Goal: Task Accomplishment & Management: Manage account settings

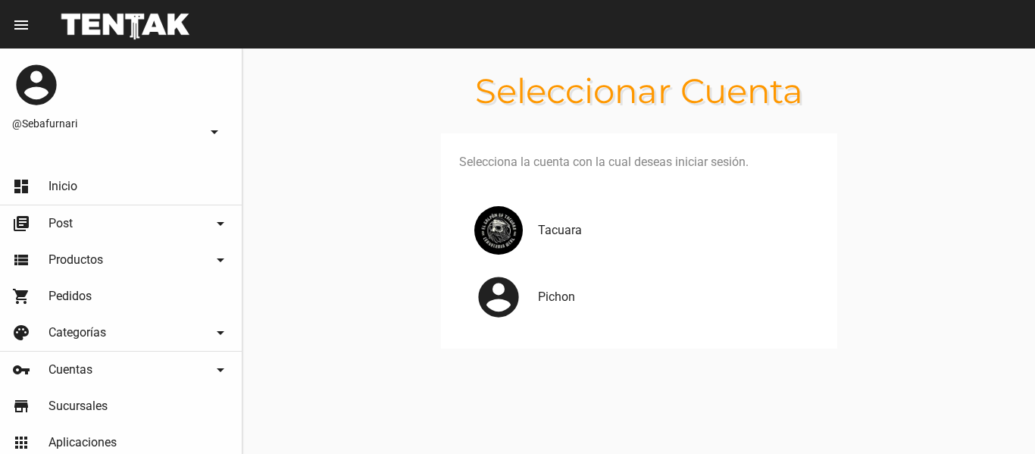
click at [574, 245] on div "Tacuara" at bounding box center [639, 230] width 360 height 67
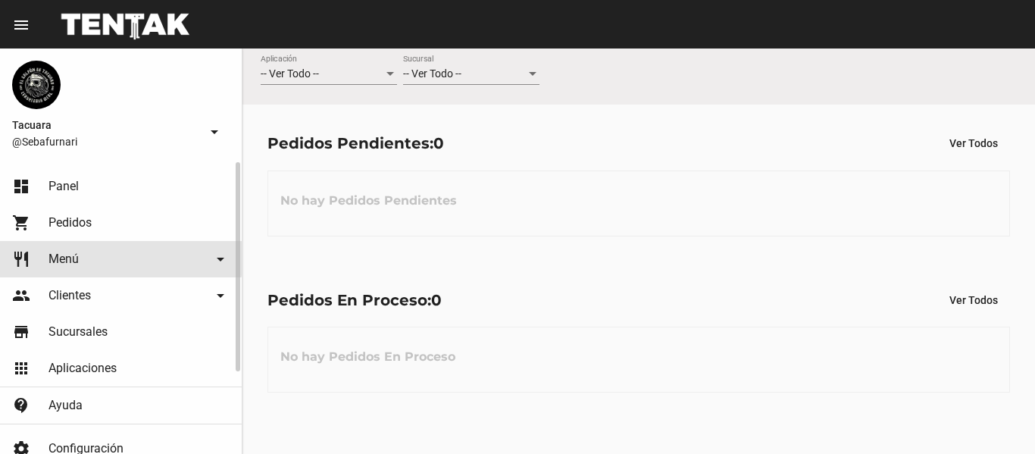
click at [108, 255] on link "restaurant Menú arrow_drop_down" at bounding box center [121, 259] width 242 height 36
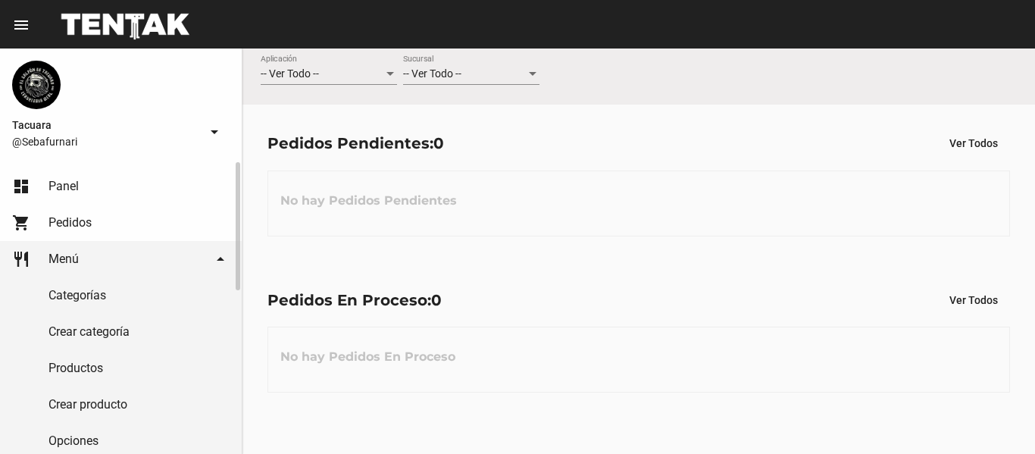
click at [114, 262] on link "restaurant Menú arrow_drop_down" at bounding box center [121, 259] width 242 height 36
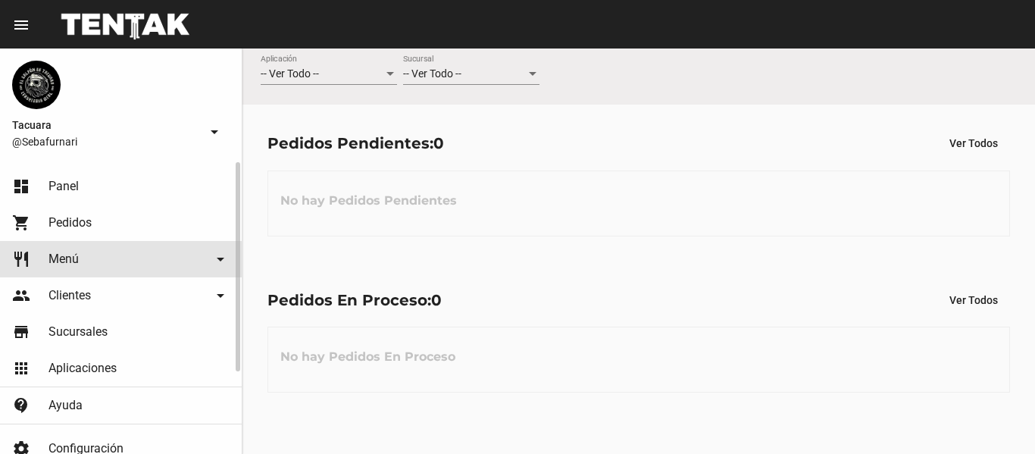
click at [111, 264] on link "restaurant Menú arrow_drop_down" at bounding box center [121, 259] width 242 height 36
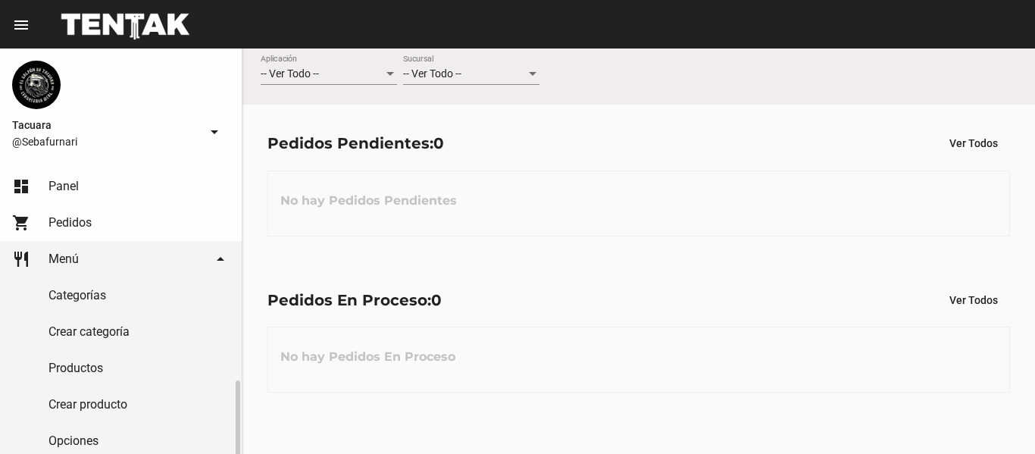
scroll to position [152, 0]
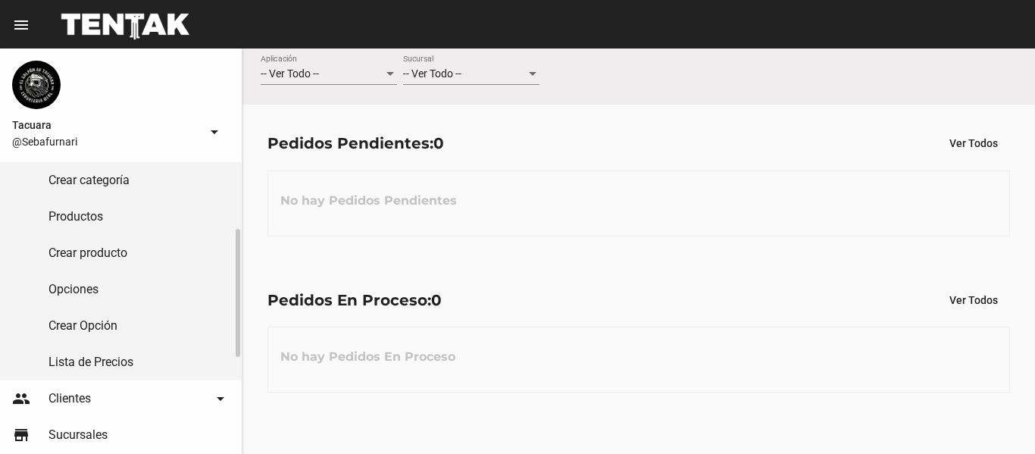
click at [130, 358] on link "Lista de Precios" at bounding box center [121, 362] width 242 height 36
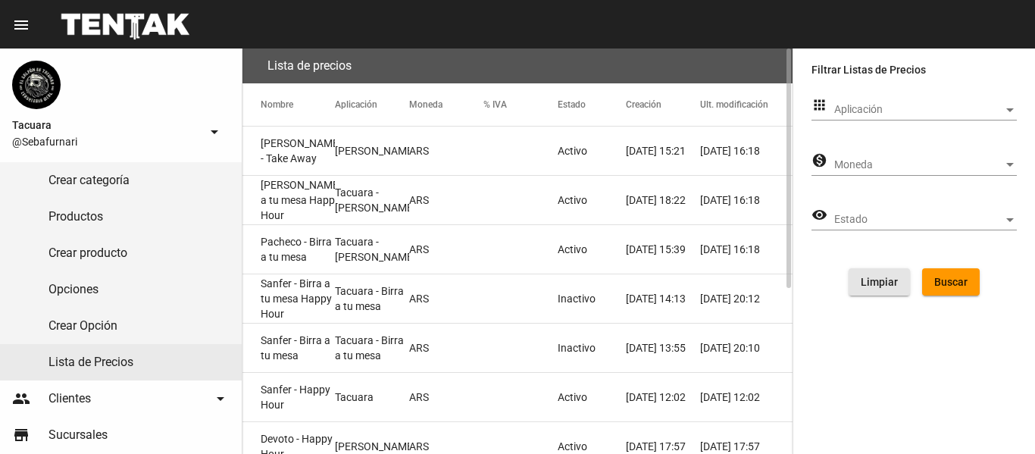
click at [898, 280] on button "Limpiar" at bounding box center [879, 281] width 61 height 27
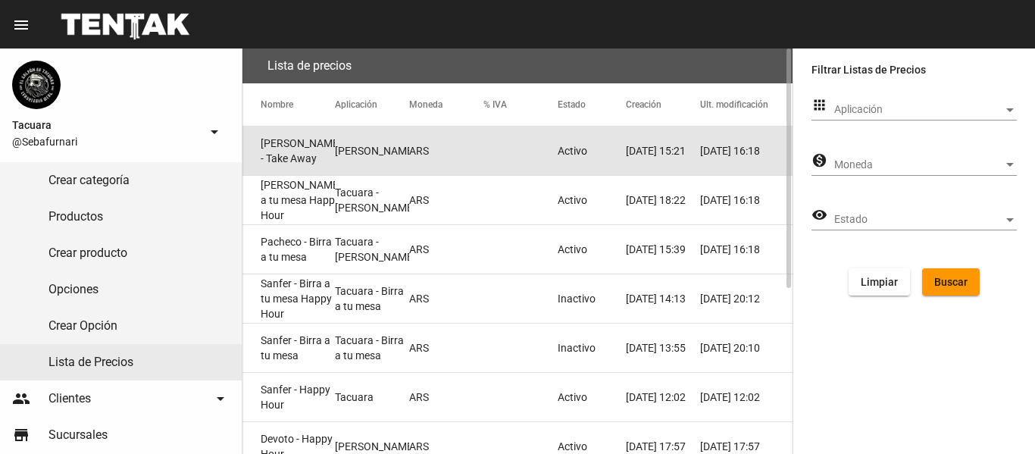
click at [366, 162] on mat-cell "[PERSON_NAME]" at bounding box center [372, 151] width 74 height 48
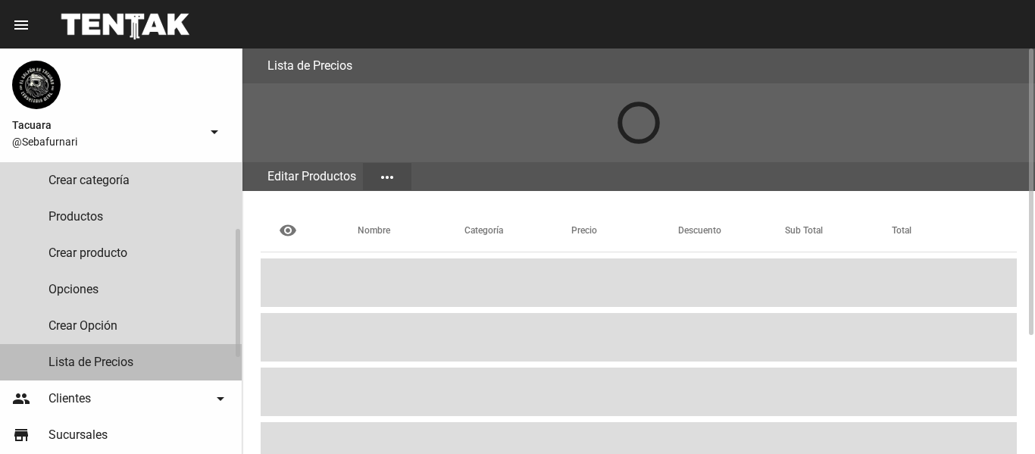
click at [152, 355] on link "Lista de Precios" at bounding box center [121, 362] width 242 height 36
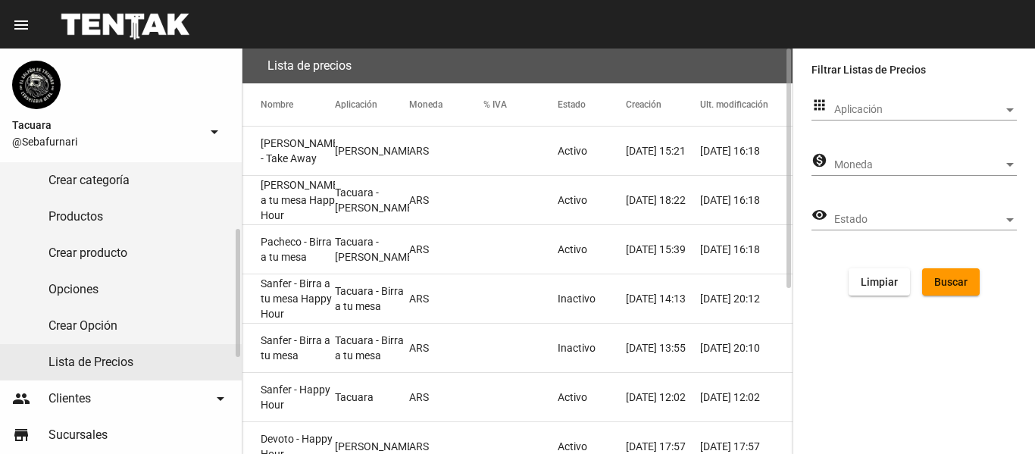
click at [152, 355] on link "Lista de Precios" at bounding box center [121, 362] width 242 height 36
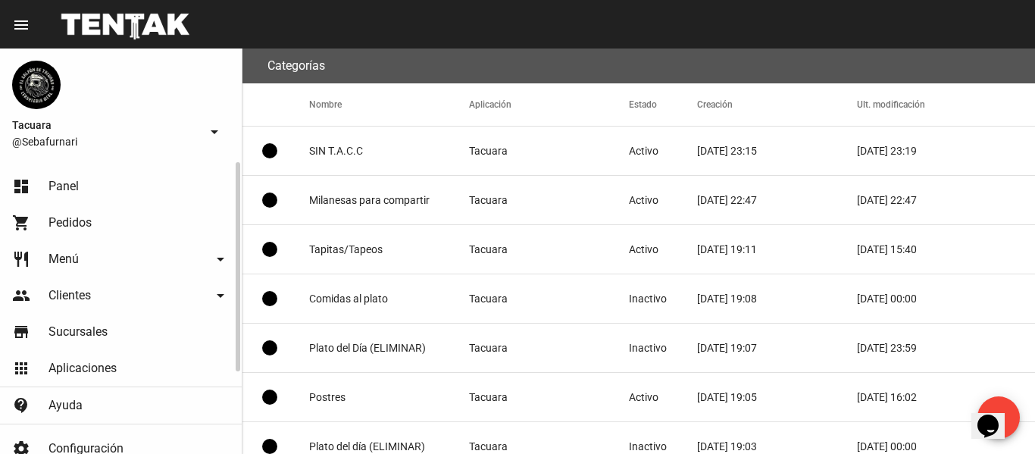
drag, startPoint x: 95, startPoint y: 254, endPoint x: 114, endPoint y: 260, distance: 19.2
click at [95, 254] on link "restaurant Menú arrow_drop_down" at bounding box center [121, 259] width 242 height 36
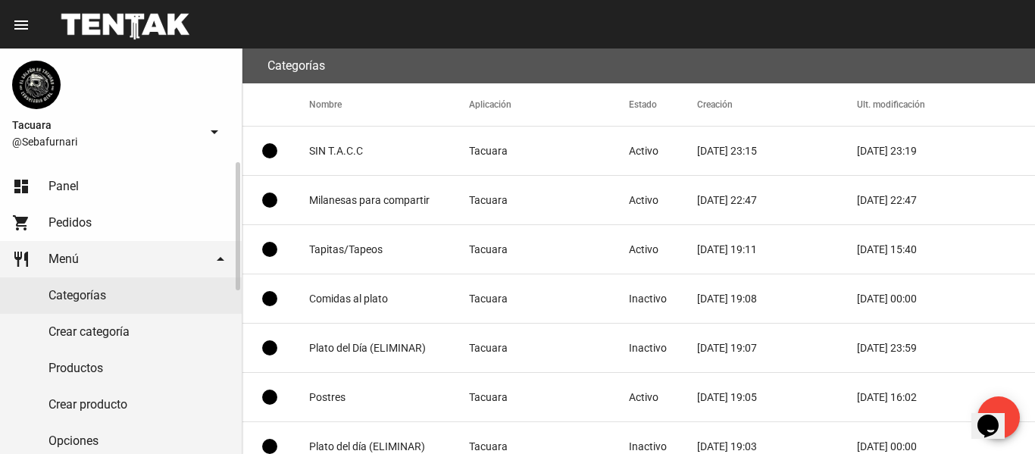
click at [128, 368] on link "Productos" at bounding box center [121, 368] width 242 height 36
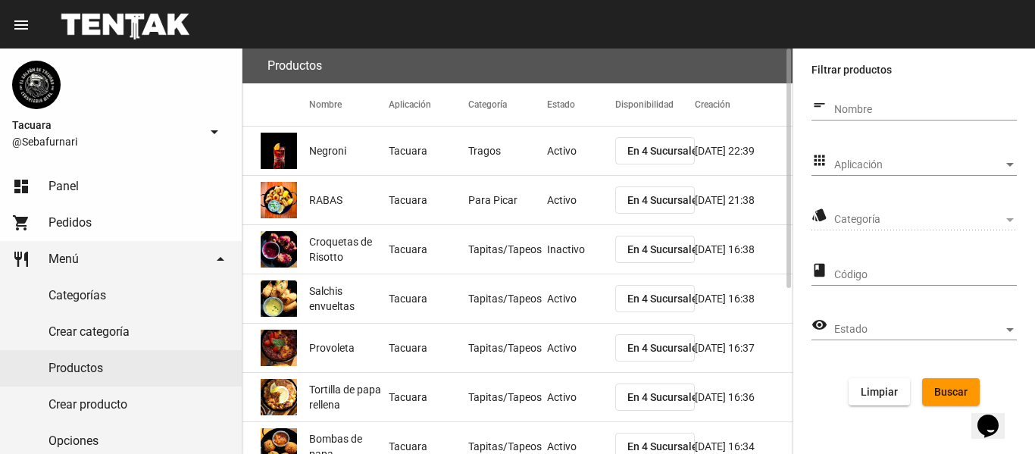
scroll to position [280, 0]
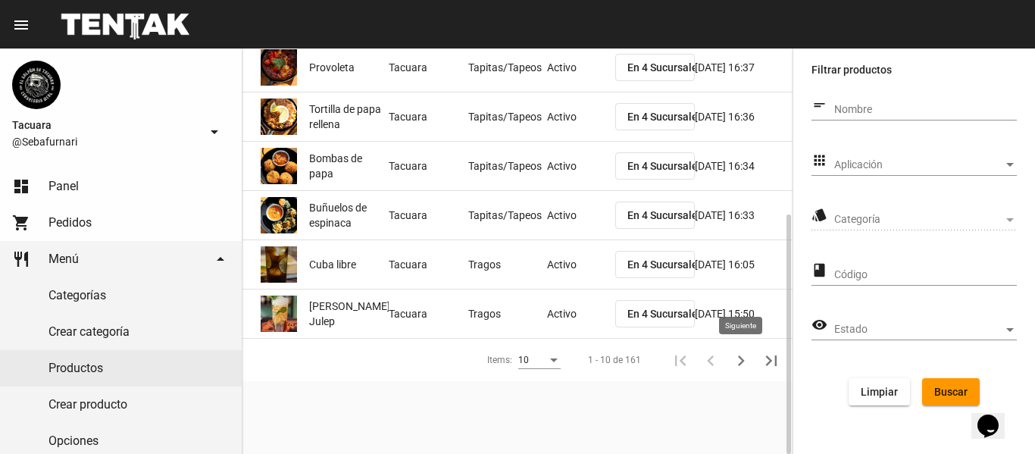
click at [742, 355] on icon "Siguiente" at bounding box center [740, 360] width 21 height 21
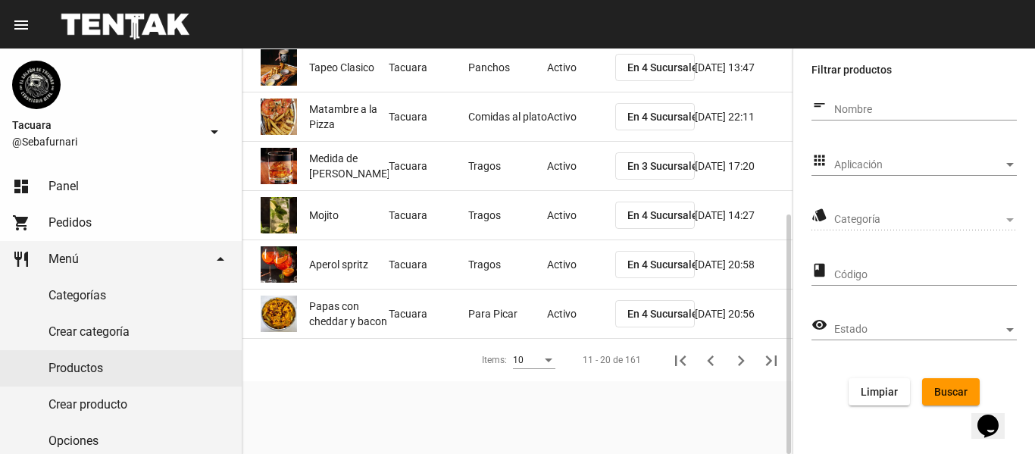
click at [742, 355] on icon "Siguiente" at bounding box center [740, 360] width 21 height 21
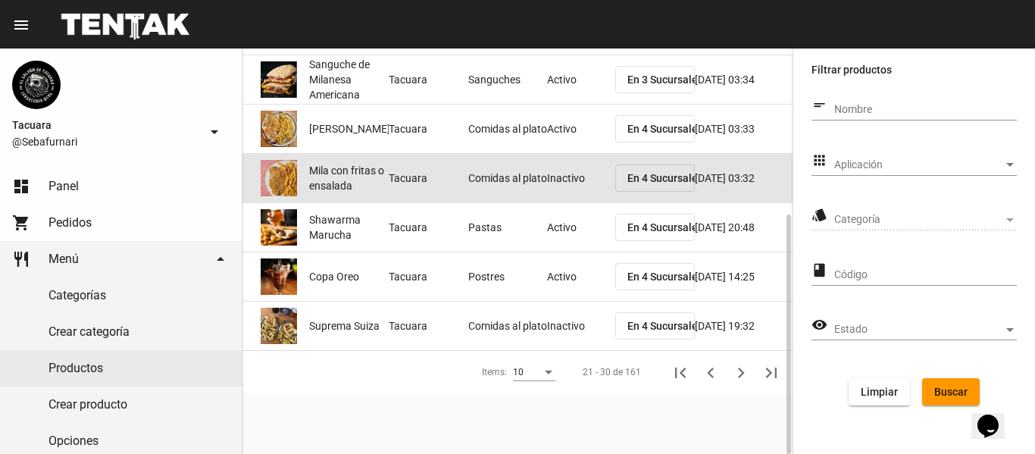
click at [339, 170] on span "Mila con fritas o ensalada" at bounding box center [349, 178] width 80 height 30
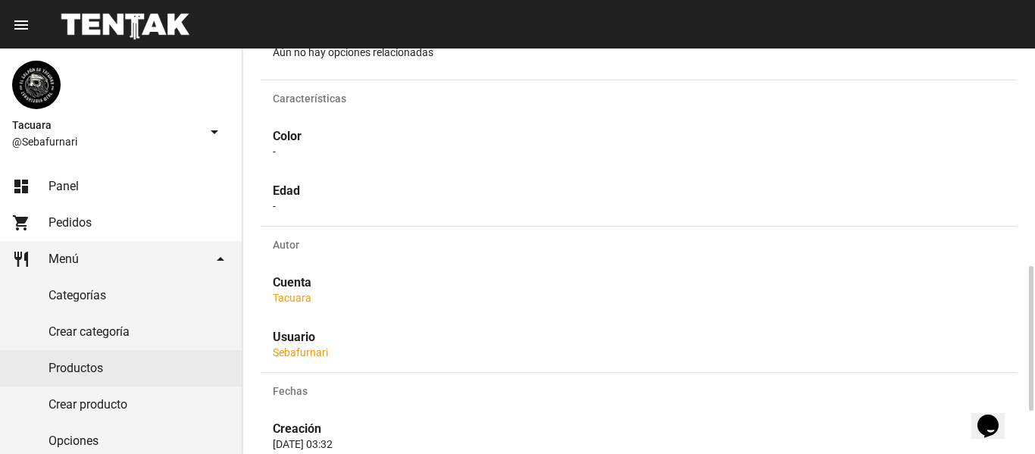
scroll to position [725, 0]
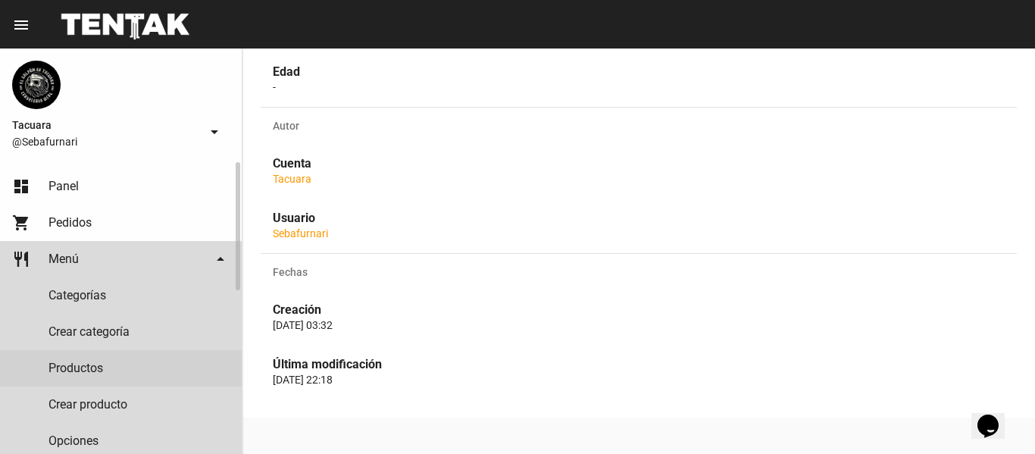
click at [219, 267] on mat-icon "arrow_drop_down" at bounding box center [220, 259] width 18 height 18
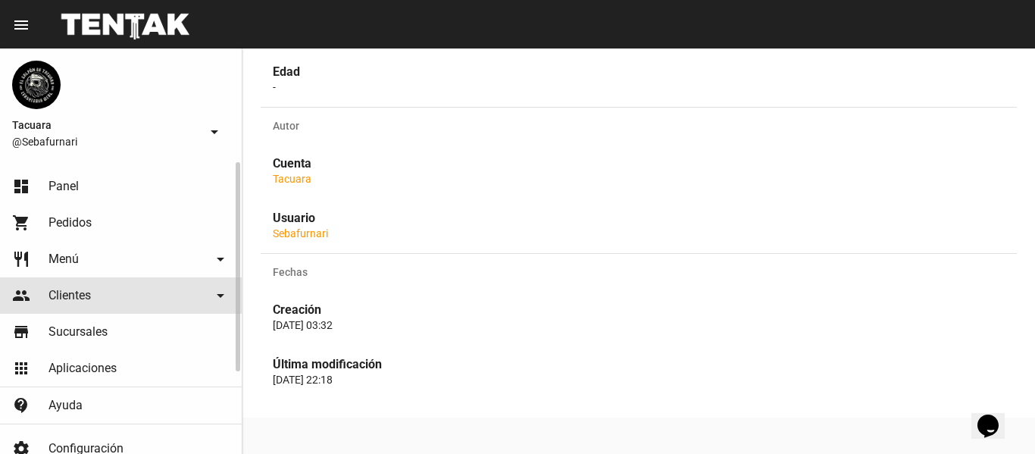
click at [202, 295] on link "people Clientes arrow_drop_down" at bounding box center [121, 295] width 242 height 36
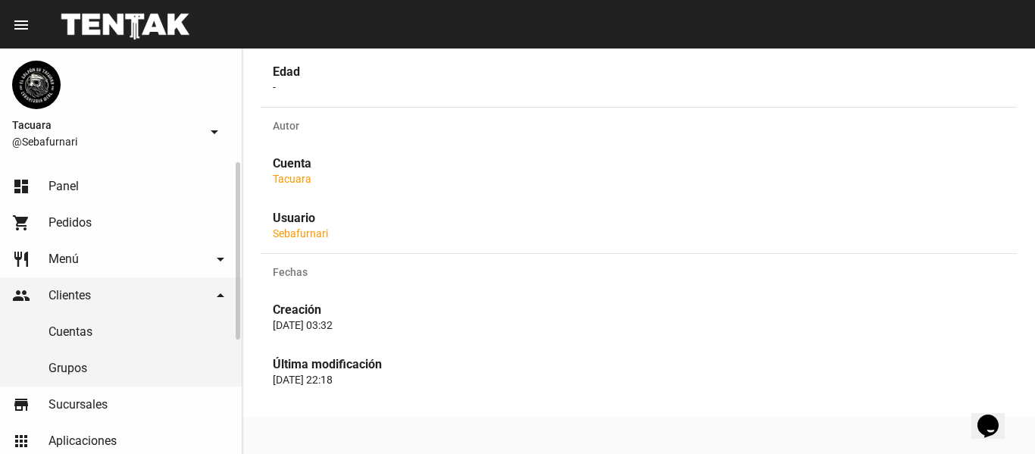
click at [43, 265] on link "restaurant Menú arrow_drop_down" at bounding box center [121, 259] width 242 height 36
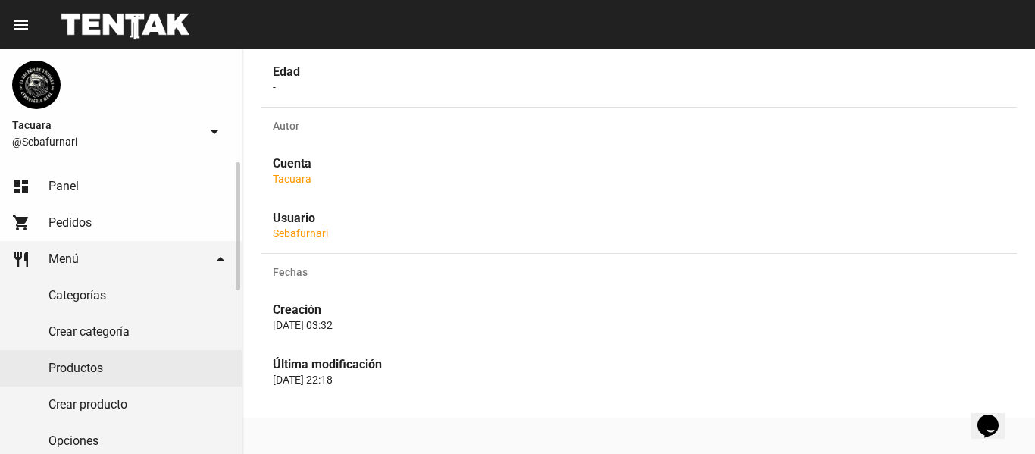
click at [61, 369] on link "Productos" at bounding box center [121, 368] width 242 height 36
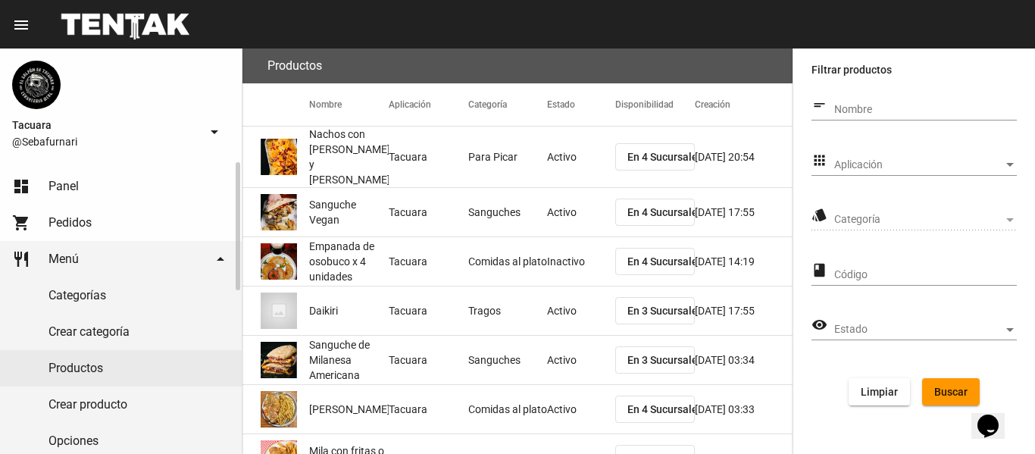
scroll to position [152, 0]
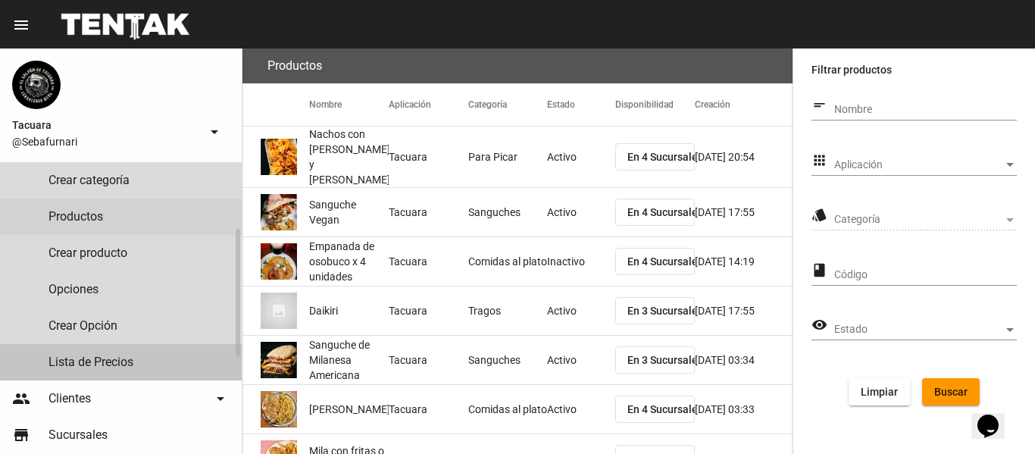
click at [135, 361] on link "Lista de Precios" at bounding box center [121, 362] width 242 height 36
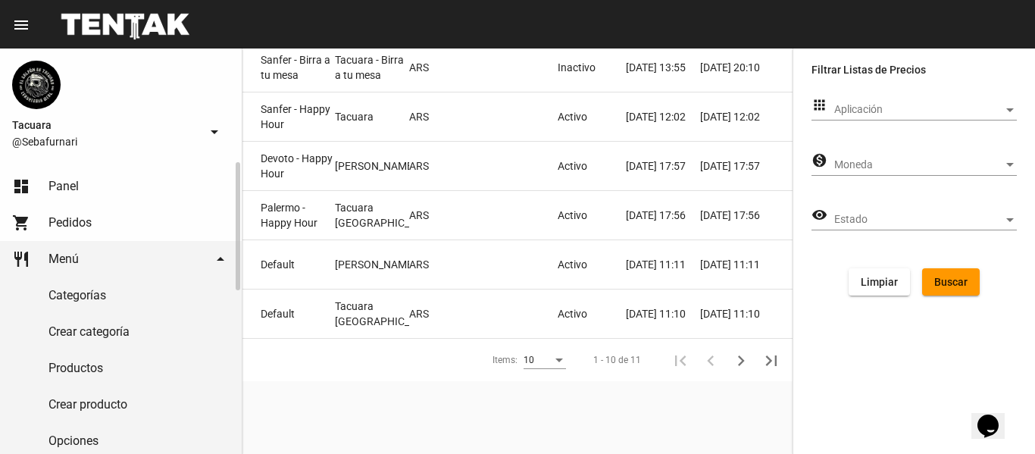
click at [107, 186] on link "dashboard Panel" at bounding box center [121, 186] width 242 height 36
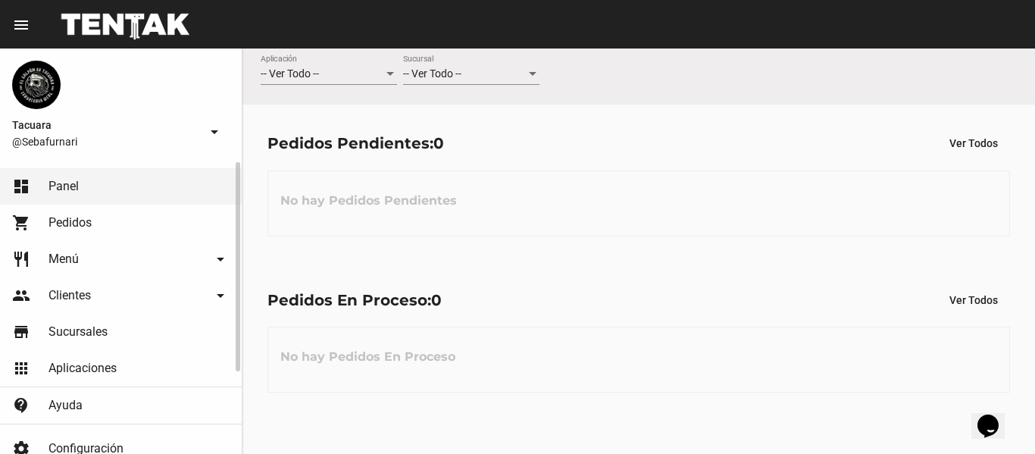
click at [97, 181] on link "dashboard Panel" at bounding box center [121, 186] width 242 height 36
click at [105, 218] on link "shopping_cart Pedidos" at bounding box center [121, 223] width 242 height 36
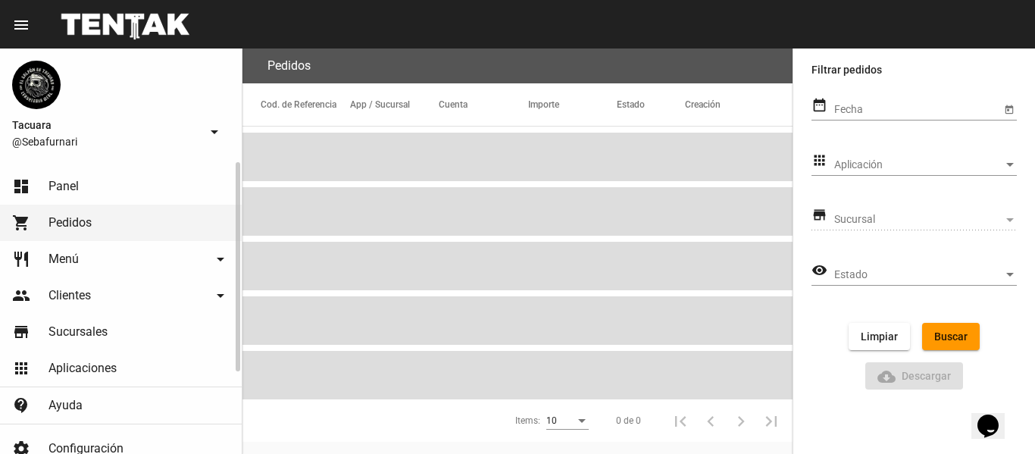
click at [92, 263] on link "restaurant Menú arrow_drop_down" at bounding box center [121, 259] width 242 height 36
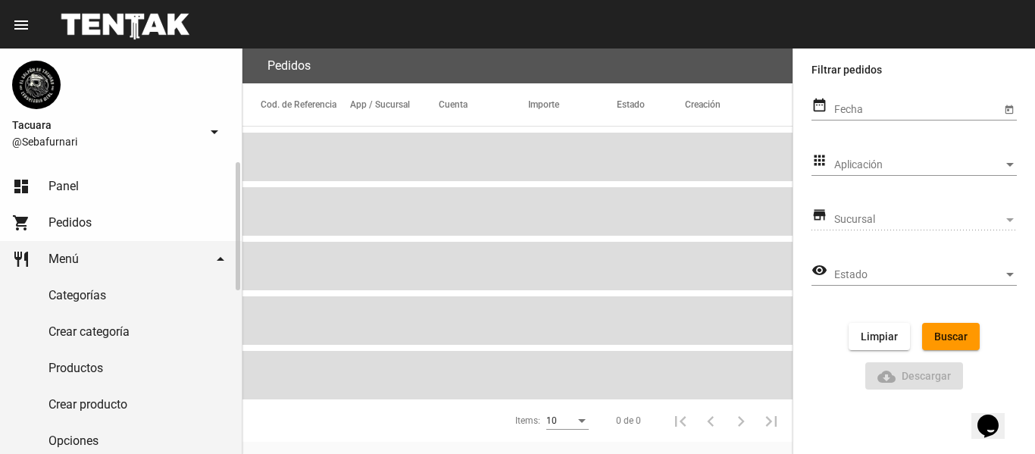
click at [101, 293] on link "Categorías" at bounding box center [121, 295] width 242 height 36
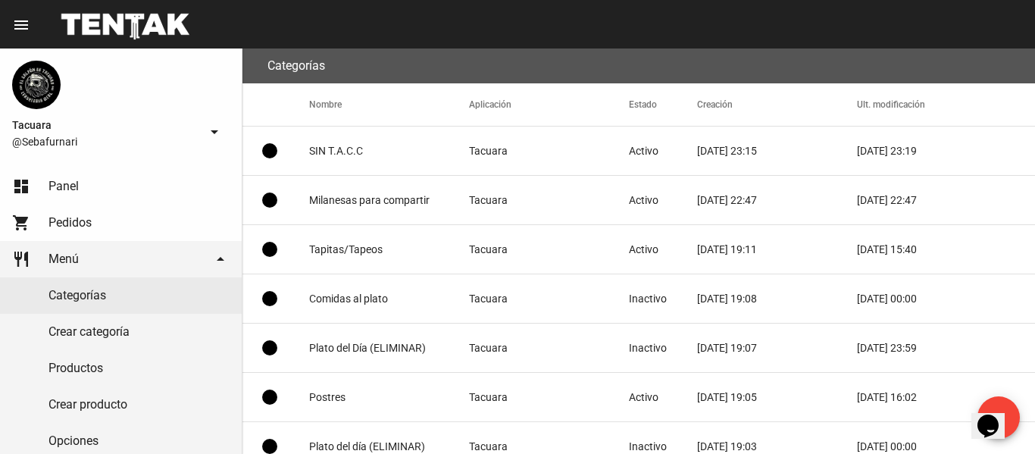
click at [27, 24] on mat-icon "menu" at bounding box center [21, 25] width 18 height 18
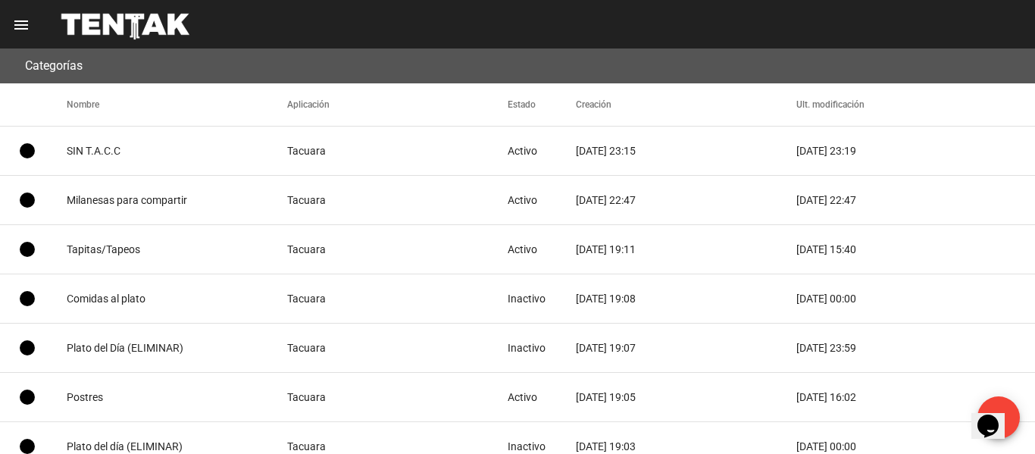
click at [27, 24] on mat-icon "menu" at bounding box center [21, 25] width 18 height 18
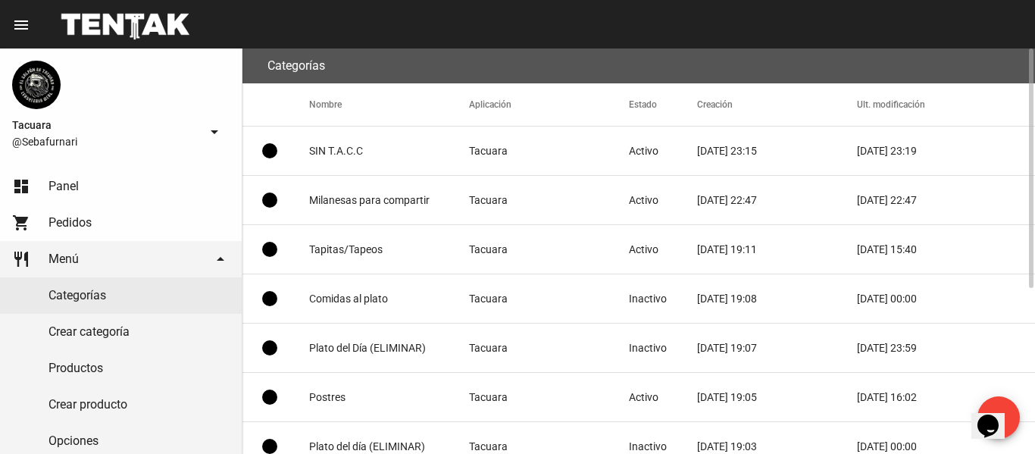
click at [424, 153] on mat-cell "SIN T.A.C.C" at bounding box center [389, 151] width 160 height 48
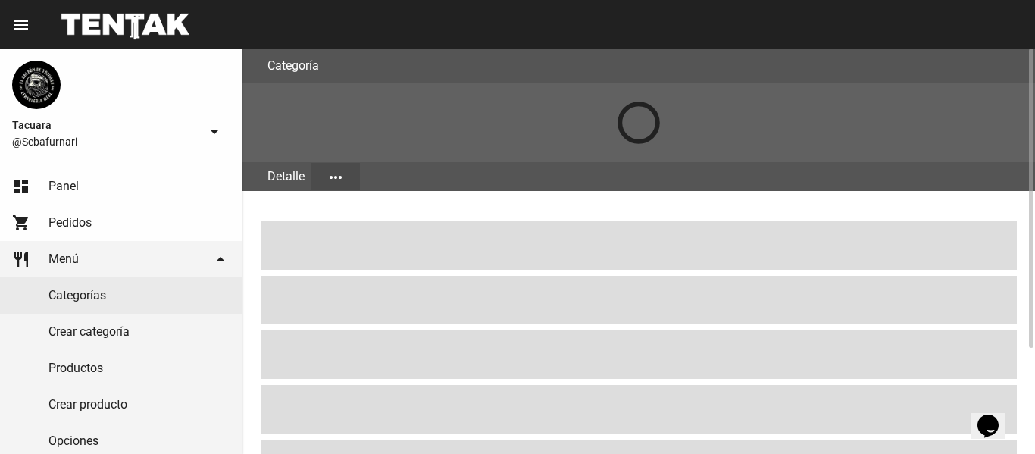
click at [342, 174] on mat-icon "more_horiz" at bounding box center [336, 177] width 18 height 18
click at [342, 174] on div at bounding box center [517, 227] width 1035 height 454
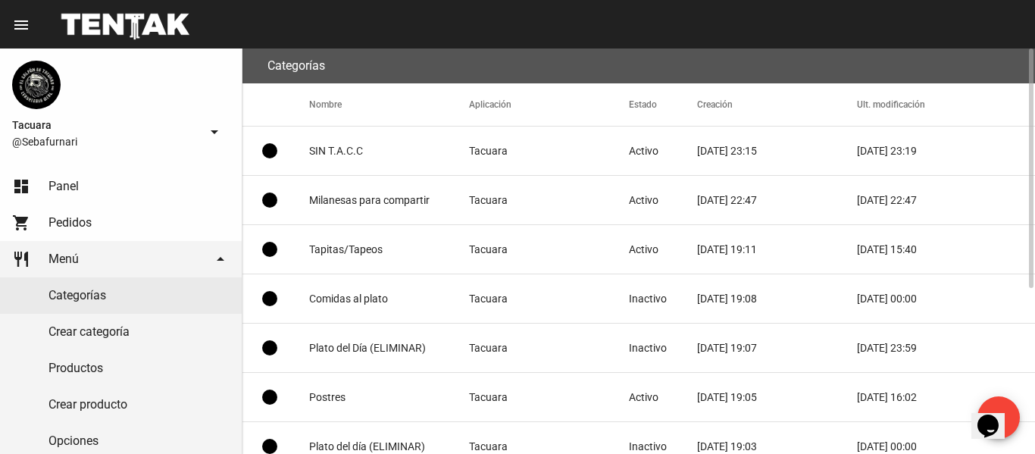
click at [326, 202] on mat-cell "Milanesas para compartir" at bounding box center [389, 200] width 160 height 48
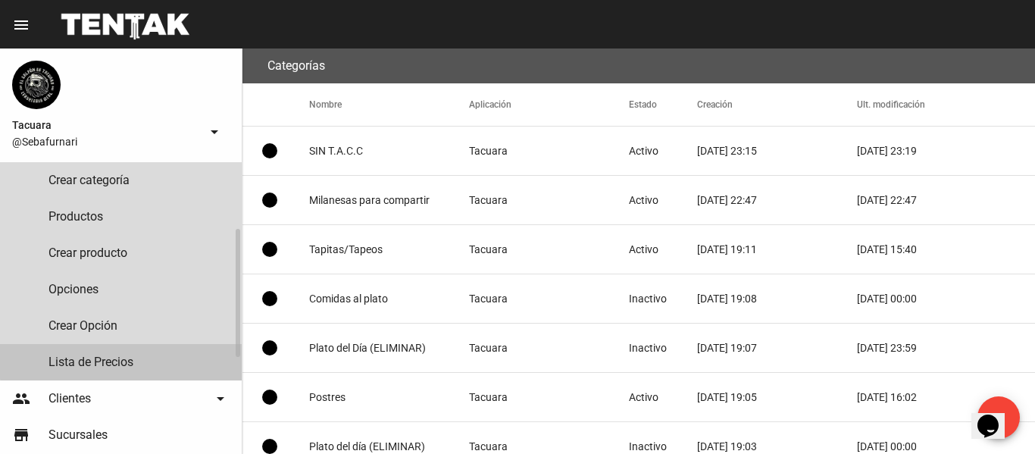
click at [136, 358] on link "Lista de Precios" at bounding box center [121, 362] width 242 height 36
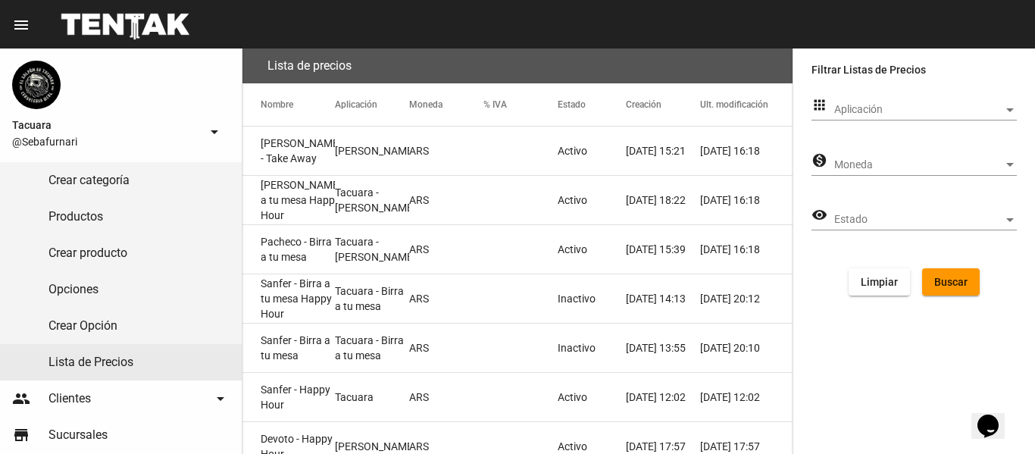
click at [908, 156] on div "Moneda Moneda" at bounding box center [925, 161] width 183 height 30
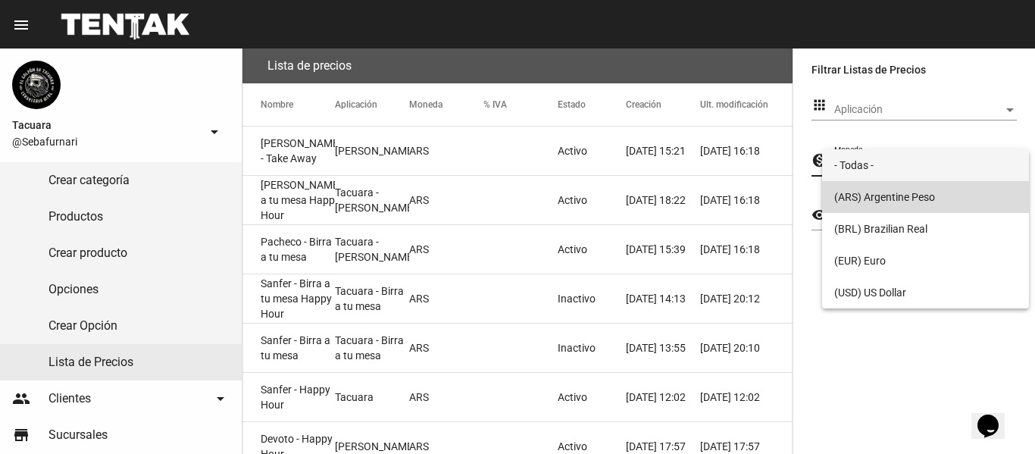
click at [899, 189] on span "(ARS) Argentine Peso" at bounding box center [925, 197] width 183 height 32
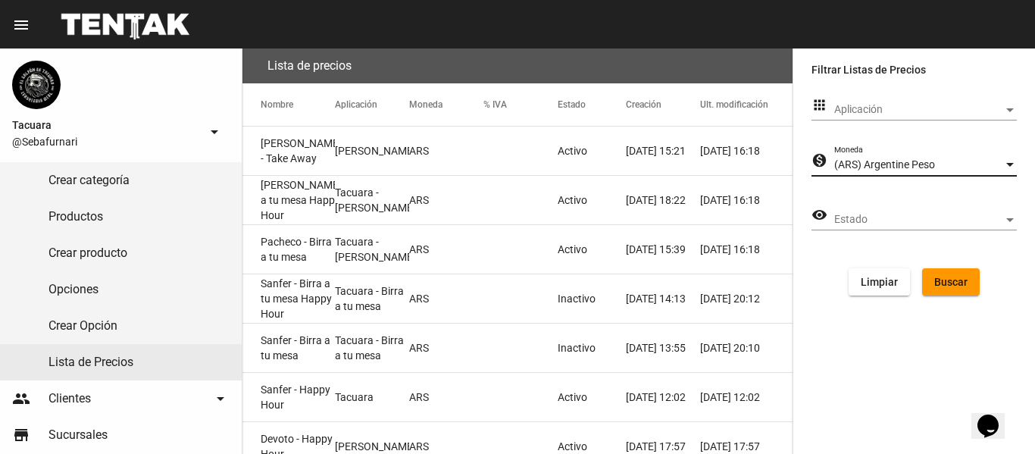
click at [899, 217] on span "Estado" at bounding box center [918, 220] width 169 height 12
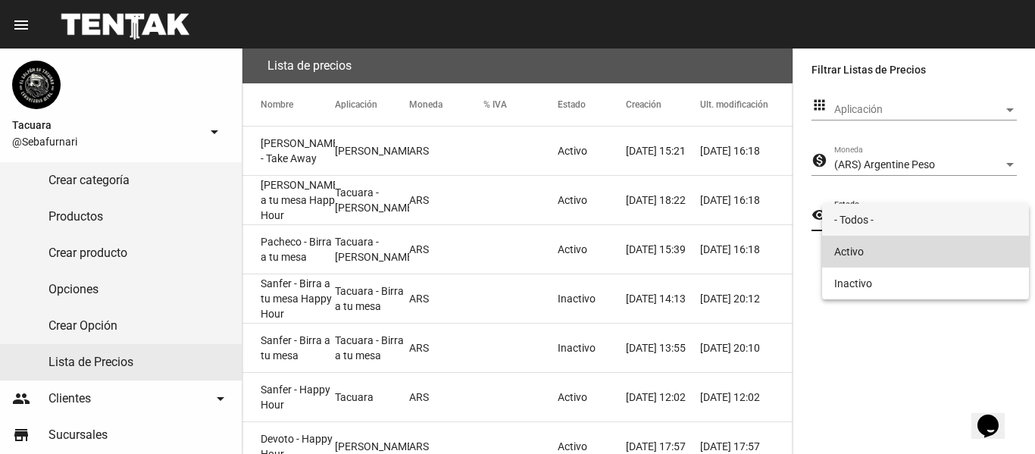
click at [890, 246] on span "Activo" at bounding box center [925, 252] width 183 height 32
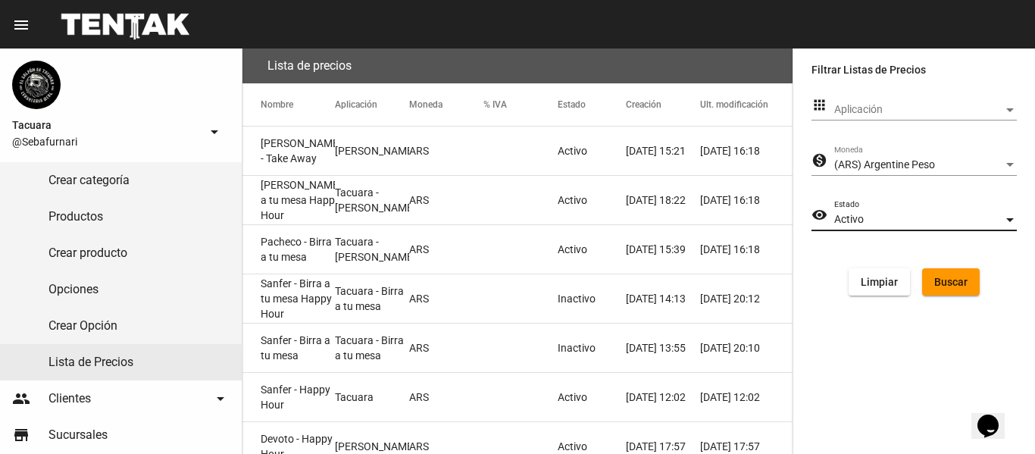
click at [941, 280] on span "Buscar" at bounding box center [950, 282] width 33 height 12
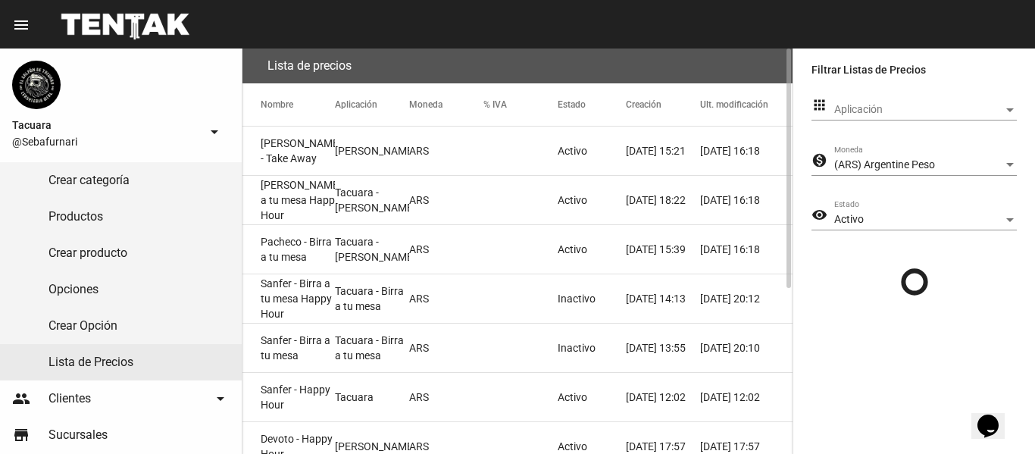
click at [350, 158] on mat-cell "[PERSON_NAME]" at bounding box center [372, 151] width 74 height 48
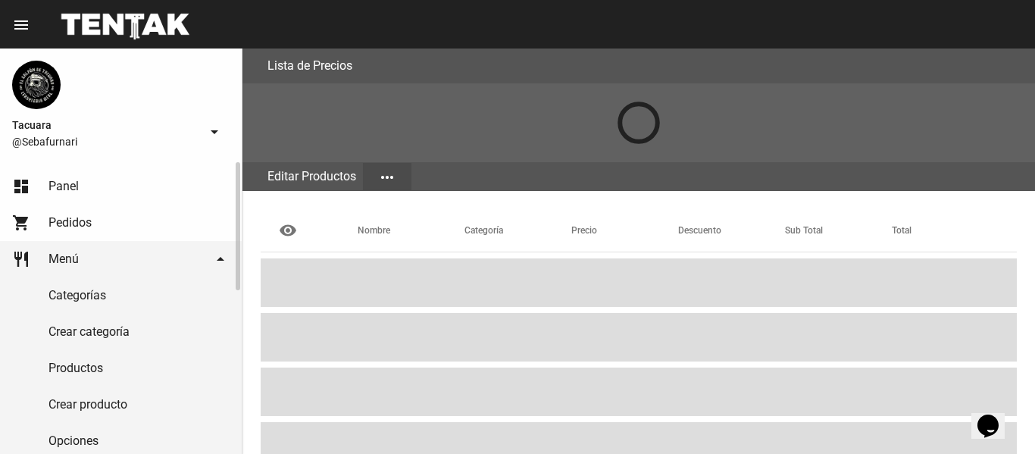
scroll to position [369, 0]
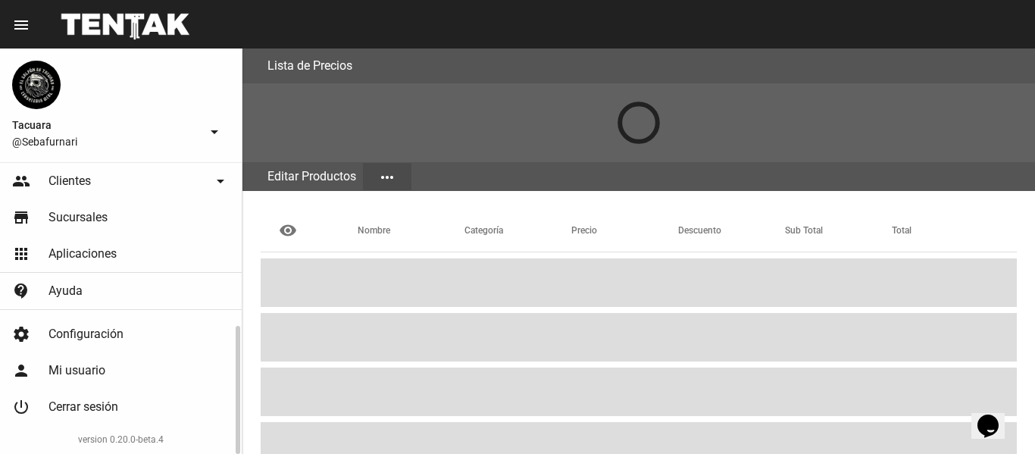
click at [140, 262] on link "apps Aplicaciones" at bounding box center [121, 254] width 242 height 36
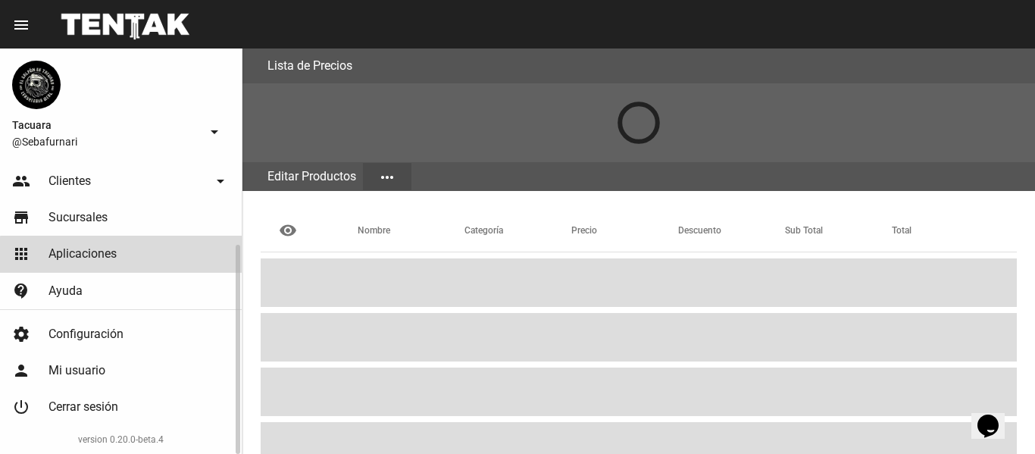
scroll to position [114, 0]
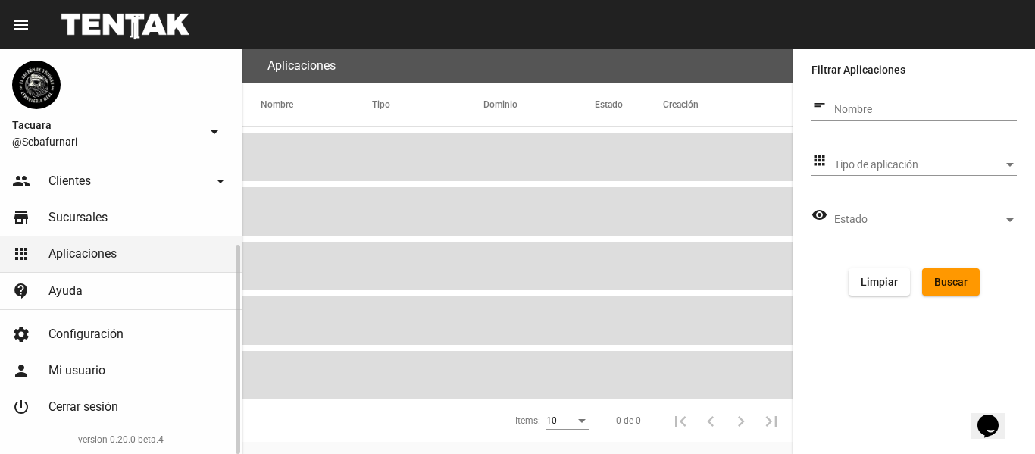
click at [99, 175] on link "people Clientes arrow_drop_down" at bounding box center [121, 181] width 242 height 36
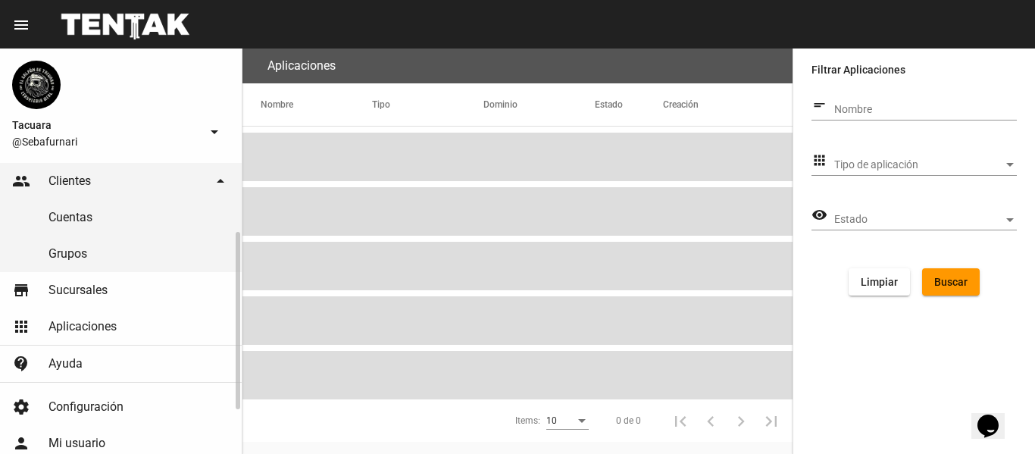
click at [99, 218] on link "Cuentas" at bounding box center [121, 217] width 242 height 36
click at [104, 286] on span "Sucursales" at bounding box center [77, 290] width 59 height 15
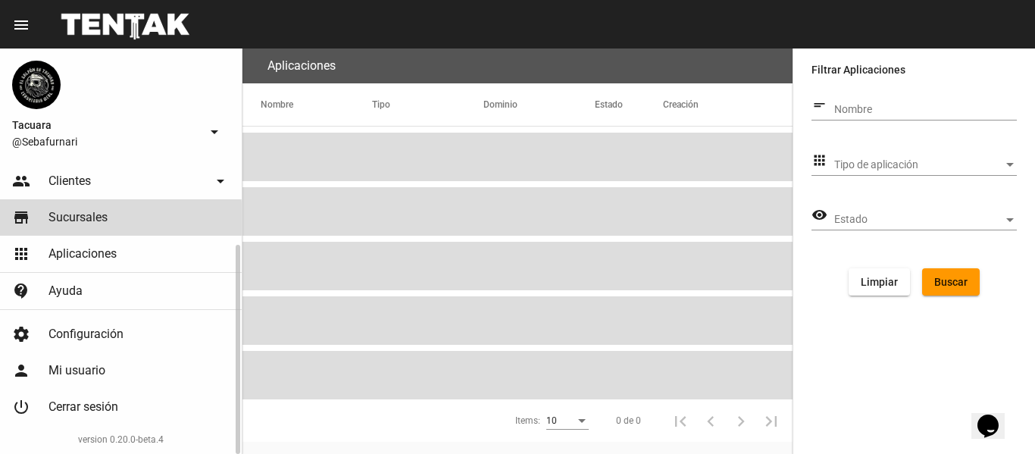
click at [74, 218] on span "Sucursales" at bounding box center [77, 217] width 59 height 15
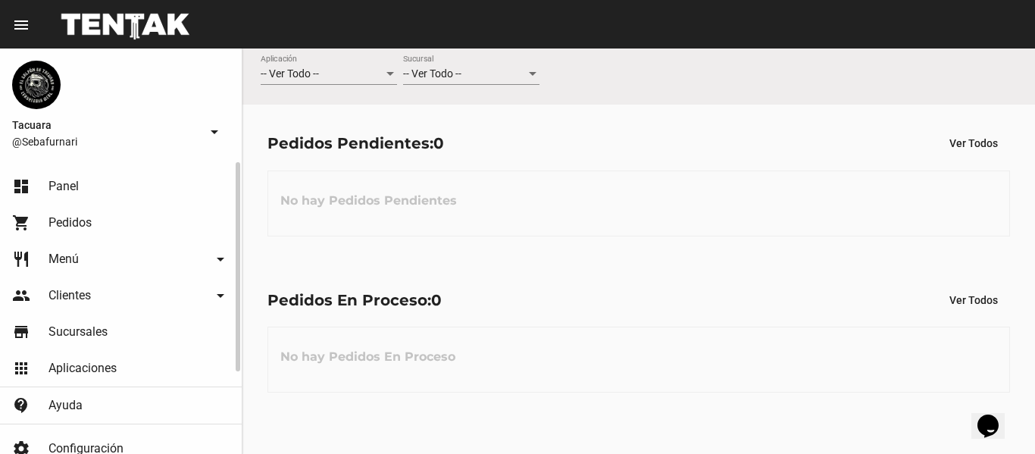
click at [67, 181] on span "Panel" at bounding box center [63, 186] width 30 height 15
click at [95, 247] on link "restaurant Menú arrow_drop_down" at bounding box center [121, 259] width 242 height 36
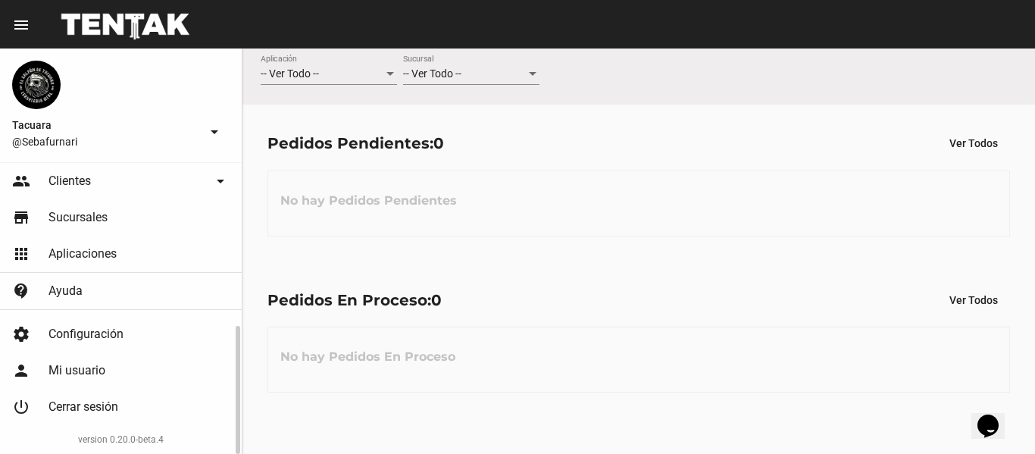
scroll to position [217, 0]
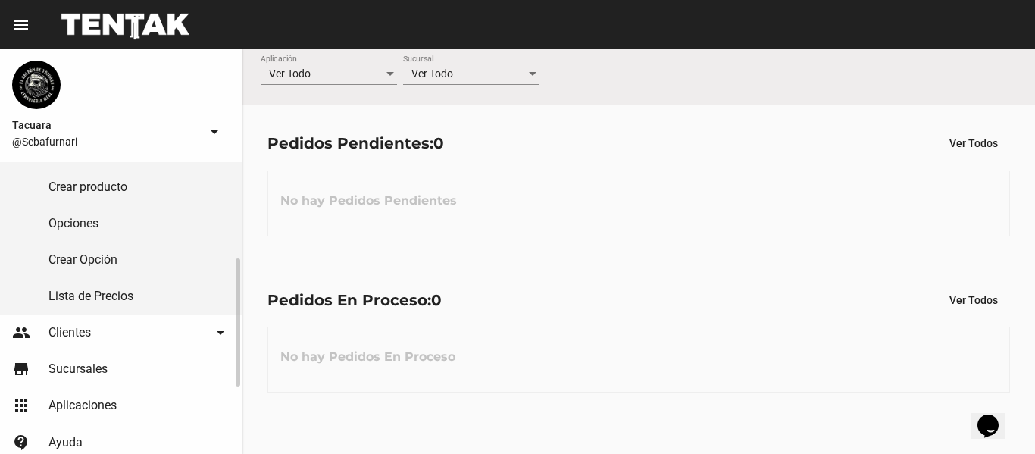
click at [106, 298] on link "Lista de Precios" at bounding box center [121, 296] width 242 height 36
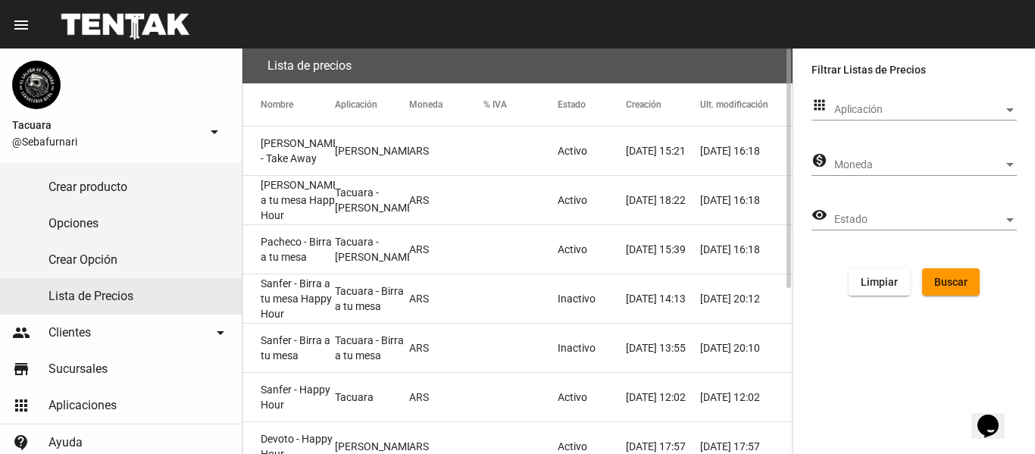
click at [354, 155] on mat-cell "[PERSON_NAME]" at bounding box center [372, 151] width 74 height 48
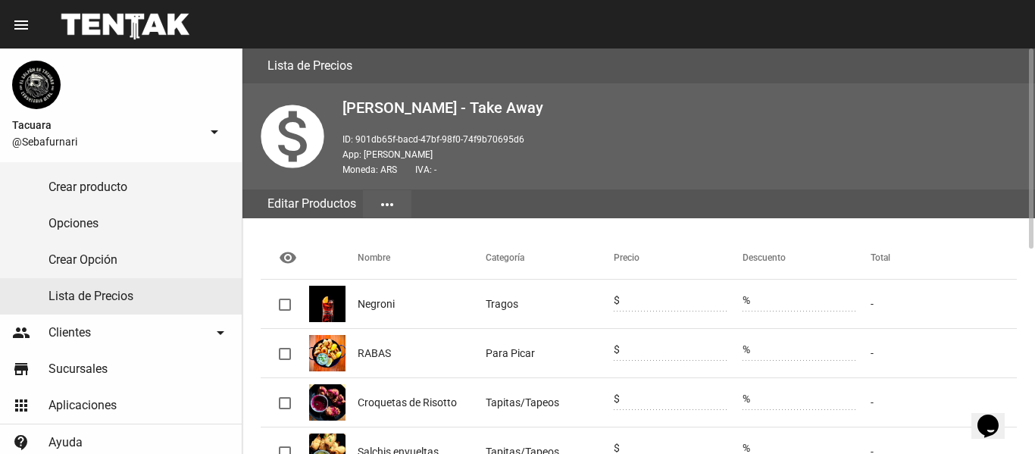
click at [398, 214] on button "more_horiz" at bounding box center [387, 203] width 48 height 27
click at [398, 214] on div at bounding box center [517, 227] width 1035 height 454
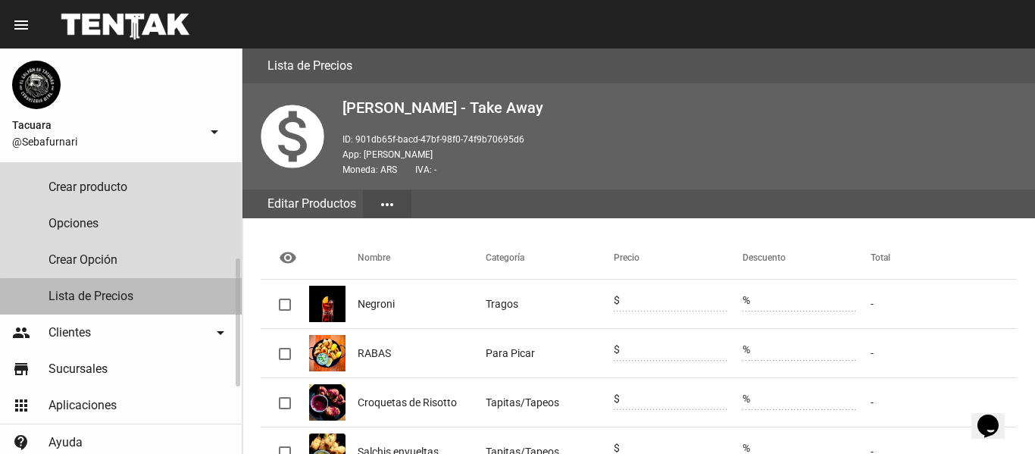
click at [138, 308] on link "Lista de Precios" at bounding box center [121, 296] width 242 height 36
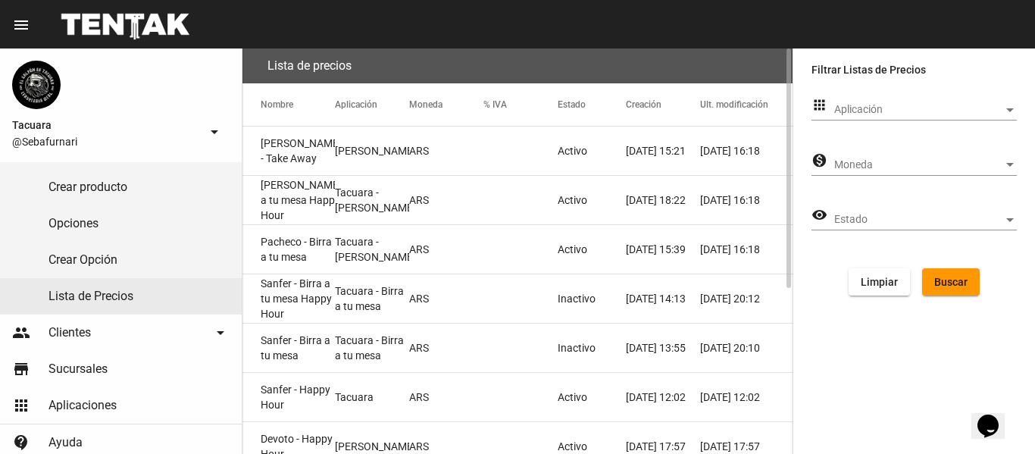
click at [315, 202] on mat-cell "[PERSON_NAME] a tu mesa Happy Hour" at bounding box center [288, 200] width 92 height 48
click at [305, 252] on mat-cell "Pacheco - Birra a tu mesa" at bounding box center [288, 249] width 92 height 48
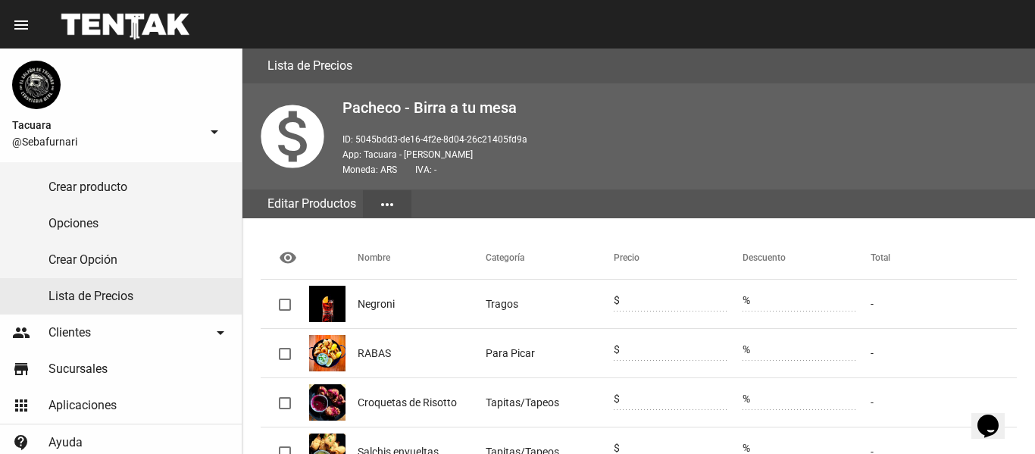
scroll to position [415, 0]
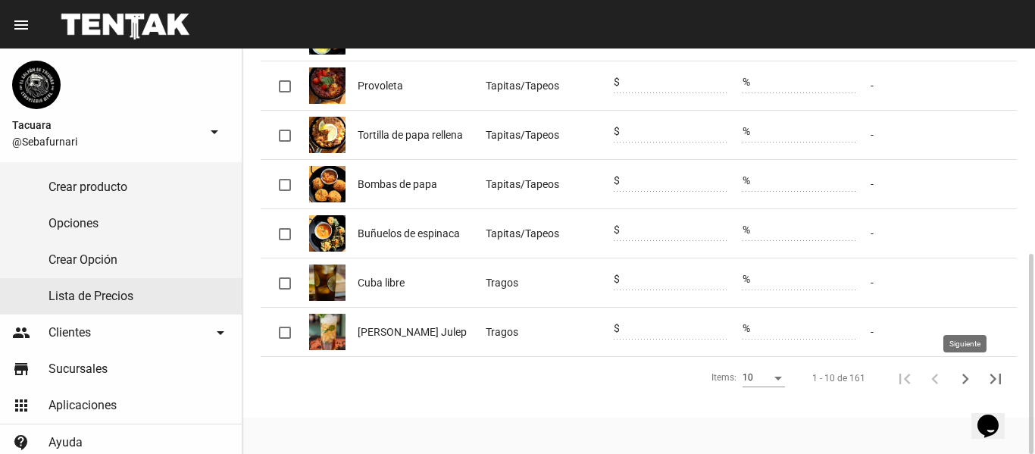
click at [959, 376] on icon "Siguiente" at bounding box center [965, 378] width 21 height 21
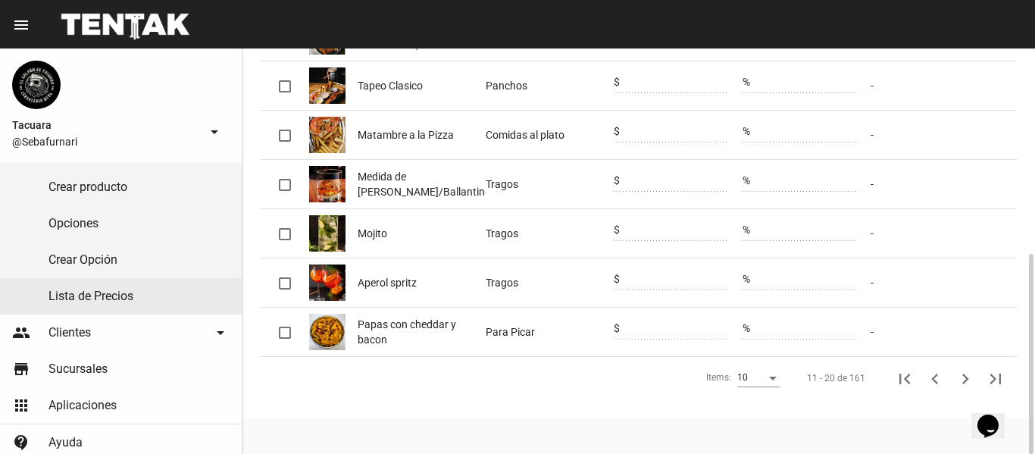
click at [959, 376] on icon "Siguiente" at bounding box center [965, 378] width 21 height 21
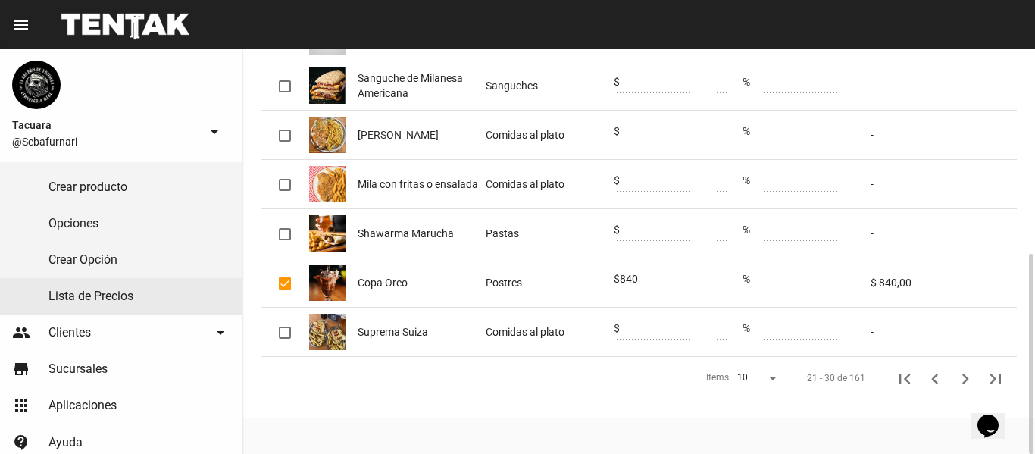
click at [959, 376] on icon "Siguiente" at bounding box center [965, 378] width 21 height 21
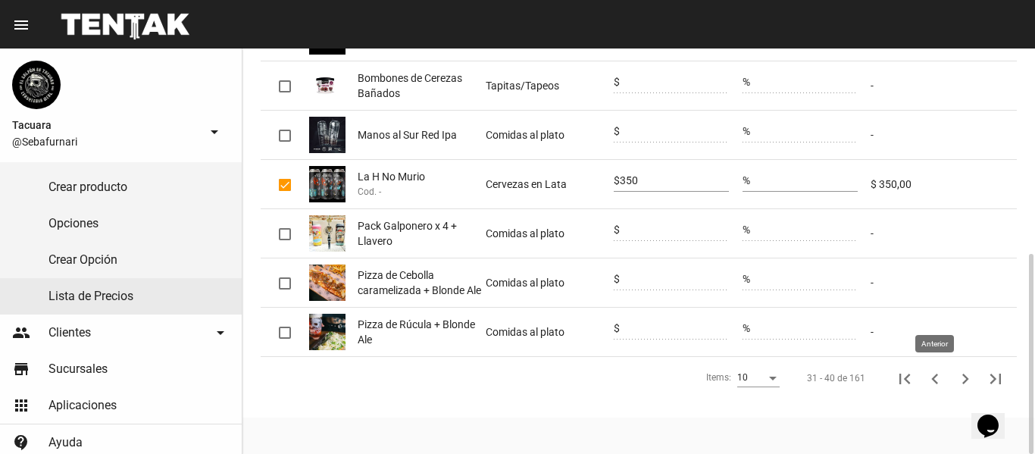
click at [929, 377] on icon "Anterior" at bounding box center [934, 378] width 21 height 21
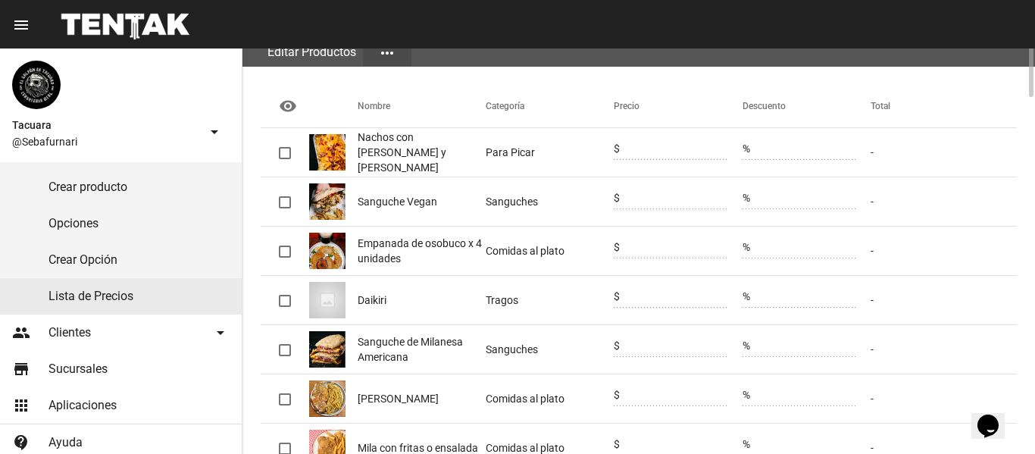
scroll to position [0, 0]
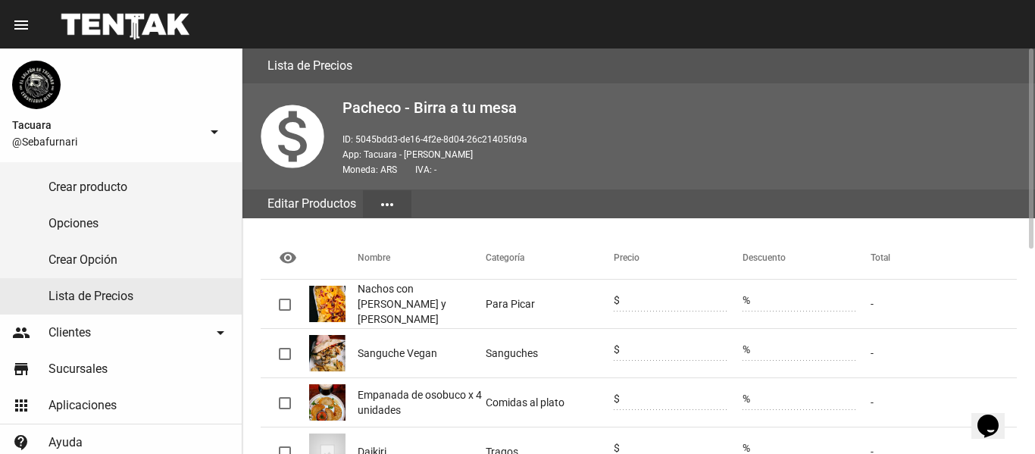
click at [394, 303] on span "Nachos con [PERSON_NAME] y [PERSON_NAME]" at bounding box center [422, 303] width 128 height 45
click at [294, 308] on mat-cell at bounding box center [285, 304] width 48 height 48
click at [286, 306] on div at bounding box center [285, 305] width 12 height 12
click at [285, 311] on input "checkbox" at bounding box center [284, 311] width 1 height 1
checkbox input "true"
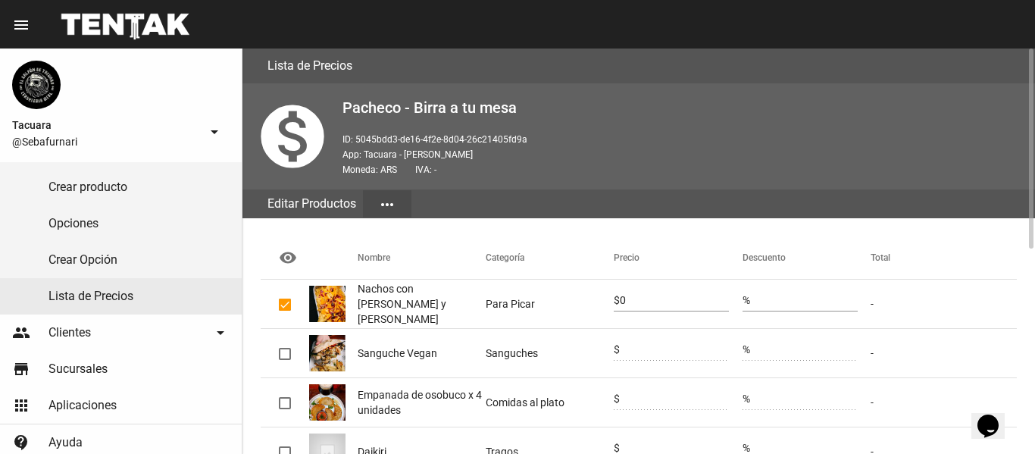
click at [645, 296] on input "0" at bounding box center [674, 301] width 109 height 12
click at [816, 210] on div "Editar Productos more_horiz" at bounding box center [638, 203] width 793 height 29
click at [806, 270] on mat-header-cell "Descuento" at bounding box center [807, 257] width 128 height 42
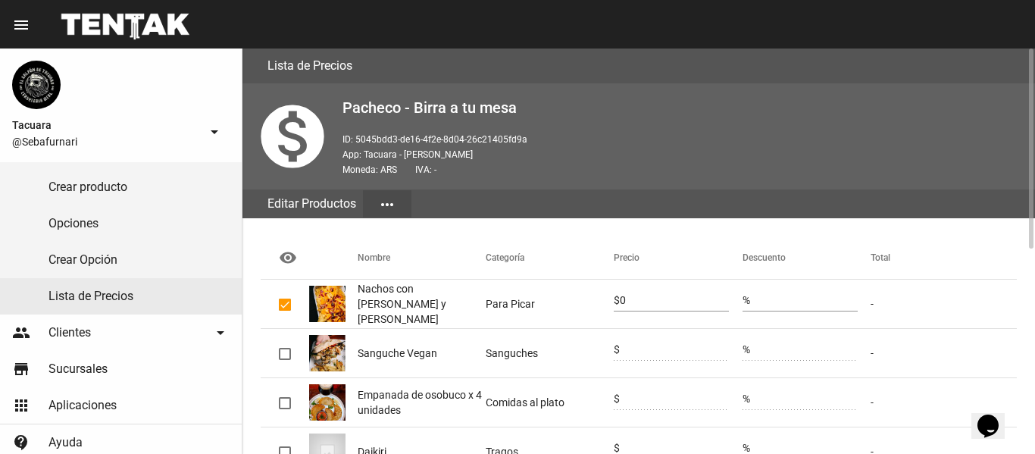
click at [638, 304] on input "0" at bounding box center [674, 301] width 109 height 12
type input "0"
type input "16200"
click at [443, 310] on span "Nachos con [PERSON_NAME] y [PERSON_NAME]" at bounding box center [422, 303] width 128 height 45
click at [450, 305] on span "Nachos con [PERSON_NAME] y [PERSON_NAME]" at bounding box center [422, 303] width 128 height 45
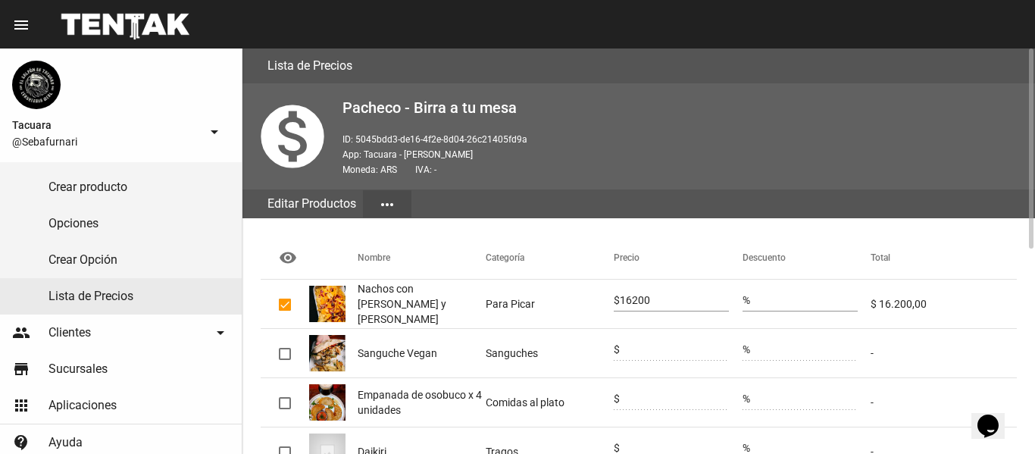
click at [450, 305] on span "Nachos con [PERSON_NAME] y [PERSON_NAME]" at bounding box center [422, 303] width 128 height 45
click at [380, 296] on span "Nachos con [PERSON_NAME] y [PERSON_NAME]" at bounding box center [422, 303] width 128 height 45
click at [293, 299] on mat-cell at bounding box center [285, 304] width 48 height 48
click at [286, 311] on mat-checkbox at bounding box center [285, 303] width 12 height 15
click at [286, 310] on mat-checkbox at bounding box center [285, 303] width 12 height 15
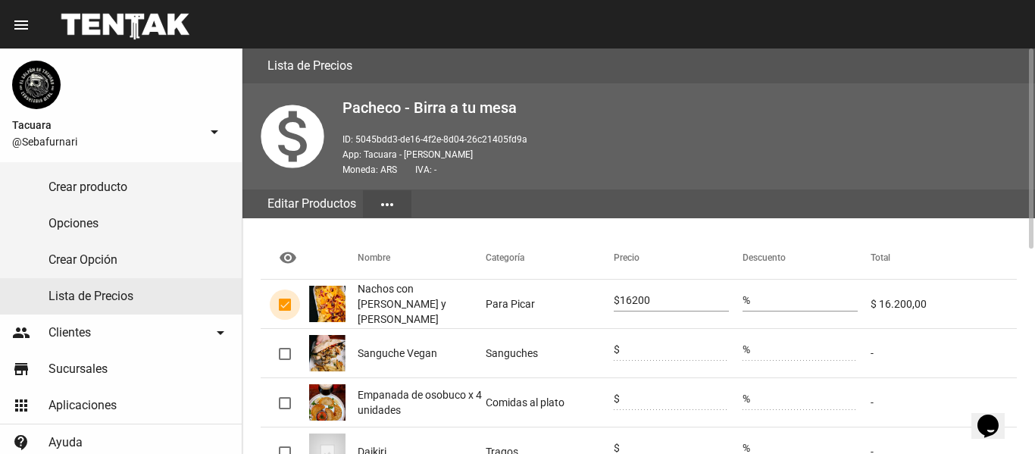
click at [289, 303] on div at bounding box center [285, 305] width 12 height 12
click at [285, 311] on input "checkbox" at bounding box center [284, 311] width 1 height 1
checkbox input "false"
click at [289, 306] on div at bounding box center [285, 305] width 12 height 12
click at [285, 311] on input "checkbox" at bounding box center [284, 311] width 1 height 1
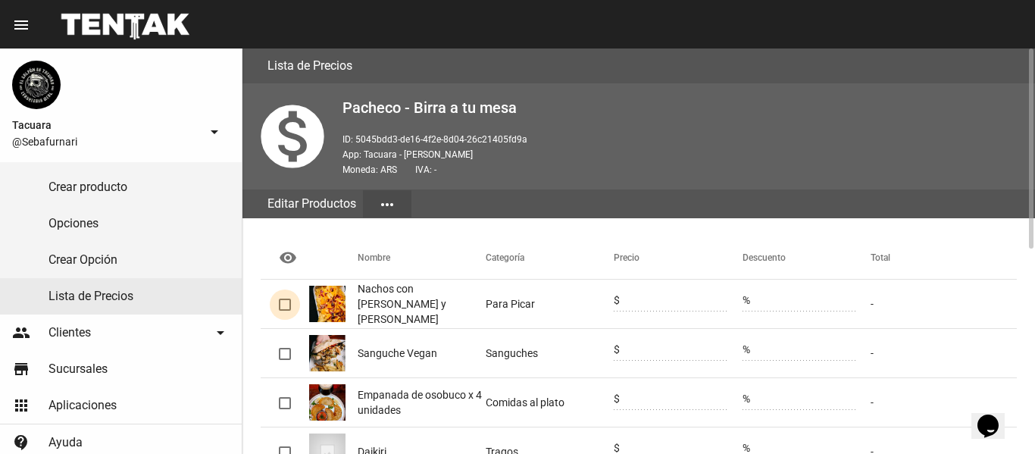
checkbox input "true"
click at [646, 304] on input "0" at bounding box center [674, 301] width 109 height 12
type input "016200"
click at [527, 300] on mat-cell "Para Picar" at bounding box center [550, 304] width 128 height 48
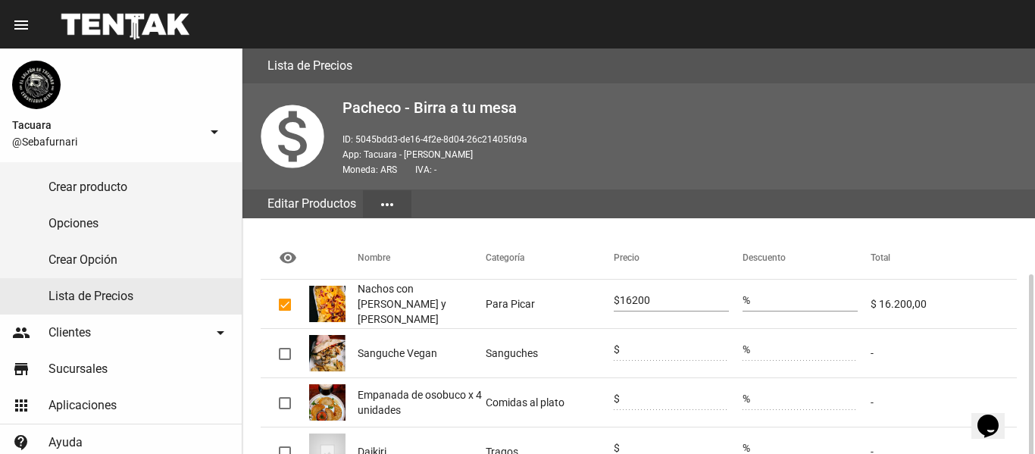
scroll to position [152, 0]
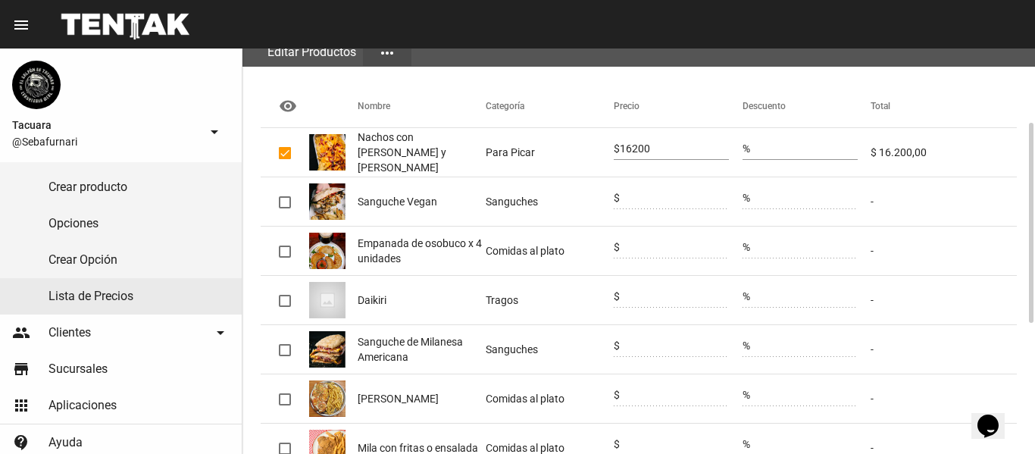
click at [291, 197] on mat-cell at bounding box center [285, 201] width 48 height 48
click at [288, 201] on div at bounding box center [285, 202] width 12 height 12
click at [285, 208] on input "checkbox" at bounding box center [284, 208] width 1 height 1
checkbox input "true"
click at [677, 193] on input "0" at bounding box center [674, 198] width 109 height 12
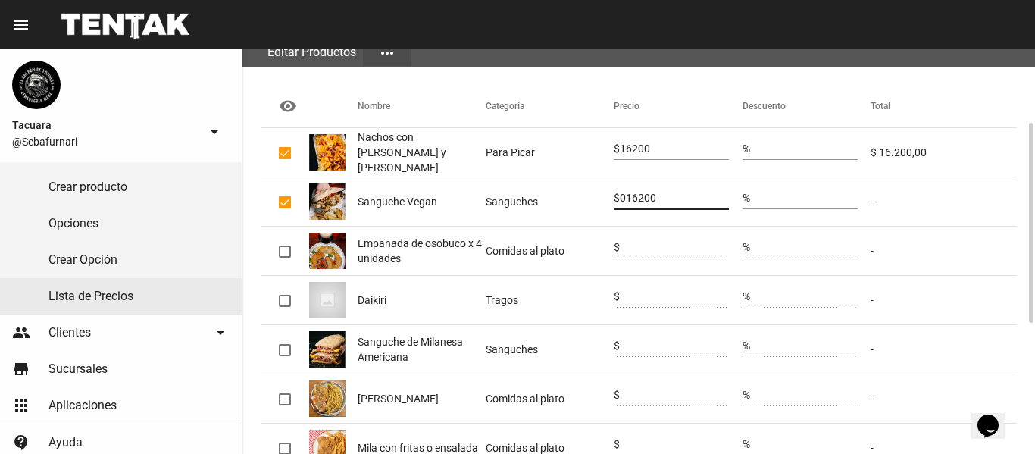
type input "016200"
click at [420, 241] on span "Empanada de osobuco x 4 unidades" at bounding box center [422, 251] width 128 height 30
drag, startPoint x: 420, startPoint y: 241, endPoint x: 403, endPoint y: 242, distance: 16.7
click at [403, 242] on span "Empanada de osobuco x 4 unidades" at bounding box center [422, 251] width 128 height 30
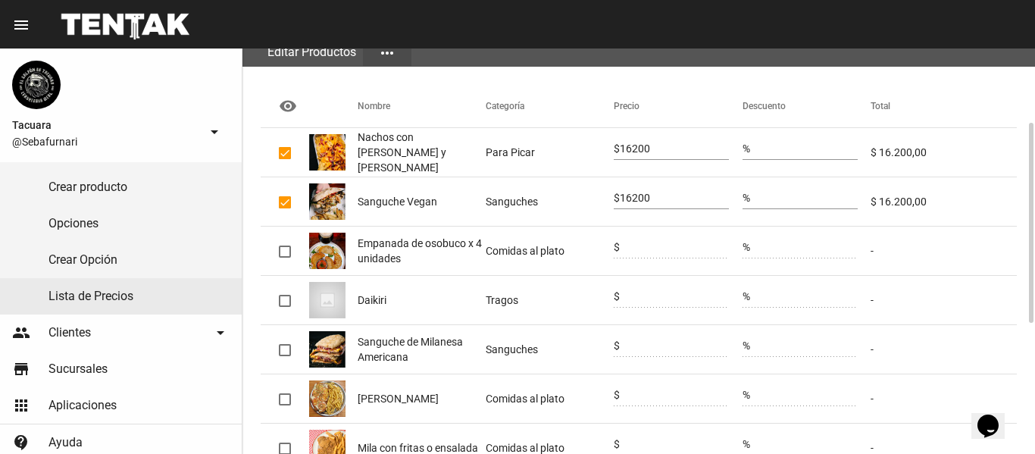
click at [403, 242] on span "Empanada de osobuco x 4 unidades" at bounding box center [422, 251] width 128 height 30
click at [510, 257] on mat-cell "Comidas al plato" at bounding box center [550, 251] width 128 height 48
click at [291, 249] on mat-cell at bounding box center [285, 251] width 48 height 48
click at [284, 255] on div at bounding box center [285, 252] width 12 height 12
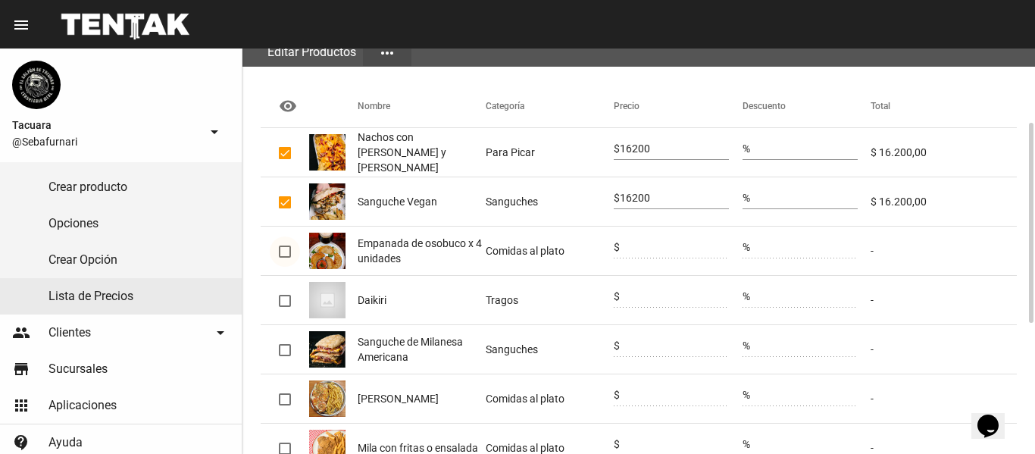
click at [284, 258] on input "checkbox" at bounding box center [284, 258] width 1 height 1
checkbox input "true"
click at [490, 252] on mat-cell "Comidas al plato" at bounding box center [550, 251] width 128 height 48
drag, startPoint x: 457, startPoint y: 247, endPoint x: 424, endPoint y: 247, distance: 33.3
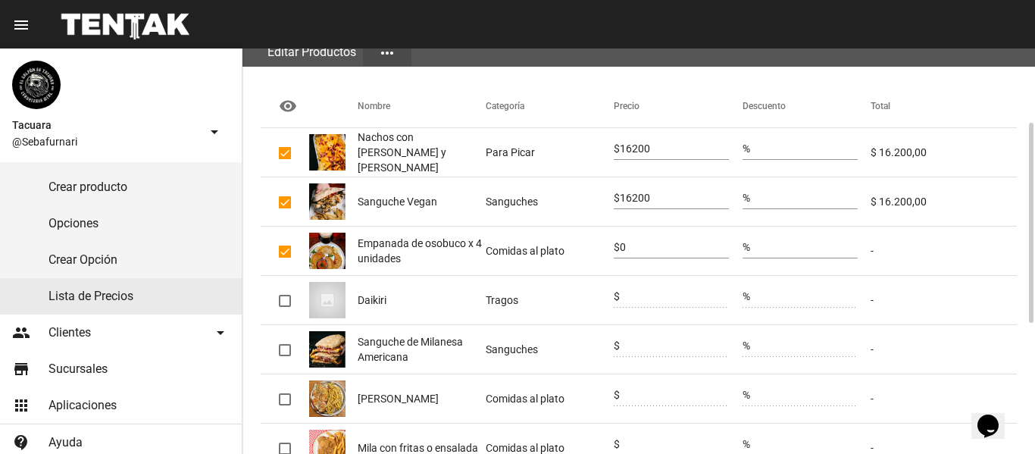
click at [455, 247] on span "Empanada de osobuco x 4 unidades" at bounding box center [422, 251] width 128 height 30
click at [424, 247] on span "Empanada de osobuco x 4 unidades" at bounding box center [422, 251] width 128 height 30
click at [405, 249] on span "Empanada de osobuco x 4 unidades" at bounding box center [422, 251] width 128 height 30
click at [403, 258] on span "Empanada de osobuco x 4 unidades" at bounding box center [422, 251] width 128 height 30
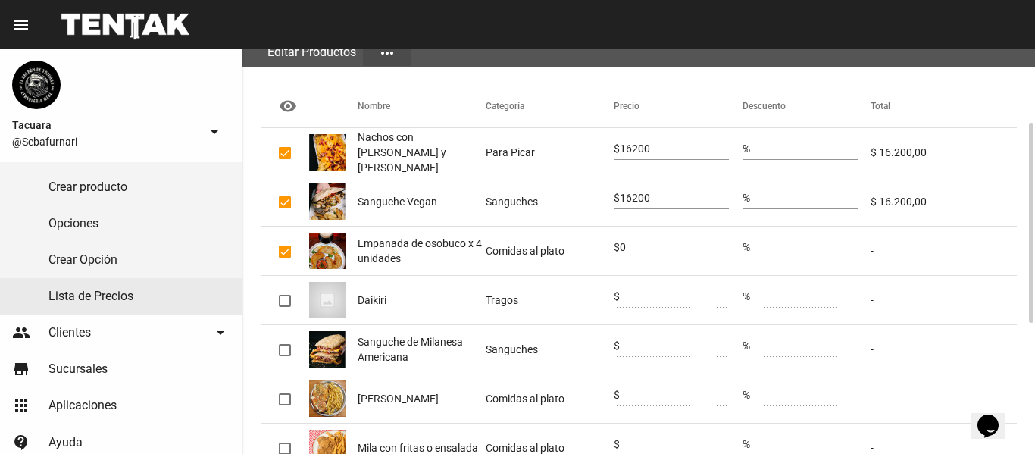
click at [396, 258] on span "Empanada de osobuco x 4 unidades" at bounding box center [422, 251] width 128 height 30
drag, startPoint x: 393, startPoint y: 245, endPoint x: 336, endPoint y: 246, distance: 57.6
click at [389, 245] on span "Empanada de osobuco x 4 unidades" at bounding box center [422, 251] width 128 height 30
click at [335, 246] on img at bounding box center [327, 251] width 36 height 36
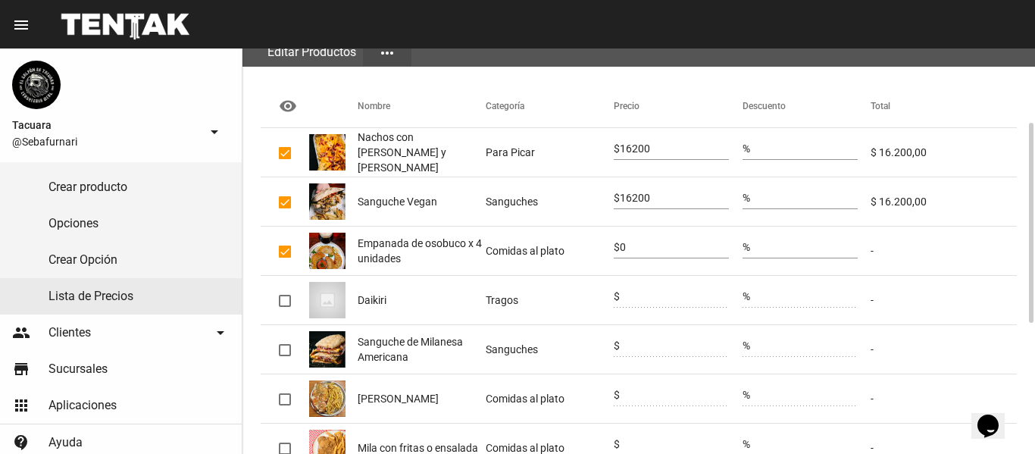
click at [872, 257] on mat-cell "-" at bounding box center [944, 251] width 146 height 48
click at [874, 253] on mat-cell "-" at bounding box center [944, 251] width 146 height 48
drag, startPoint x: 392, startPoint y: 252, endPoint x: 377, endPoint y: 251, distance: 14.5
click at [377, 251] on span "Empanada de osobuco x 4 unidades" at bounding box center [422, 251] width 128 height 30
click at [290, 254] on div at bounding box center [285, 252] width 12 height 12
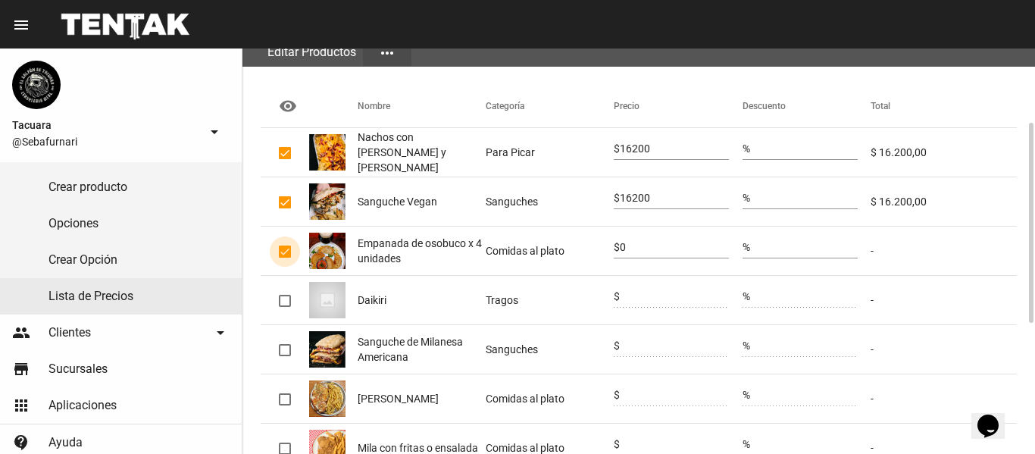
click at [285, 258] on input "checkbox" at bounding box center [284, 258] width 1 height 1
checkbox input "false"
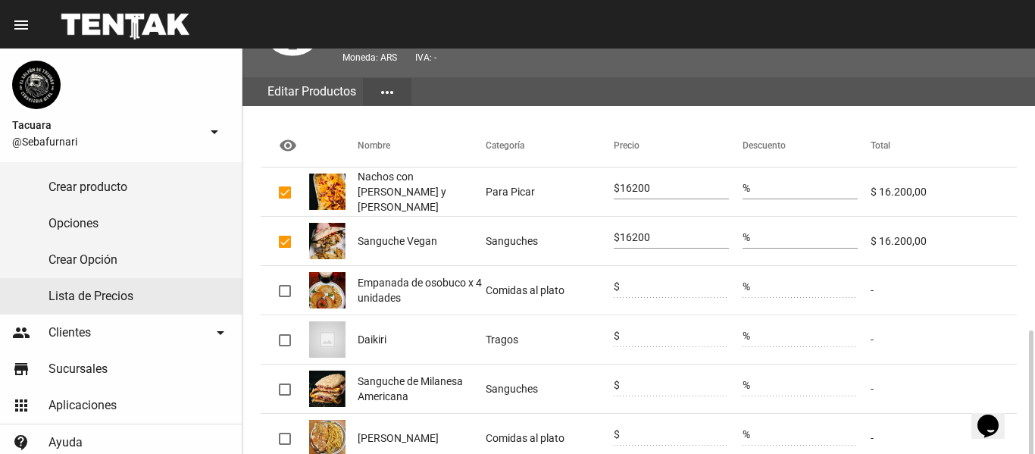
scroll to position [264, 0]
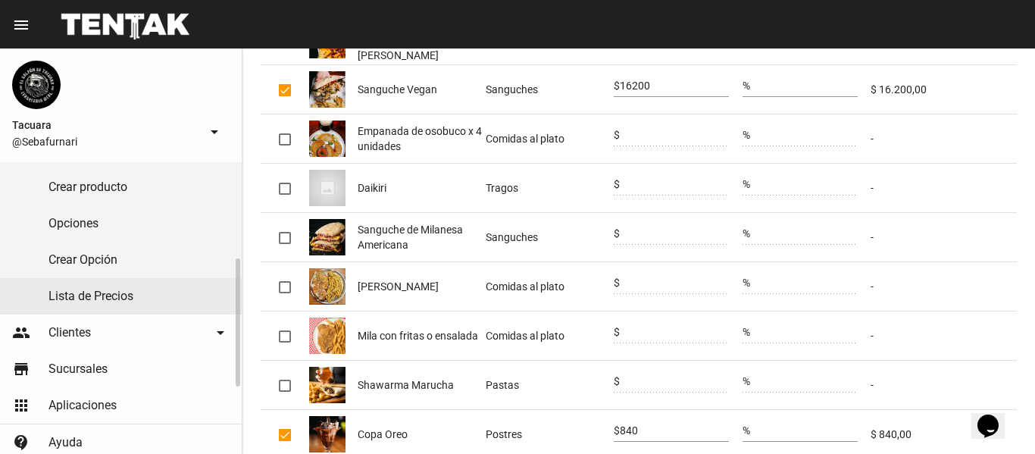
click at [101, 287] on link "Lista de Precios" at bounding box center [121, 296] width 242 height 36
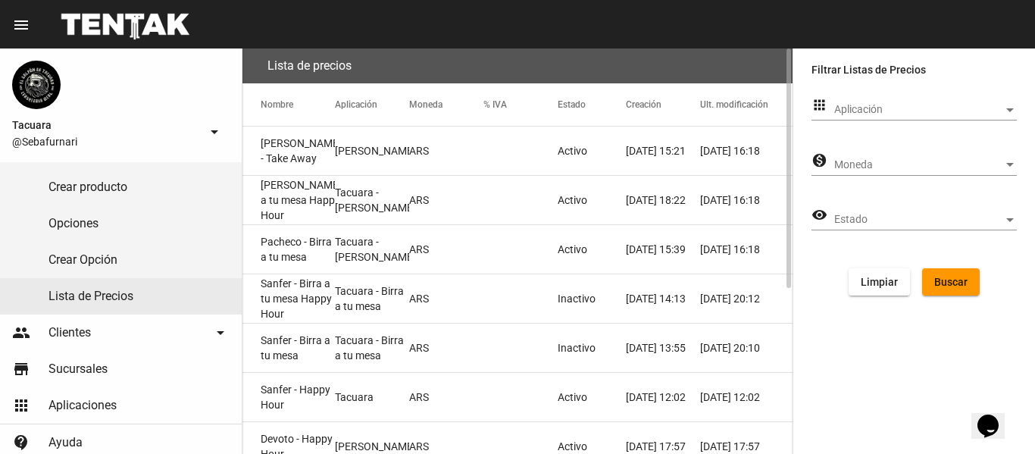
click at [316, 252] on mat-cell "Pacheco - Birra a tu mesa" at bounding box center [288, 249] width 92 height 48
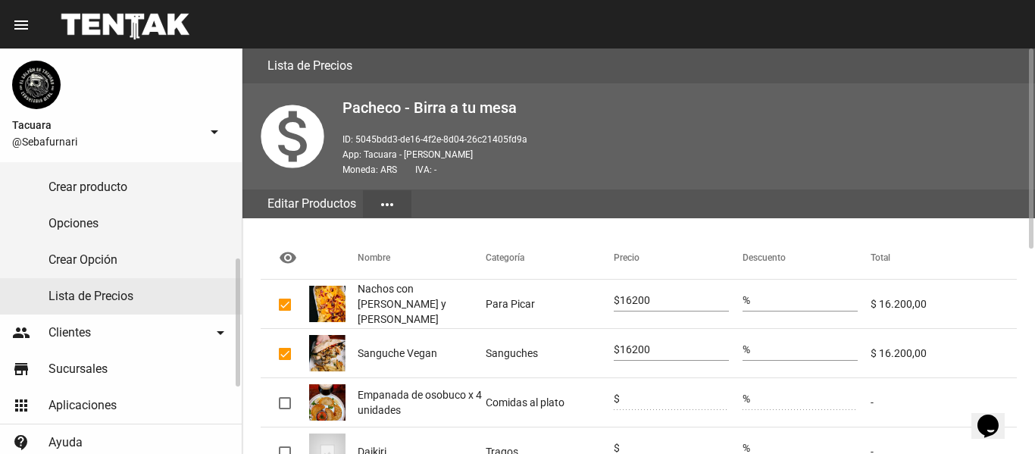
click at [101, 299] on link "Lista de Precios" at bounding box center [121, 296] width 242 height 36
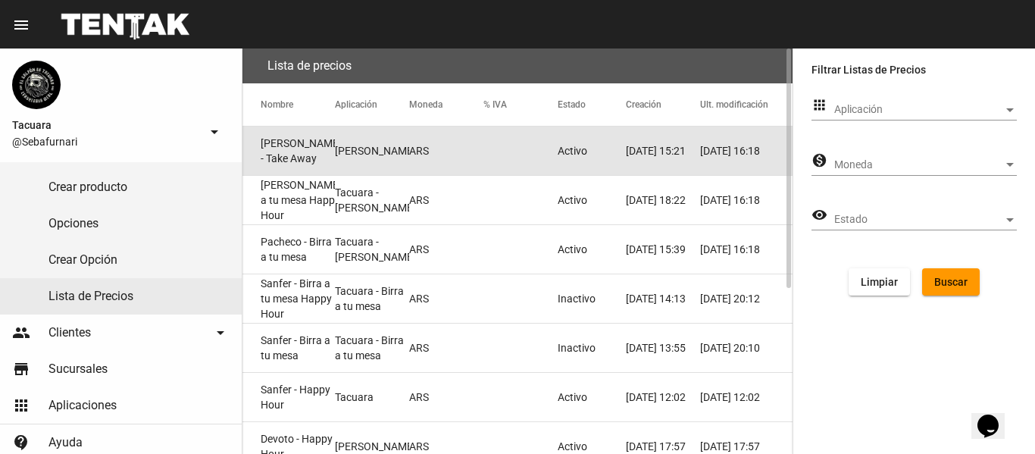
click at [335, 160] on mat-cell "[PERSON_NAME]" at bounding box center [372, 151] width 74 height 48
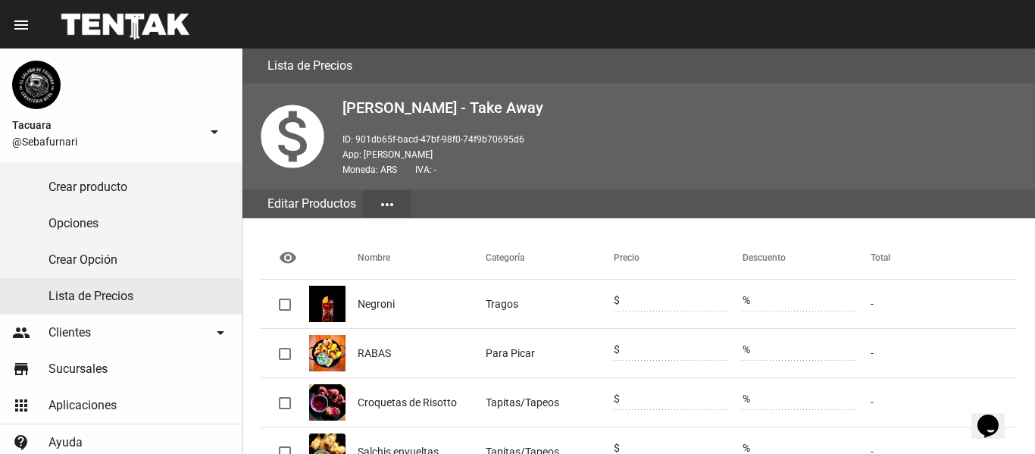
scroll to position [415, 0]
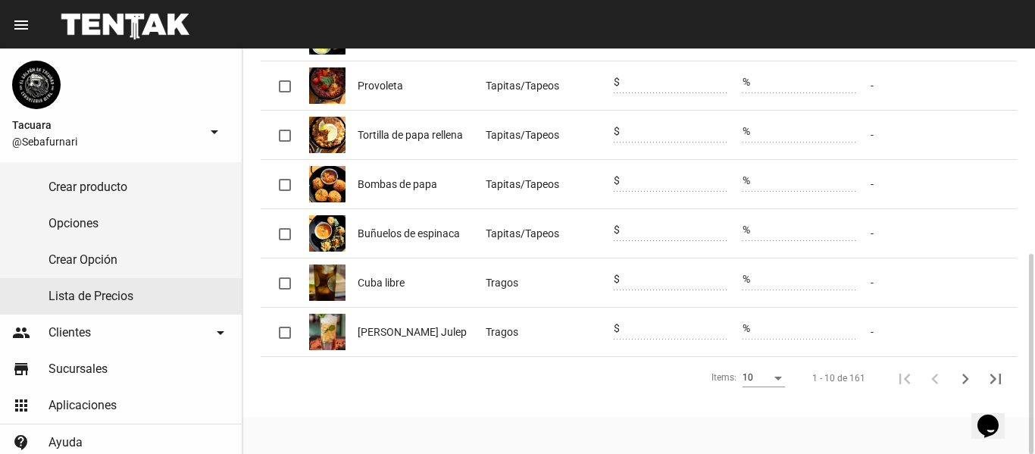
click at [399, 200] on mat-cell "Bombas de papa" at bounding box center [422, 184] width 128 height 48
click at [403, 189] on span "Bombas de papa" at bounding box center [398, 184] width 80 height 15
click at [363, 189] on span "Bombas de papa" at bounding box center [398, 184] width 80 height 15
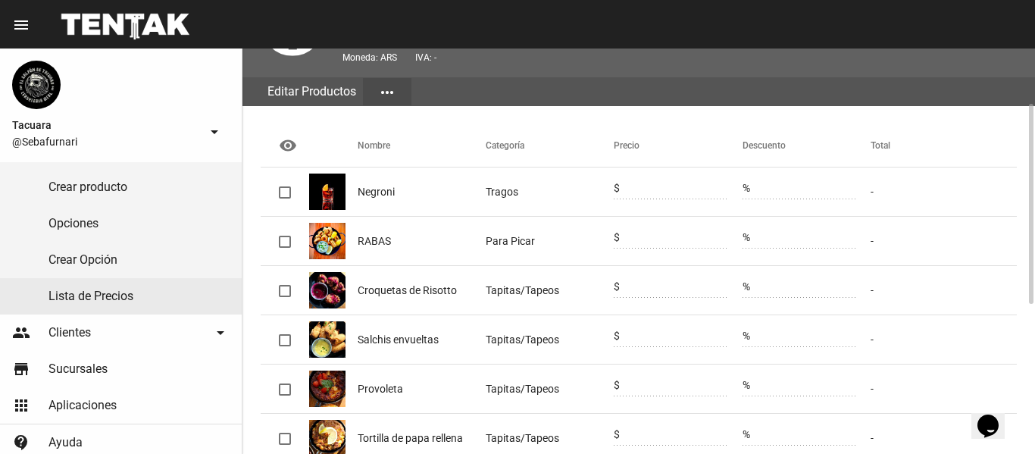
click at [385, 92] on mat-icon "more_horiz" at bounding box center [387, 92] width 18 height 18
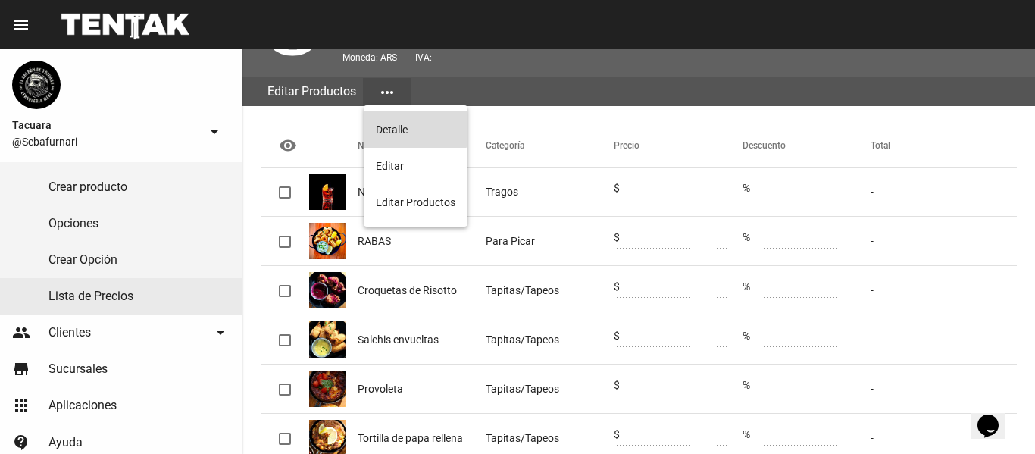
click at [397, 119] on button "Detalle" at bounding box center [416, 129] width 104 height 36
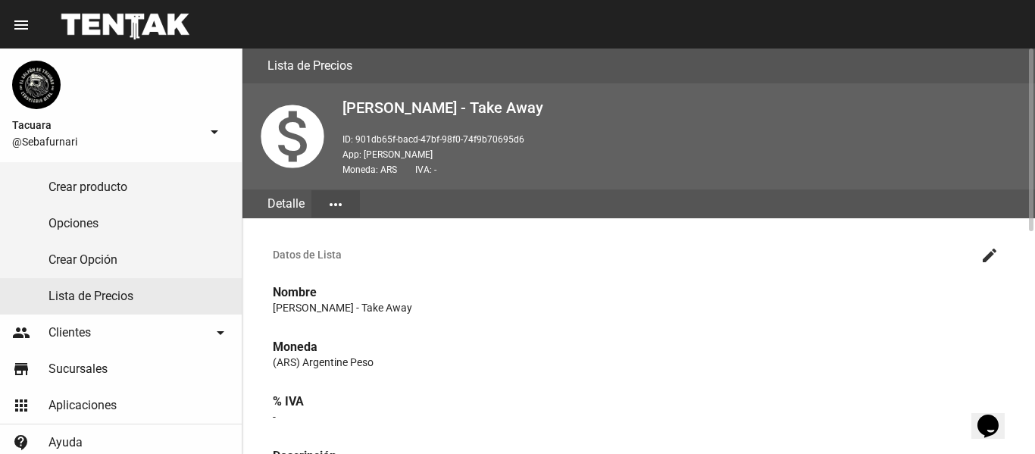
click at [286, 212] on div "Detalle" at bounding box center [286, 203] width 51 height 29
click at [286, 211] on div "Detalle" at bounding box center [286, 203] width 51 height 29
click at [115, 304] on link "Lista de Precios" at bounding box center [121, 296] width 242 height 36
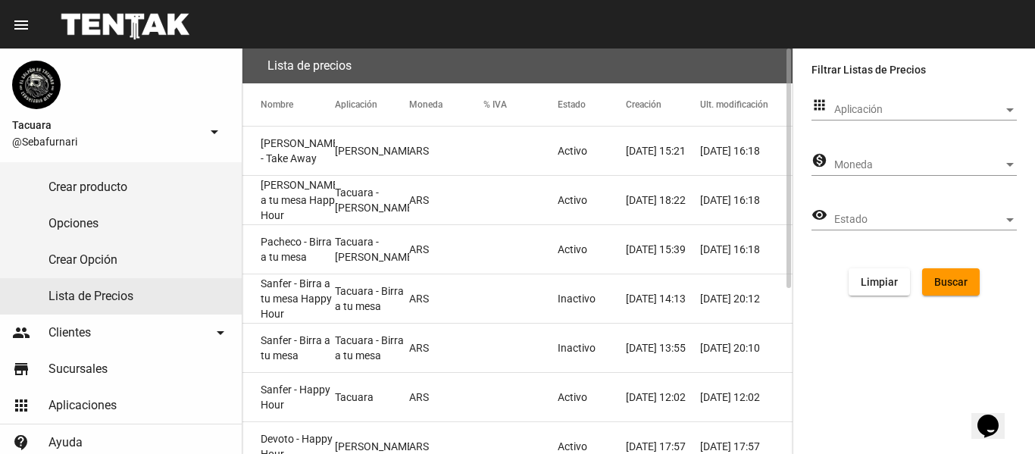
click at [311, 148] on mat-cell "[PERSON_NAME] - Take Away" at bounding box center [288, 151] width 92 height 48
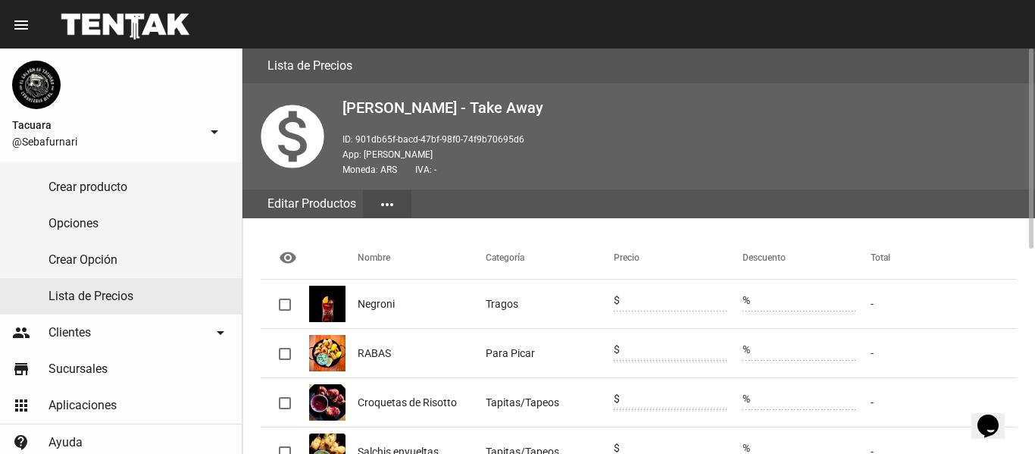
click at [390, 289] on mat-cell "Negroni" at bounding box center [422, 304] width 128 height 48
click at [286, 302] on div at bounding box center [285, 305] width 12 height 12
click at [285, 311] on input "checkbox" at bounding box center [284, 311] width 1 height 1
checkbox input "true"
click at [398, 303] on mat-cell "Negroni" at bounding box center [422, 304] width 128 height 48
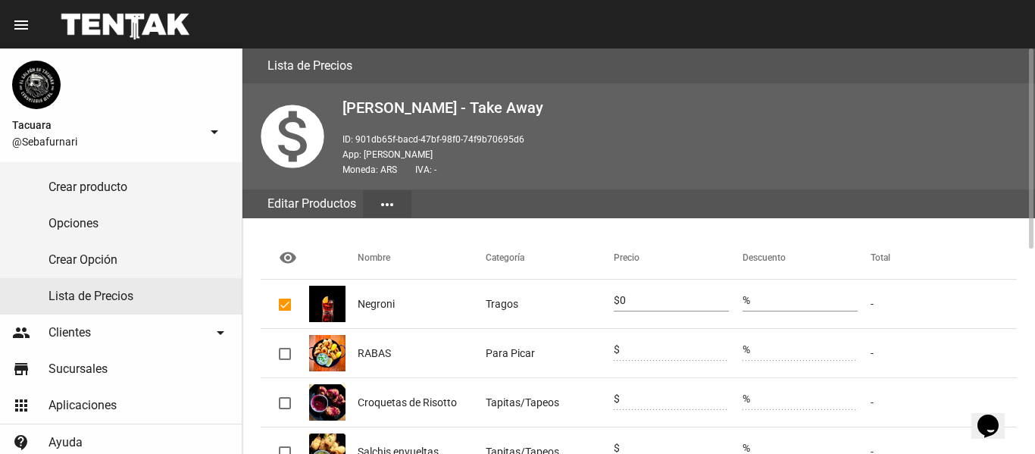
click at [398, 303] on mat-cell "Negroni" at bounding box center [422, 304] width 128 height 48
click at [383, 197] on mat-icon "more_horiz" at bounding box center [387, 205] width 18 height 18
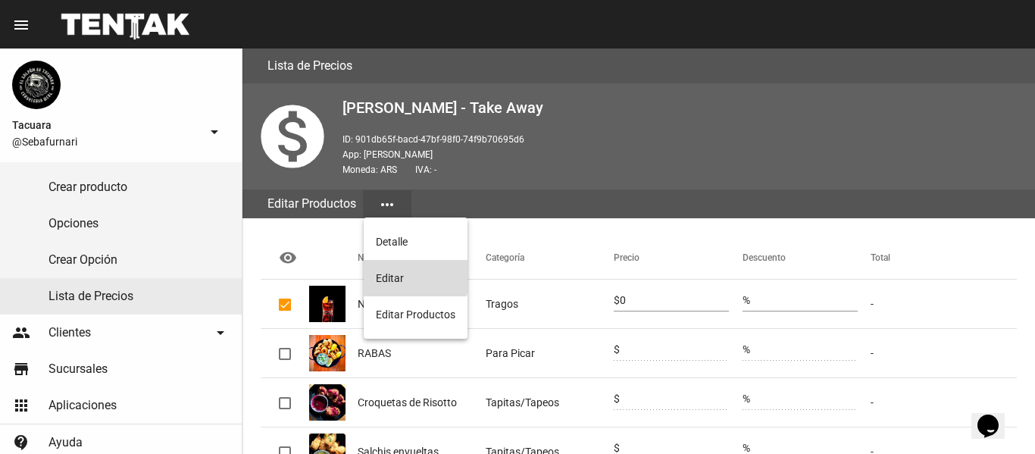
click at [405, 273] on button "Editar" at bounding box center [416, 278] width 104 height 36
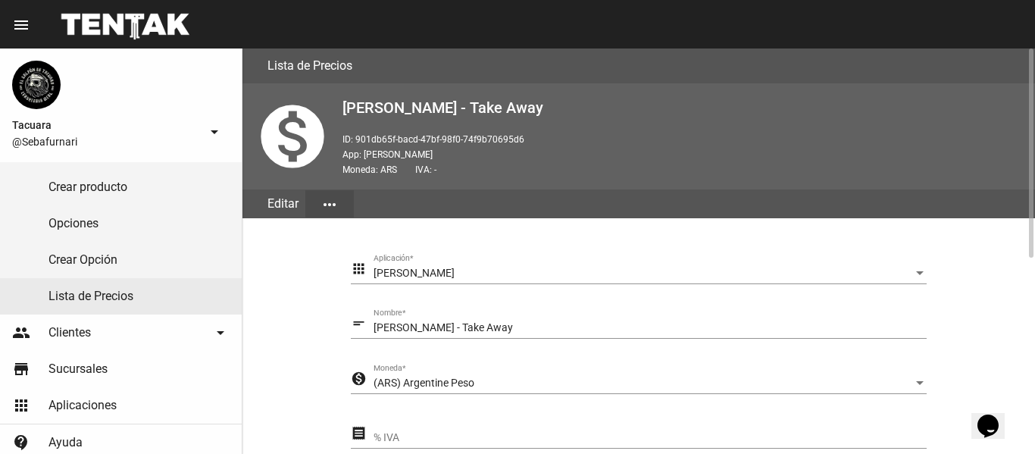
scroll to position [303, 0]
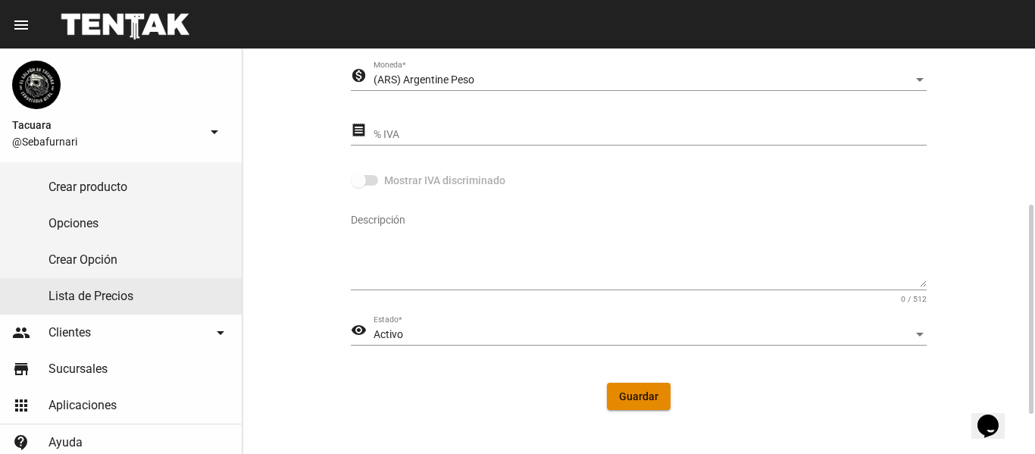
click at [634, 387] on button "Guardar" at bounding box center [639, 396] width 64 height 27
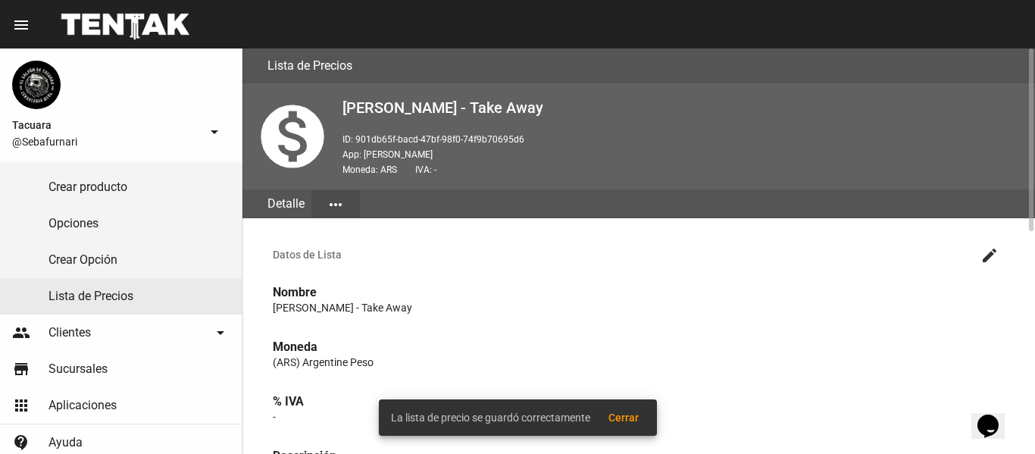
click at [296, 209] on div "Detalle" at bounding box center [286, 203] width 51 height 29
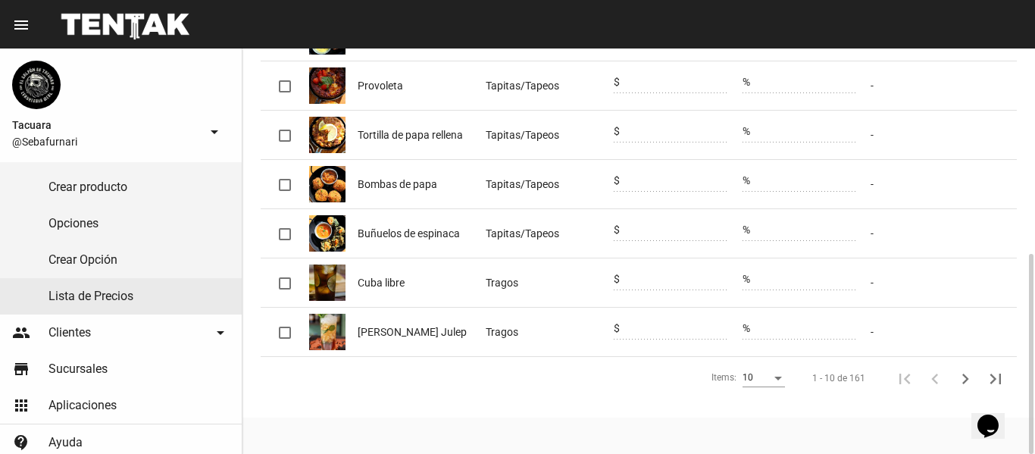
scroll to position [112, 0]
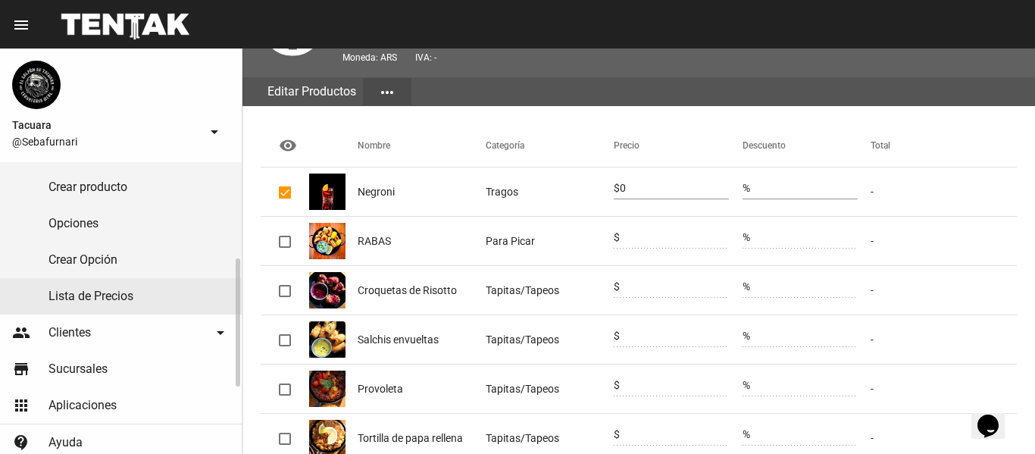
click at [104, 189] on link "Crear producto" at bounding box center [121, 187] width 242 height 36
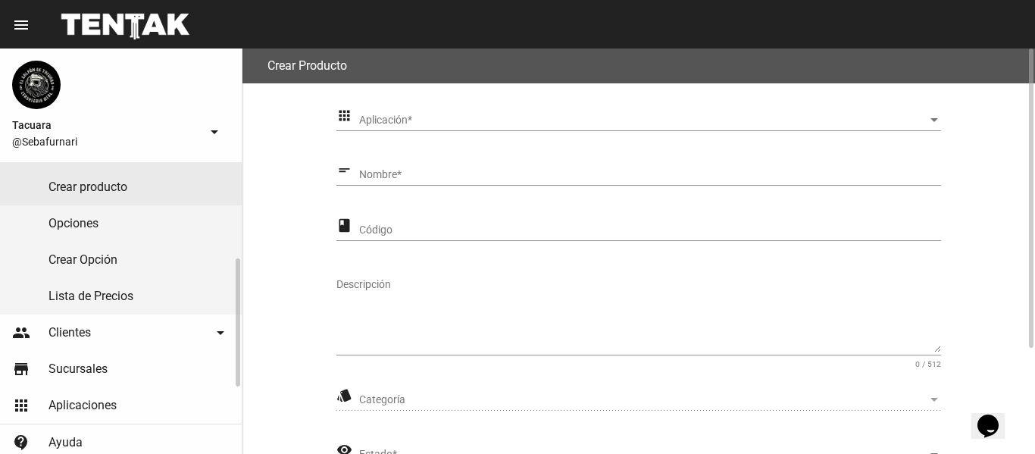
click at [125, 229] on link "Opciones" at bounding box center [121, 223] width 242 height 36
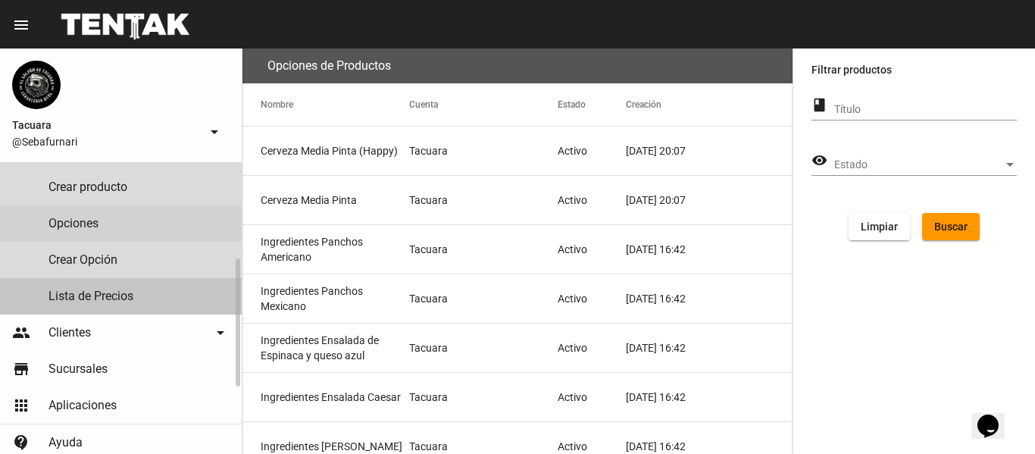
drag, startPoint x: 131, startPoint y: 284, endPoint x: 143, endPoint y: 288, distance: 12.7
click at [131, 285] on link "Lista de Precios" at bounding box center [121, 296] width 242 height 36
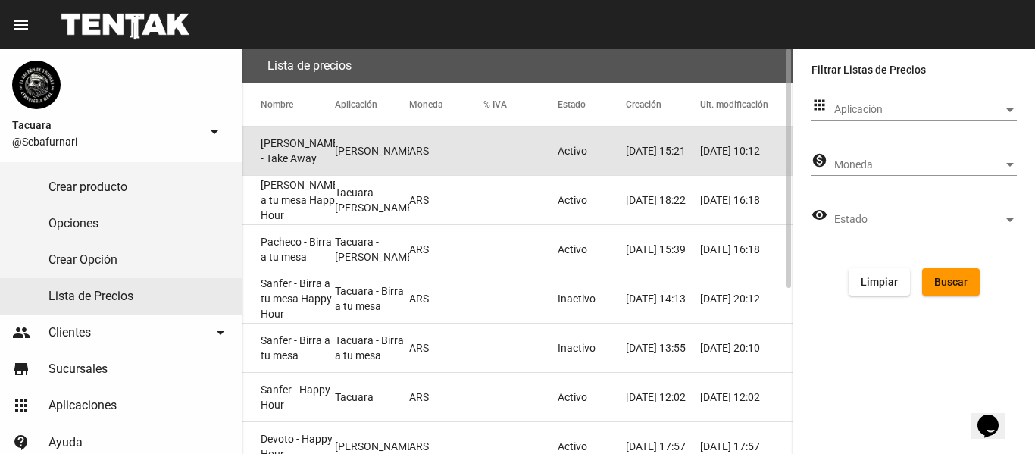
click at [322, 155] on mat-cell "[PERSON_NAME] - Take Away" at bounding box center [288, 151] width 92 height 48
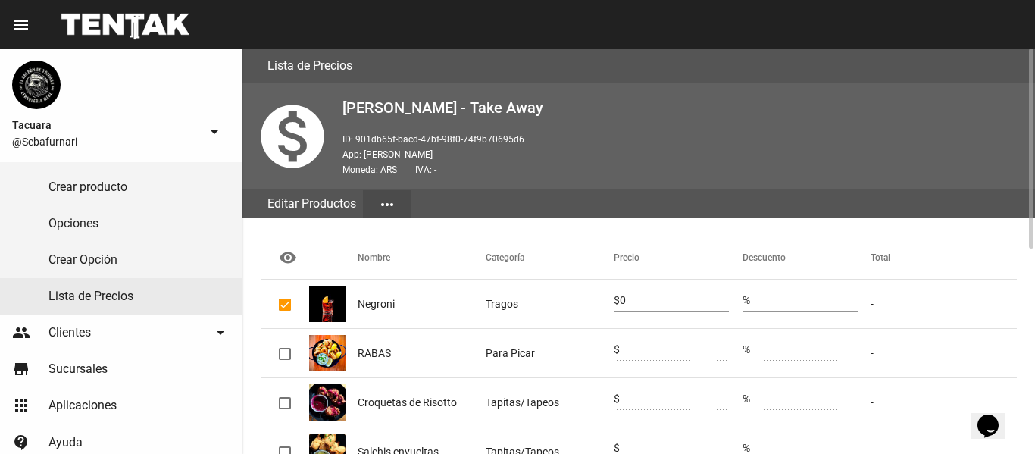
drag, startPoint x: 324, startPoint y: 300, endPoint x: 333, endPoint y: 305, distance: 10.5
click at [333, 305] on img at bounding box center [327, 304] width 36 height 36
drag, startPoint x: 358, startPoint y: 305, endPoint x: 415, endPoint y: 321, distance: 58.8
drag, startPoint x: 415, startPoint y: 321, endPoint x: 389, endPoint y: 311, distance: 27.6
click at [389, 311] on span "Negroni" at bounding box center [376, 303] width 37 height 15
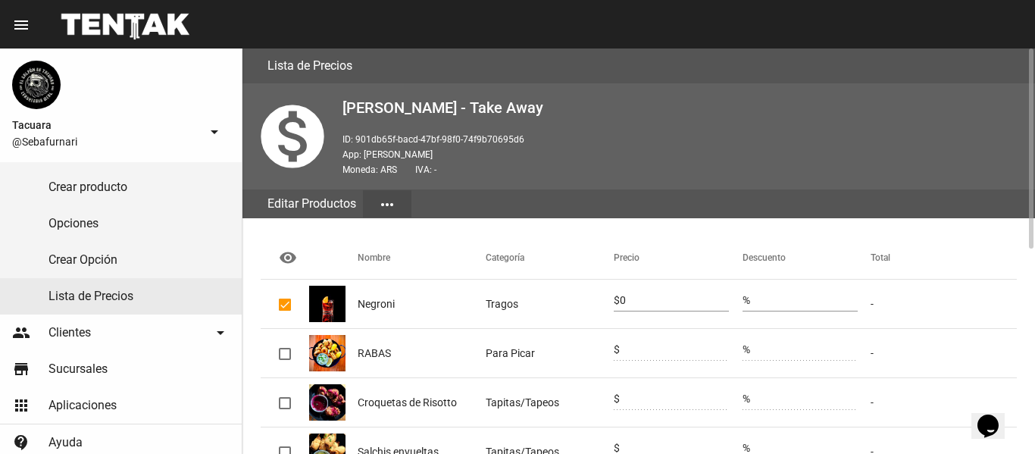
click at [387, 308] on span "Negroni" at bounding box center [376, 303] width 37 height 15
click at [406, 306] on mat-cell "Negroni" at bounding box center [422, 304] width 128 height 48
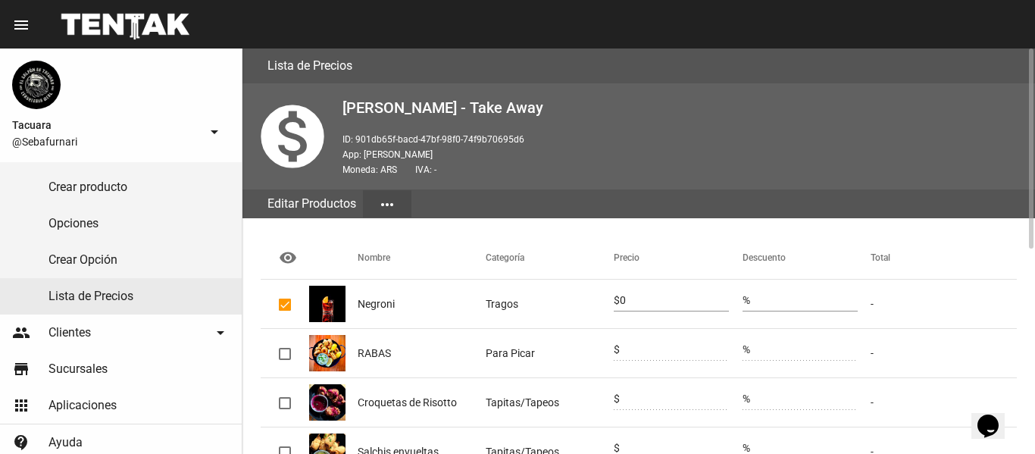
click at [366, 259] on mat-header-cell "Nombre" at bounding box center [422, 257] width 128 height 42
click at [287, 253] on mat-icon "visibility" at bounding box center [288, 258] width 18 height 18
click at [965, 311] on mat-cell "-" at bounding box center [944, 304] width 146 height 48
drag, startPoint x: 628, startPoint y: 296, endPoint x: 712, endPoint y: 327, distance: 89.9
click at [629, 296] on input "0" at bounding box center [674, 301] width 109 height 12
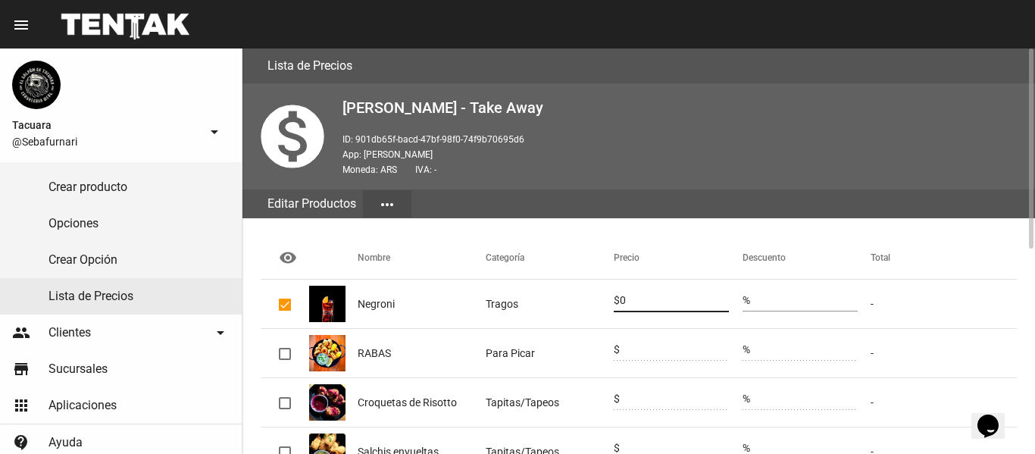
click at [663, 305] on input "0" at bounding box center [674, 301] width 109 height 12
type input "09600"
click at [292, 355] on mat-cell at bounding box center [285, 353] width 48 height 48
click at [290, 355] on div at bounding box center [285, 354] width 12 height 12
click at [285, 360] on input "checkbox" at bounding box center [284, 360] width 1 height 1
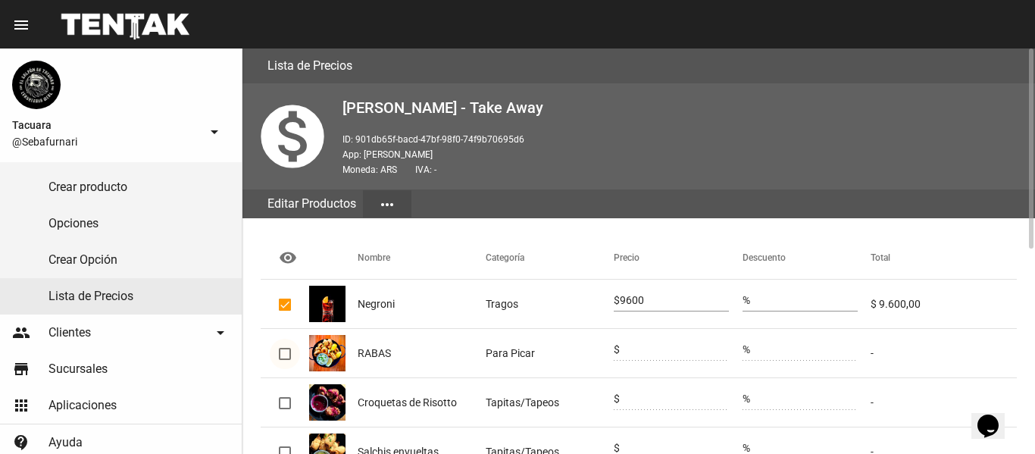
checkbox input "true"
click at [638, 346] on input "0" at bounding box center [674, 350] width 109 height 12
type input "013500"
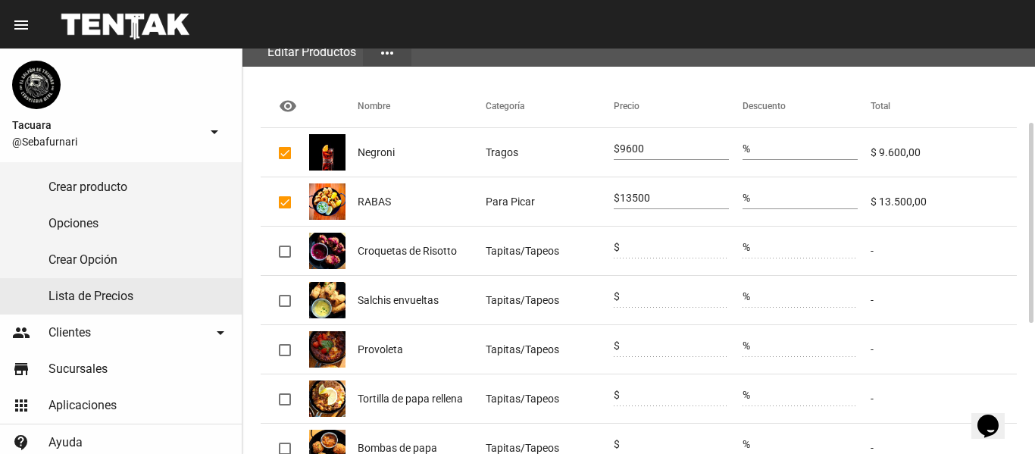
click at [655, 304] on div at bounding box center [674, 293] width 109 height 30
click at [280, 298] on div at bounding box center [285, 301] width 12 height 12
click at [284, 307] on input "checkbox" at bounding box center [284, 307] width 1 height 1
checkbox input "true"
click at [620, 296] on span "$" at bounding box center [617, 296] width 6 height 12
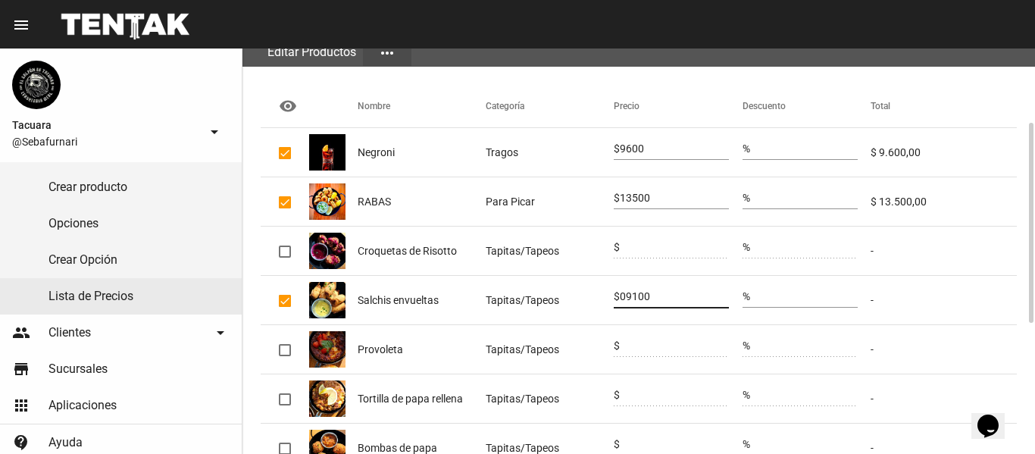
type input "09100"
click at [374, 203] on span "RABAS" at bounding box center [374, 201] width 33 height 15
click at [371, 203] on span "RABAS" at bounding box center [374, 201] width 33 height 15
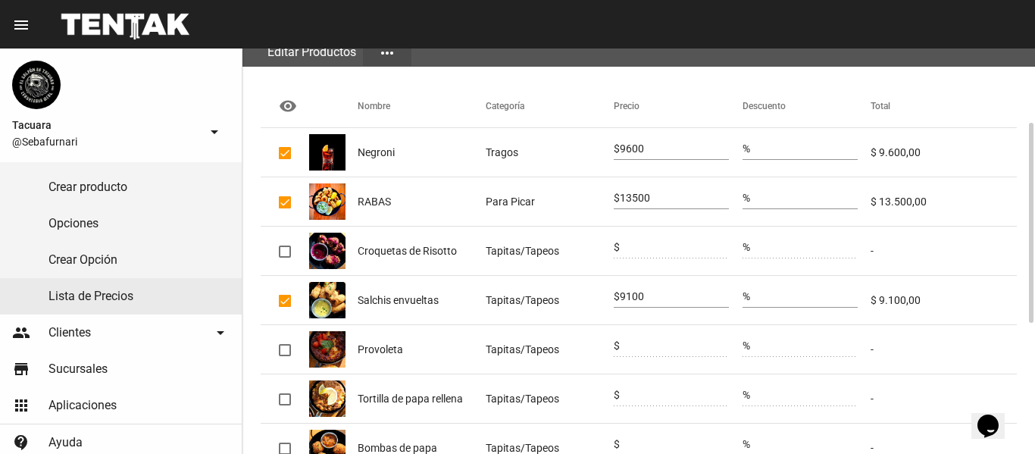
click at [493, 193] on mat-cell "Para Picar" at bounding box center [550, 201] width 128 height 48
click at [493, 194] on mat-cell "Para Picar" at bounding box center [550, 201] width 128 height 48
click at [421, 196] on mat-cell "RABAS" at bounding box center [422, 201] width 128 height 48
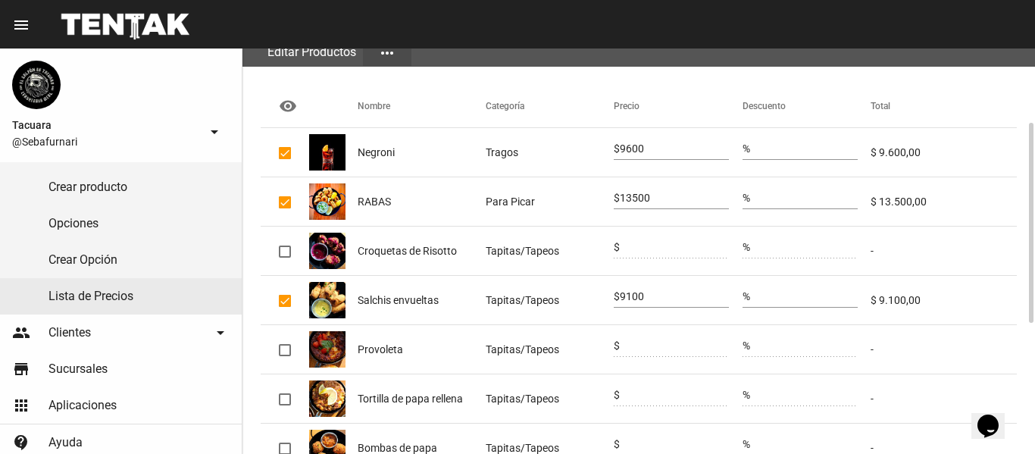
click at [267, 206] on mat-cell at bounding box center [285, 201] width 48 height 48
click at [285, 342] on mat-checkbox at bounding box center [285, 349] width 12 height 15
click at [288, 353] on div at bounding box center [285, 350] width 12 height 12
click at [285, 356] on input "checkbox" at bounding box center [284, 356] width 1 height 1
checkbox input "true"
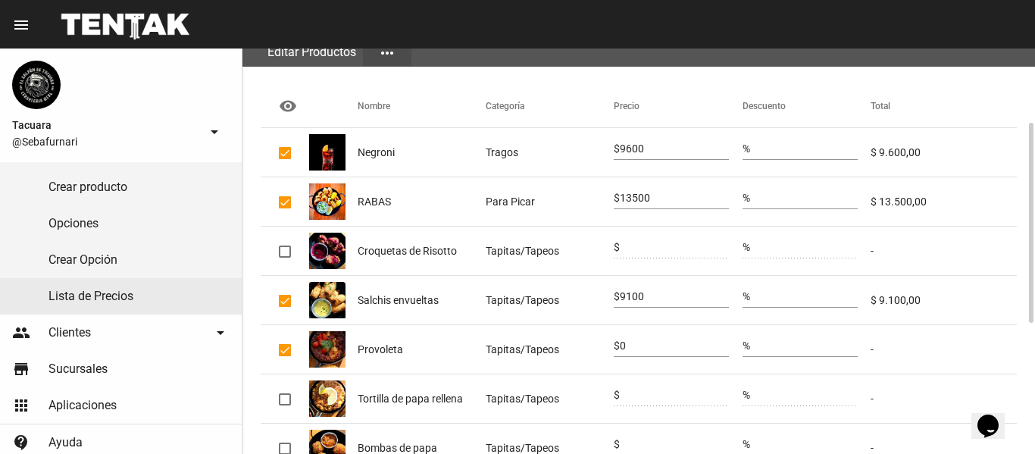
click at [639, 351] on input "0" at bounding box center [674, 346] width 109 height 12
type input "9100"
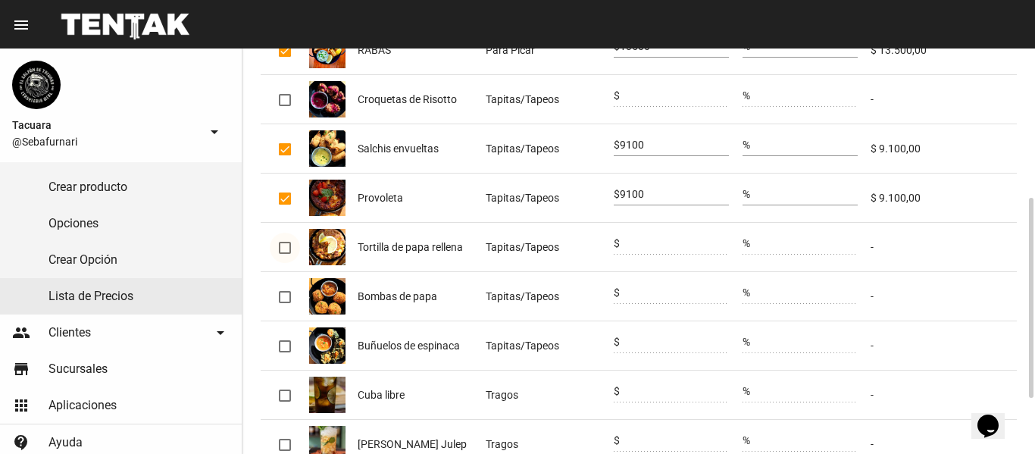
click at [287, 247] on div at bounding box center [285, 248] width 12 height 12
click at [285, 254] on input "checkbox" at bounding box center [284, 254] width 1 height 1
checkbox input "true"
click at [631, 247] on input "0" at bounding box center [674, 244] width 109 height 12
type input "9100"
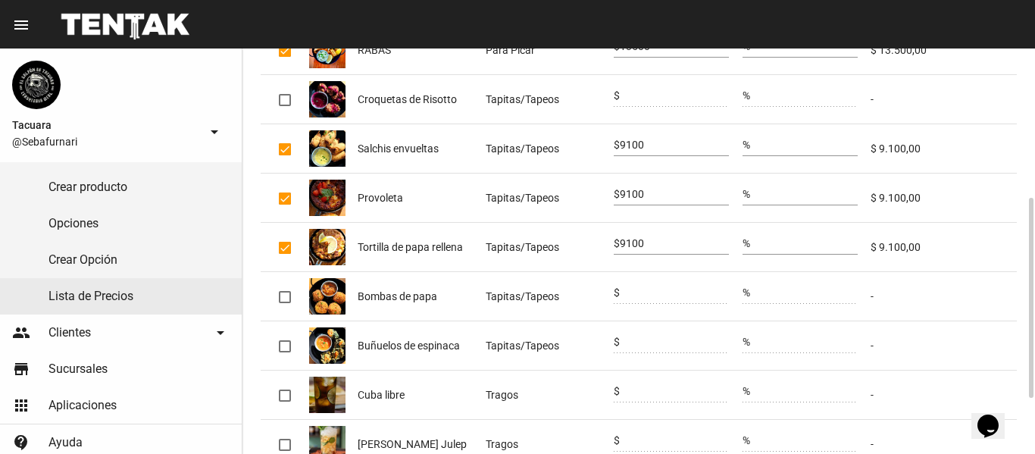
click at [278, 294] on mat-cell at bounding box center [285, 296] width 48 height 48
click at [284, 299] on div at bounding box center [285, 297] width 12 height 12
click at [284, 303] on input "checkbox" at bounding box center [284, 303] width 1 height 1
checkbox input "true"
click at [647, 299] on input "0" at bounding box center [674, 293] width 109 height 12
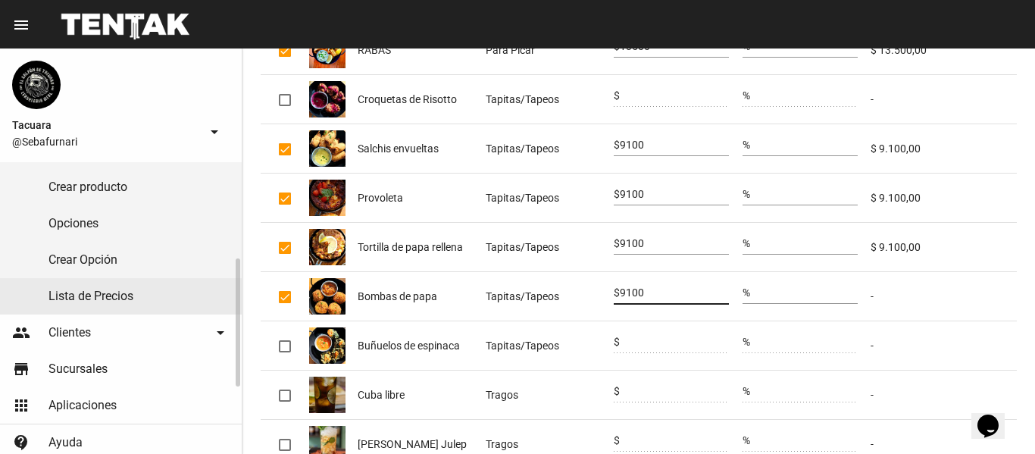
scroll to position [369, 0]
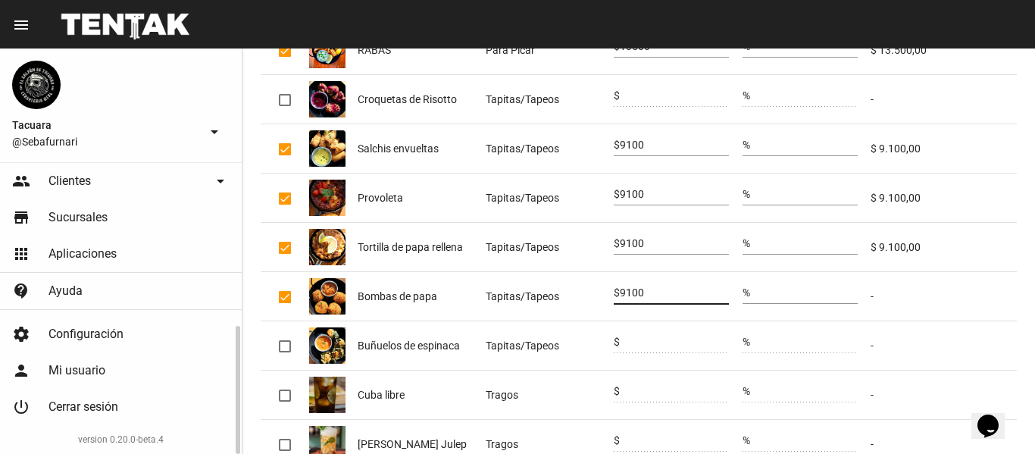
type input "9100"
click at [99, 329] on span "Configuración" at bounding box center [85, 334] width 75 height 15
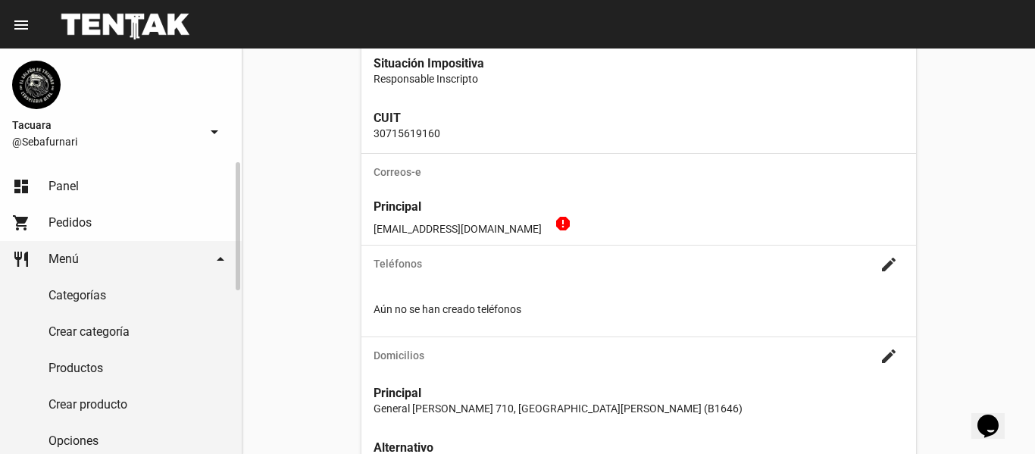
scroll to position [152, 0]
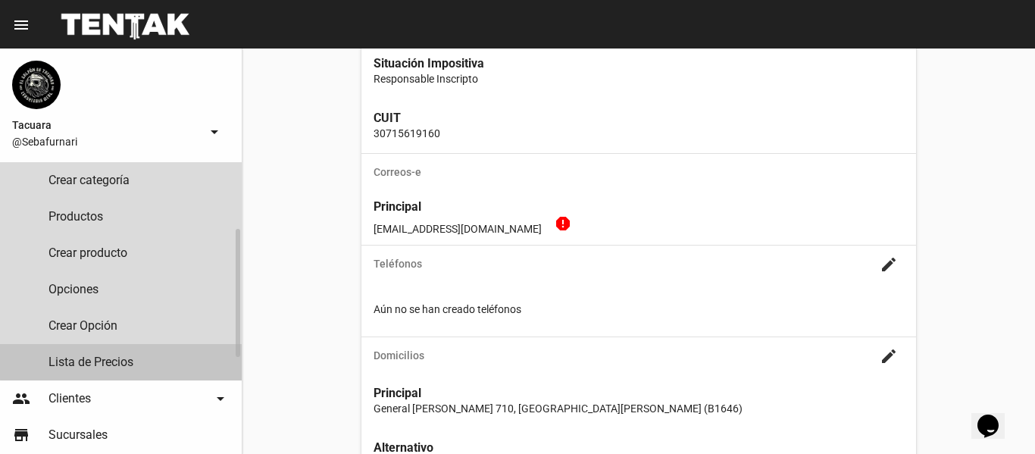
click at [133, 355] on link "Lista de Precios" at bounding box center [121, 362] width 242 height 36
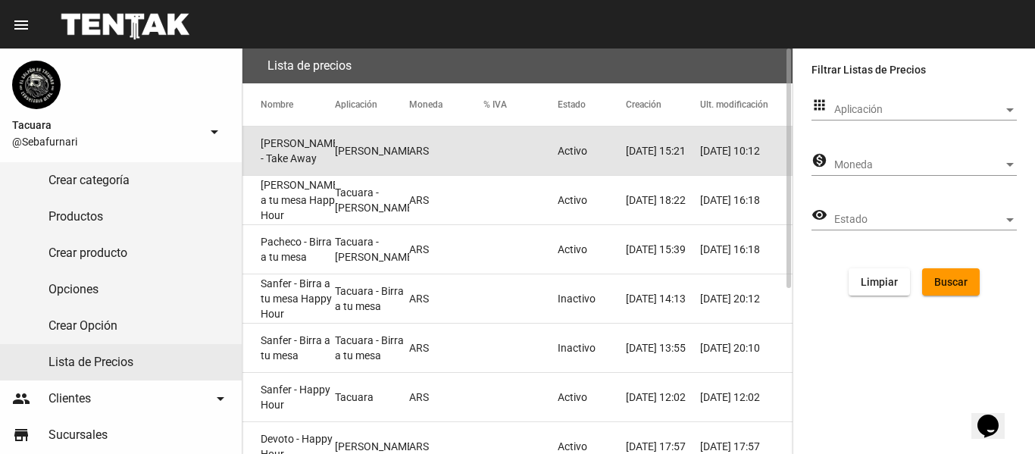
click at [311, 140] on mat-cell "[PERSON_NAME] - Take Away" at bounding box center [288, 151] width 92 height 48
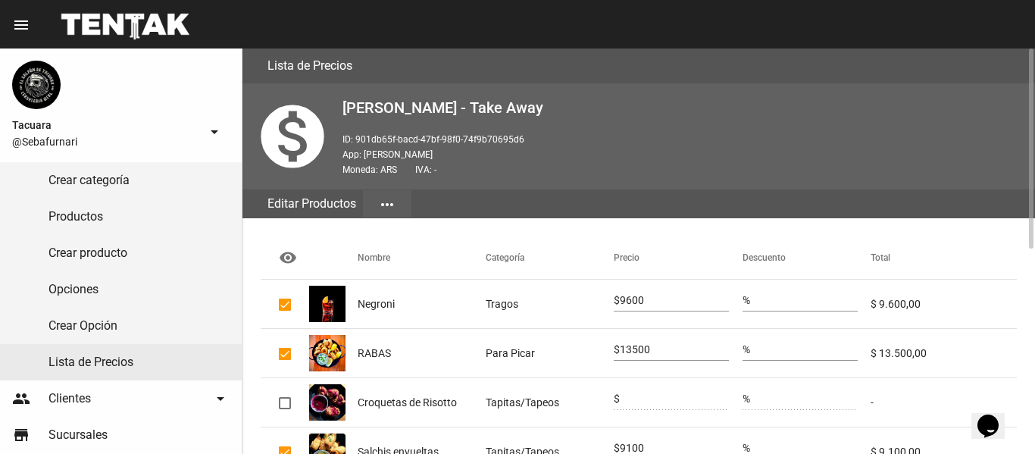
click at [395, 208] on mat-icon "more_horiz" at bounding box center [387, 205] width 18 height 18
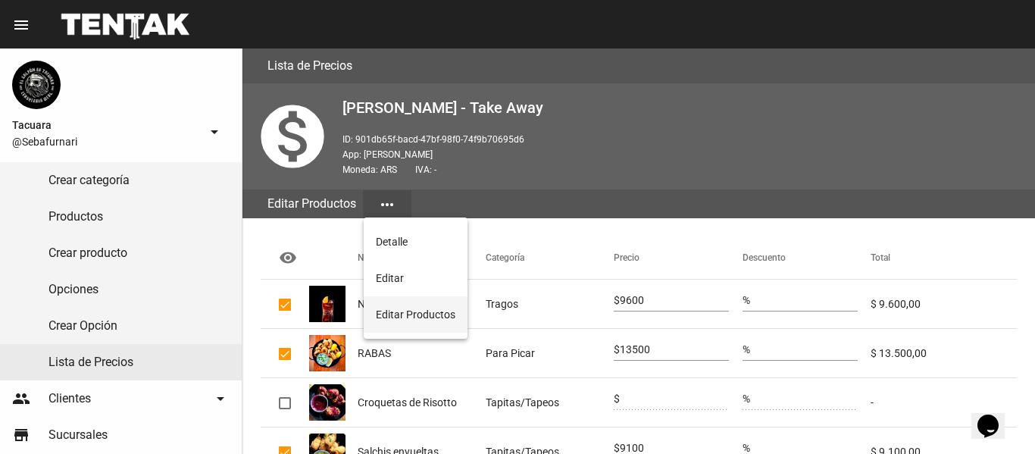
click at [445, 306] on button "Editar Productos" at bounding box center [416, 314] width 104 height 36
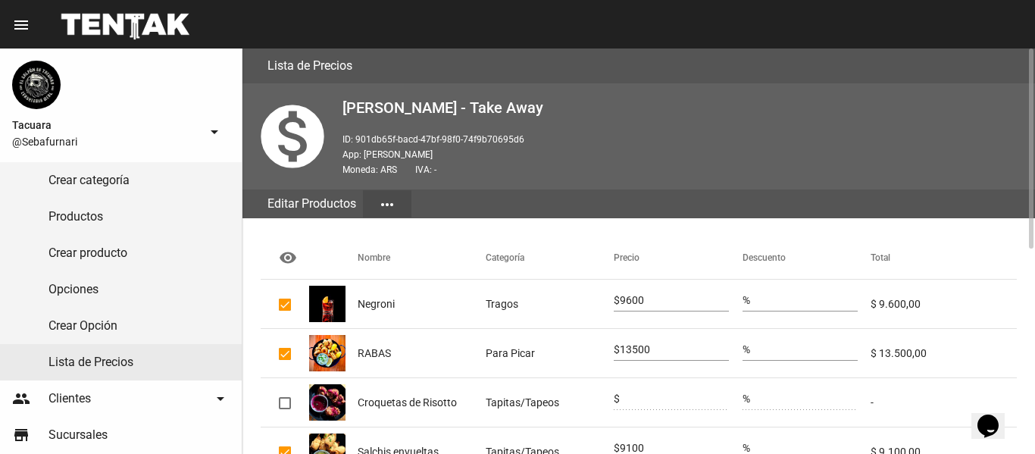
scroll to position [152, 0]
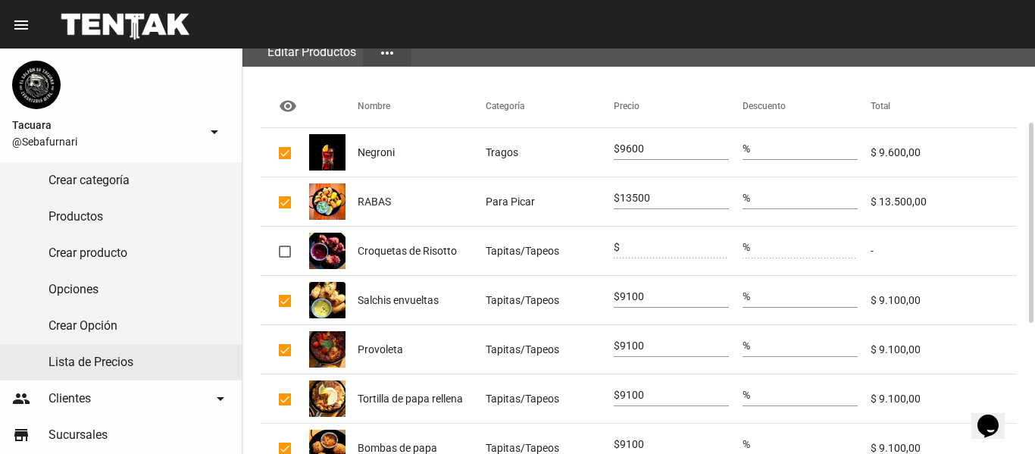
click at [392, 344] on span "Provoleta" at bounding box center [380, 349] width 45 height 15
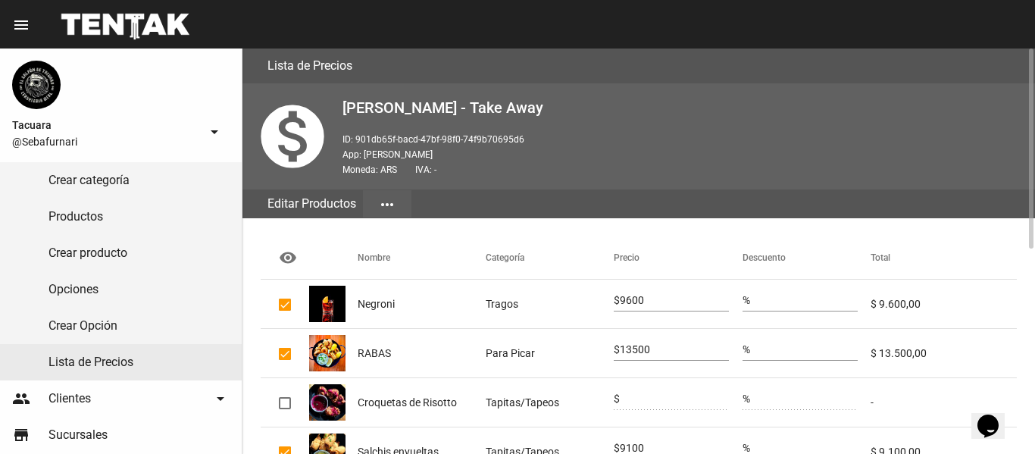
click at [391, 196] on mat-icon "more_horiz" at bounding box center [387, 205] width 18 height 18
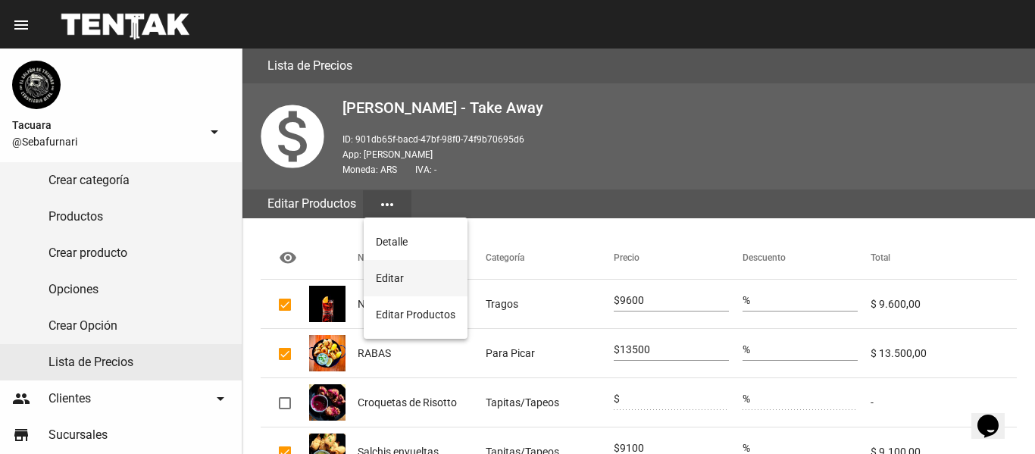
click at [380, 277] on button "Editar" at bounding box center [416, 278] width 104 height 36
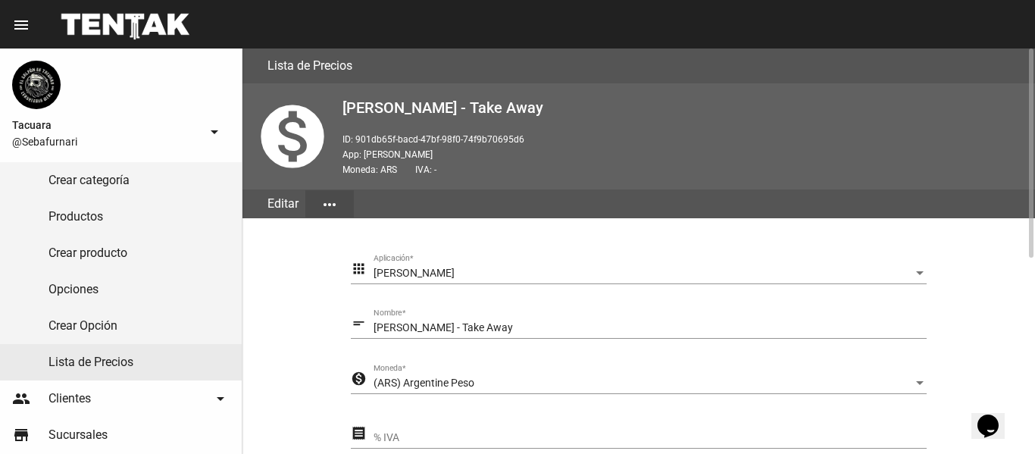
click at [344, 198] on button "more_horiz" at bounding box center [329, 203] width 48 height 27
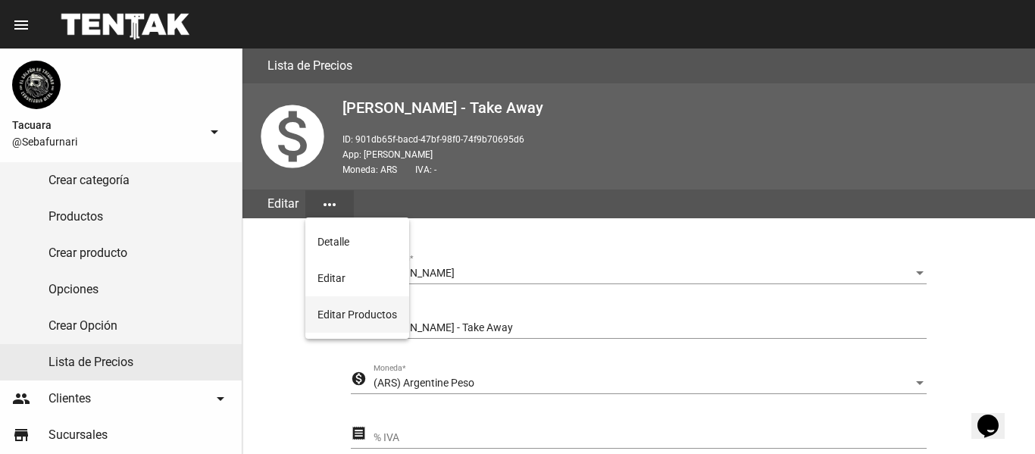
click at [373, 309] on button "Editar Productos" at bounding box center [357, 314] width 104 height 36
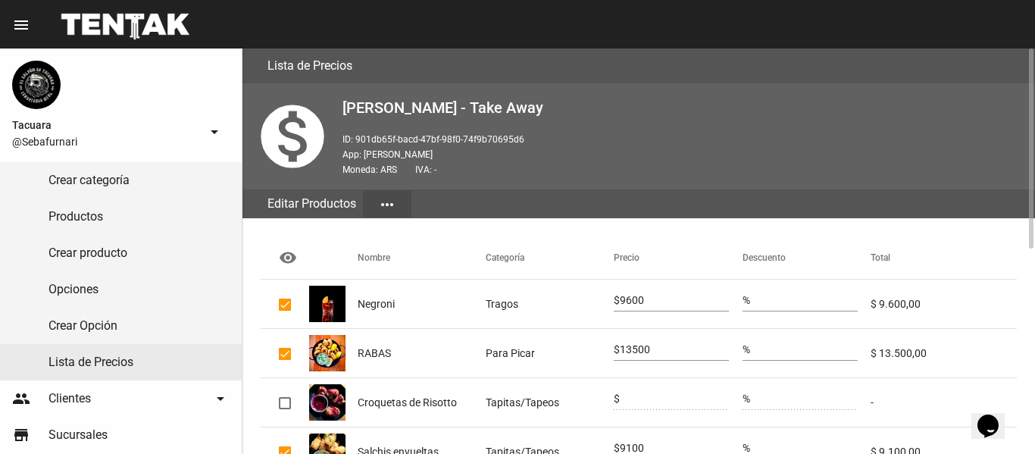
scroll to position [152, 0]
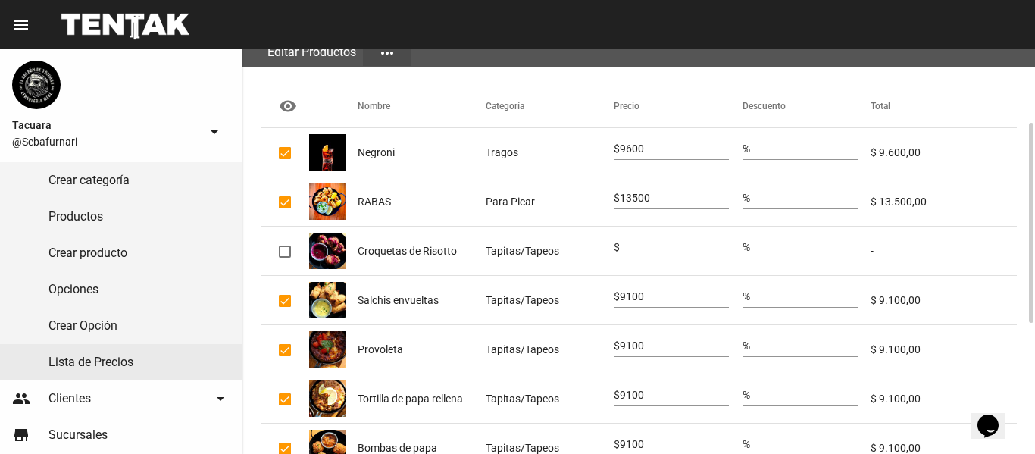
click at [362, 293] on span "Salchis envueltas" at bounding box center [398, 300] width 81 height 15
click at [389, 293] on span "Salchis envueltas" at bounding box center [398, 300] width 81 height 15
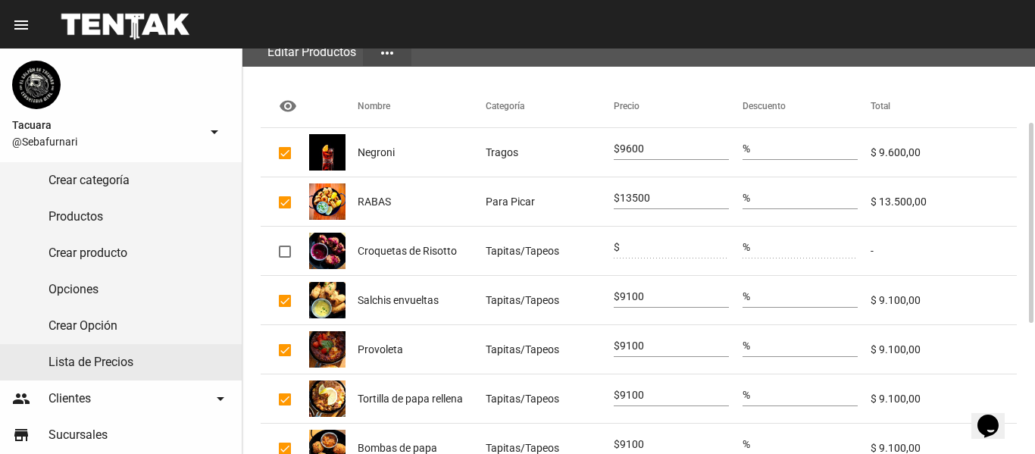
click at [389, 293] on span "Salchis envueltas" at bounding box center [398, 300] width 81 height 15
click at [333, 301] on img at bounding box center [327, 300] width 36 height 36
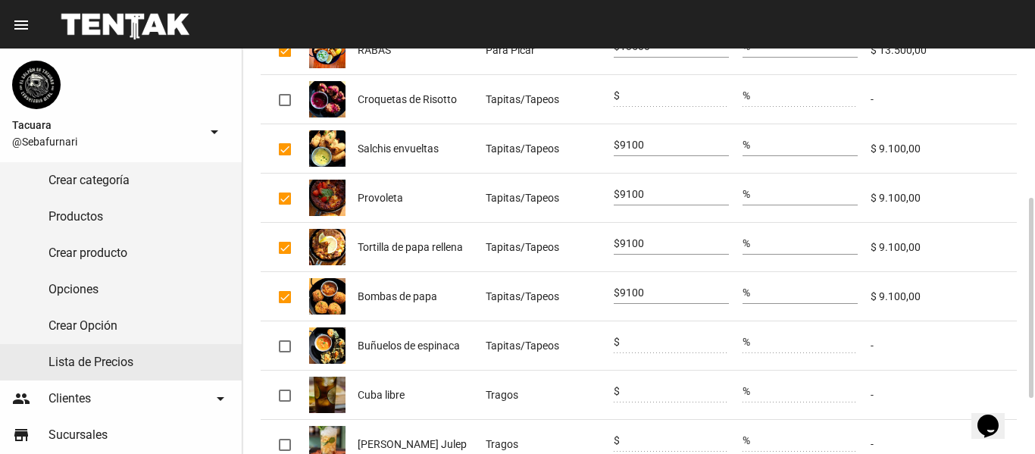
scroll to position [415, 0]
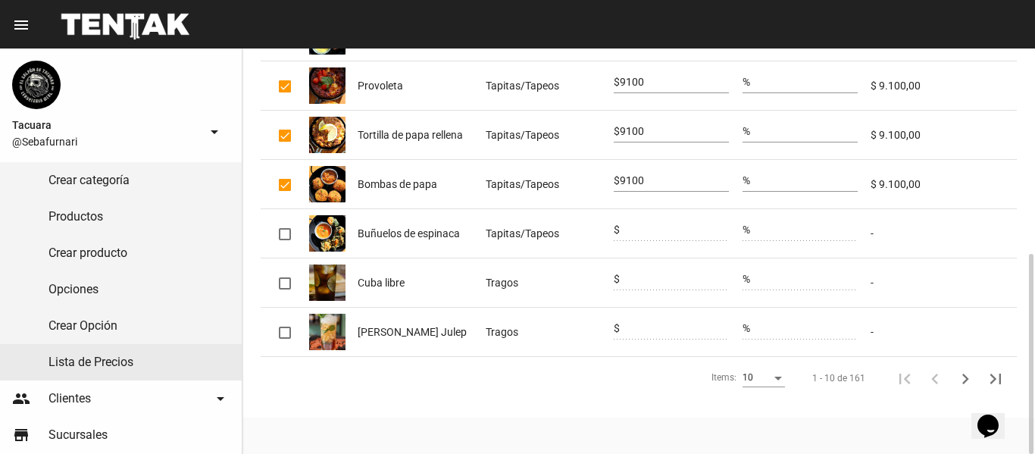
click at [286, 241] on mat-cell at bounding box center [285, 233] width 48 height 48
click at [287, 238] on div at bounding box center [285, 234] width 12 height 12
click at [285, 240] on input "checkbox" at bounding box center [284, 240] width 1 height 1
checkbox input "true"
click at [286, 283] on div at bounding box center [285, 283] width 12 height 12
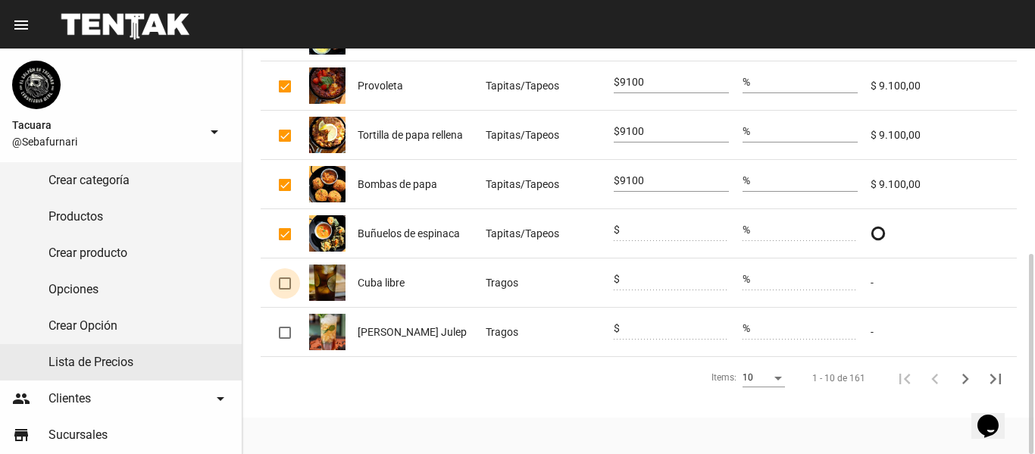
click at [285, 289] on input "checkbox" at bounding box center [284, 289] width 1 height 1
checkbox input "true"
click at [646, 230] on input "0" at bounding box center [674, 230] width 109 height 12
type input "09100"
click at [648, 274] on input "0" at bounding box center [674, 280] width 109 height 12
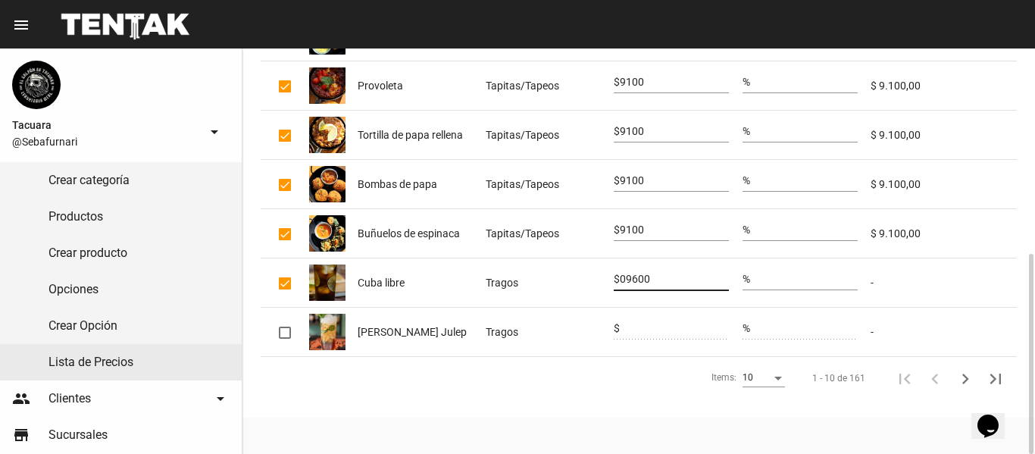
type input "09600"
click at [288, 333] on div at bounding box center [285, 333] width 12 height 12
click at [285, 339] on input "checkbox" at bounding box center [284, 339] width 1 height 1
checkbox input "true"
click at [643, 327] on input "0" at bounding box center [674, 329] width 109 height 12
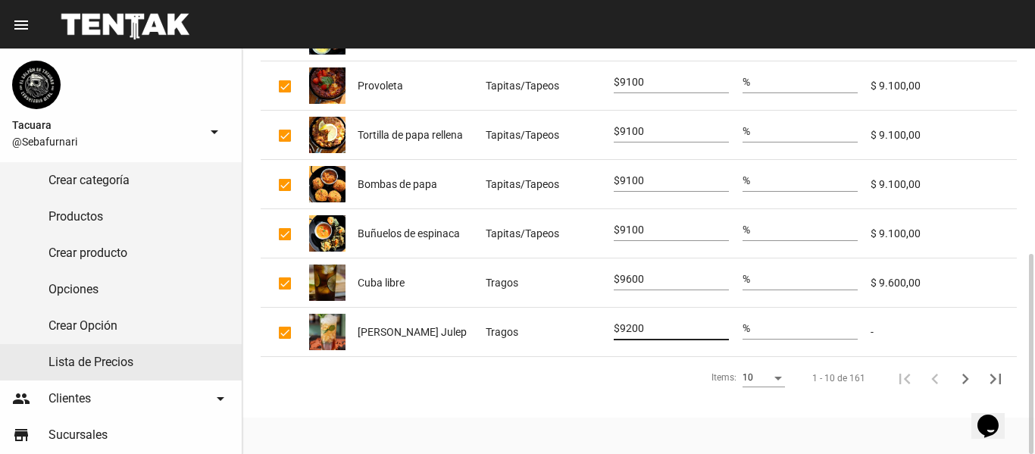
type input "9200"
click at [962, 380] on icon "Siguiente" at bounding box center [965, 378] width 21 height 21
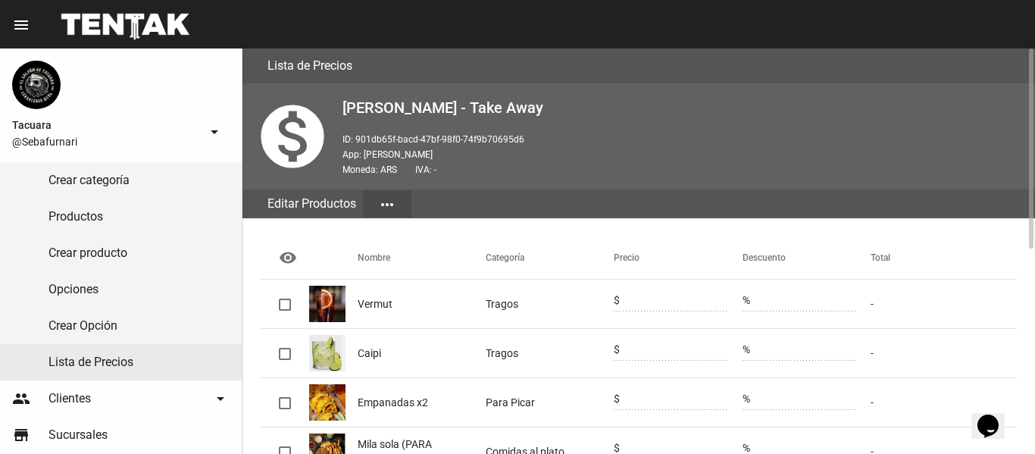
scroll to position [152, 0]
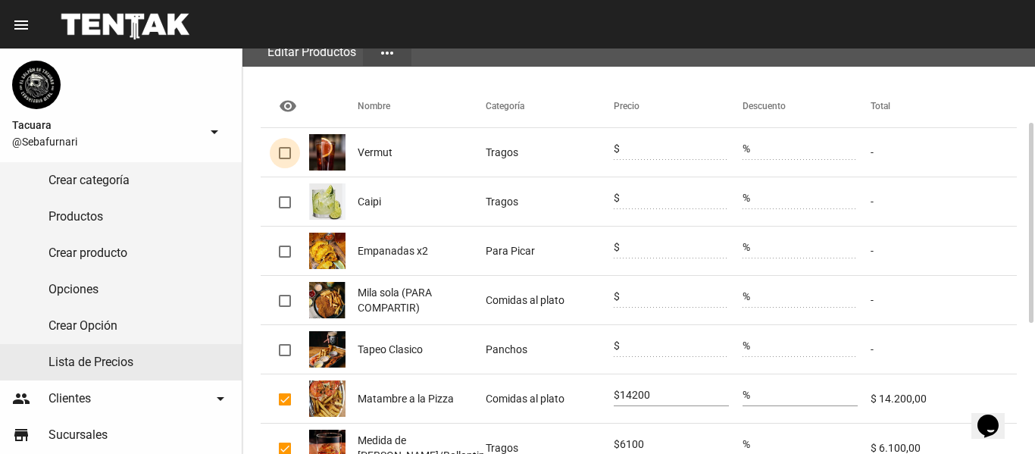
click at [289, 152] on div at bounding box center [285, 153] width 12 height 12
click at [285, 159] on input "checkbox" at bounding box center [284, 159] width 1 height 1
checkbox input "true"
click at [639, 146] on input "0" at bounding box center [674, 149] width 109 height 12
type input "9200"
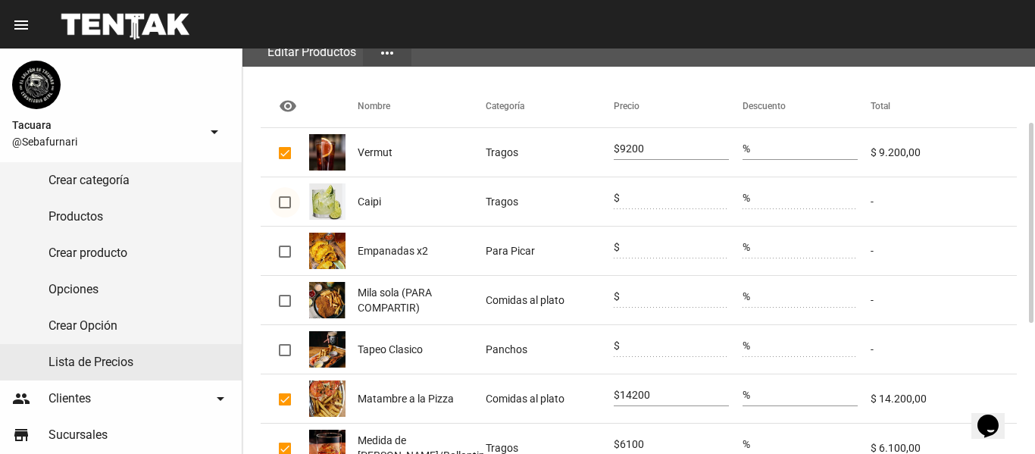
click at [287, 202] on div at bounding box center [285, 202] width 12 height 12
click at [285, 208] on input "checkbox" at bounding box center [284, 208] width 1 height 1
checkbox input "true"
click at [643, 195] on input "0" at bounding box center [674, 198] width 109 height 12
type input "9600"
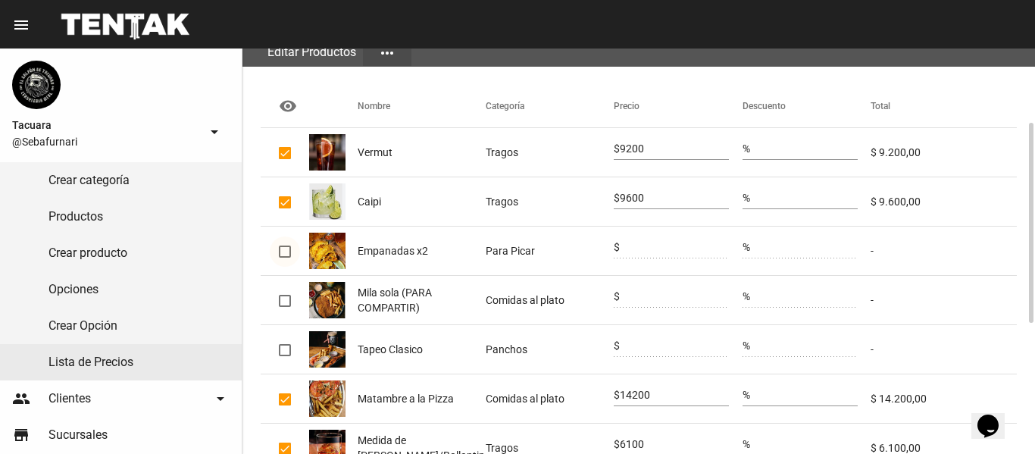
click at [290, 249] on div at bounding box center [285, 252] width 12 height 12
click at [285, 258] on input "checkbox" at bounding box center [284, 258] width 1 height 1
checkbox input "true"
click at [639, 249] on input "0" at bounding box center [674, 248] width 109 height 12
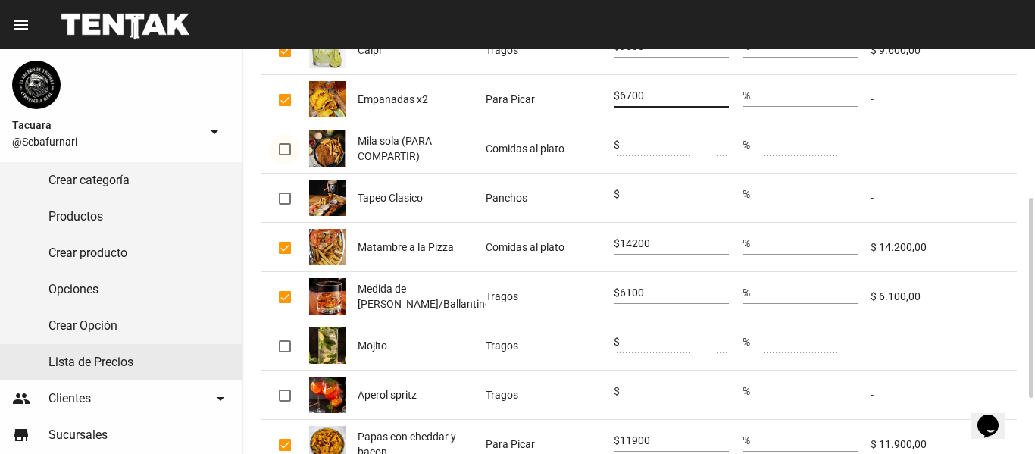
type input "6700"
click at [284, 149] on div at bounding box center [285, 149] width 12 height 12
click at [284, 155] on input "checkbox" at bounding box center [284, 155] width 1 height 1
checkbox input "true"
click at [668, 149] on input "0" at bounding box center [674, 145] width 109 height 12
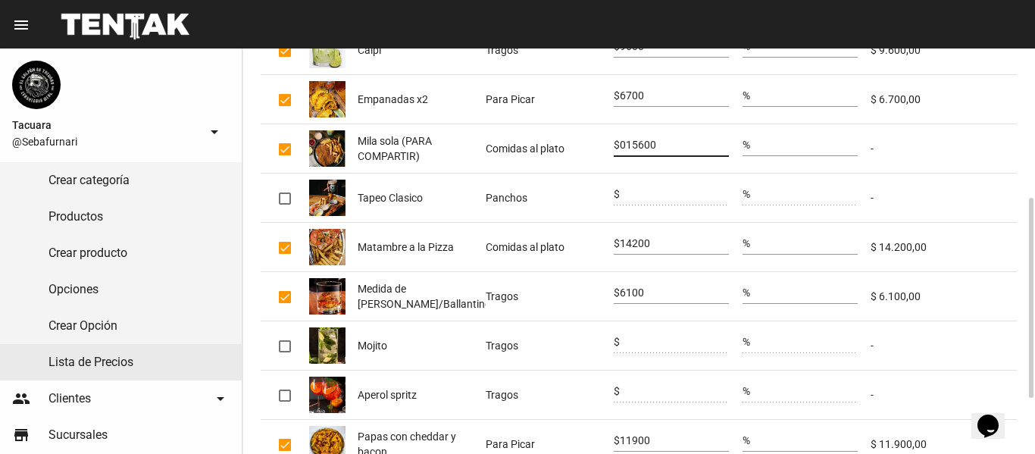
type input "015600"
click at [291, 198] on mat-cell at bounding box center [285, 198] width 48 height 48
click at [287, 199] on div at bounding box center [285, 198] width 12 height 12
click at [285, 205] on input "checkbox" at bounding box center [284, 205] width 1 height 1
checkbox input "true"
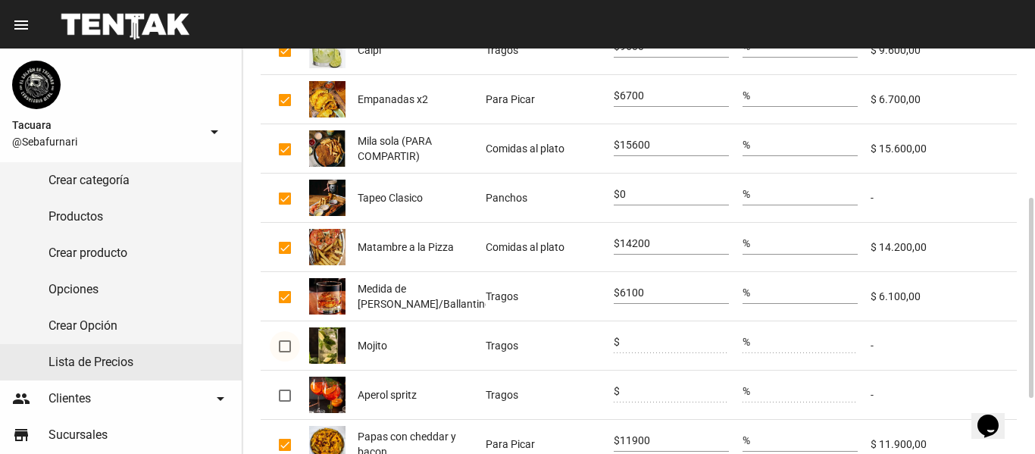
click at [286, 340] on div at bounding box center [285, 346] width 12 height 12
click at [285, 352] on input "checkbox" at bounding box center [284, 352] width 1 height 1
checkbox input "true"
click at [662, 349] on input "0" at bounding box center [674, 342] width 109 height 12
type input "9600"
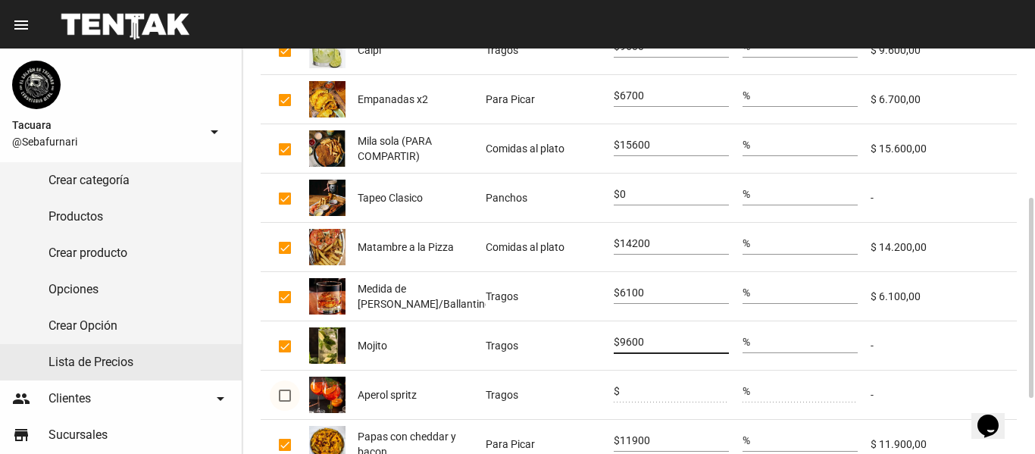
click at [281, 397] on div at bounding box center [285, 395] width 12 height 12
click at [284, 402] on input "checkbox" at bounding box center [284, 402] width 1 height 1
checkbox input "true"
click at [649, 394] on input "0" at bounding box center [674, 392] width 109 height 12
type input "10500"
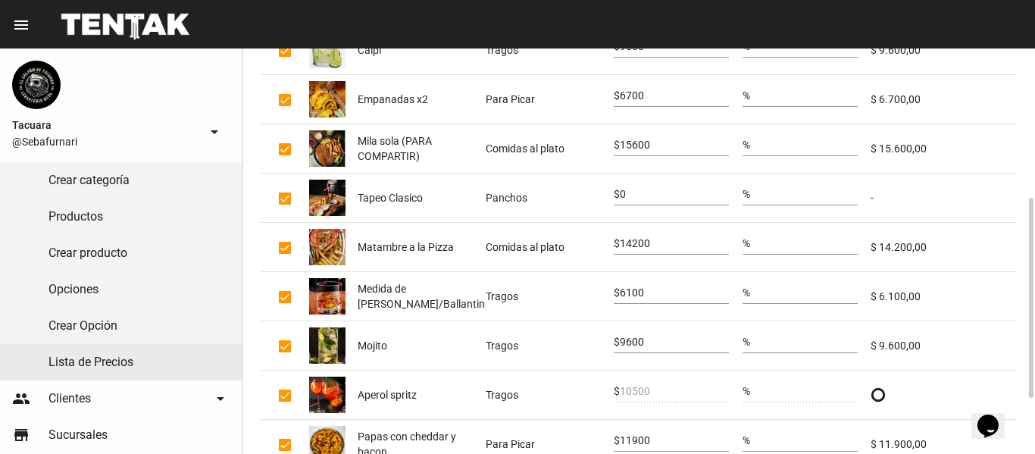
click at [667, 433] on div "11900" at bounding box center [674, 437] width 109 height 30
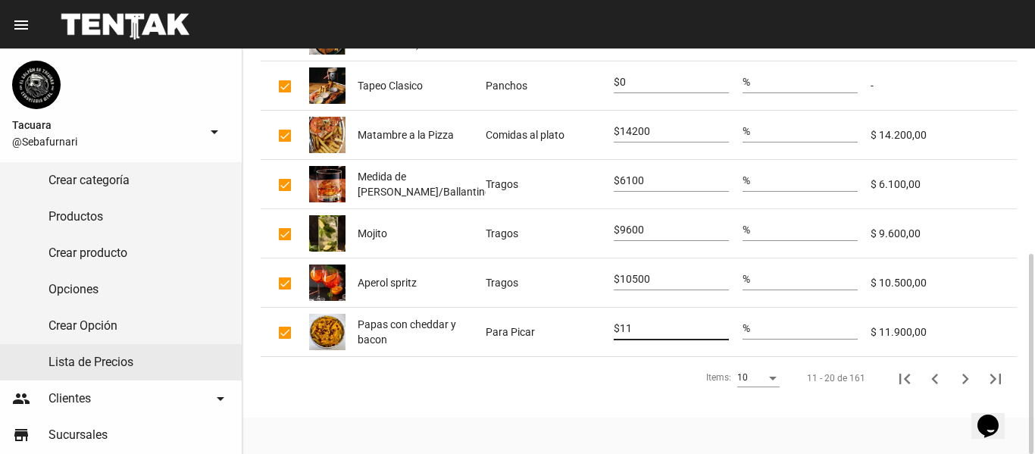
type input "1"
type input "16200"
click at [961, 374] on icon "Siguiente" at bounding box center [965, 378] width 21 height 21
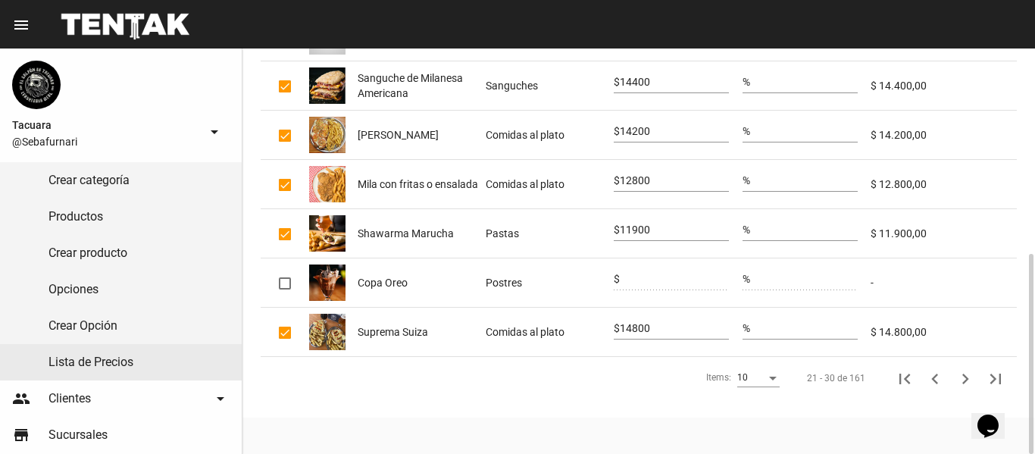
scroll to position [0, 0]
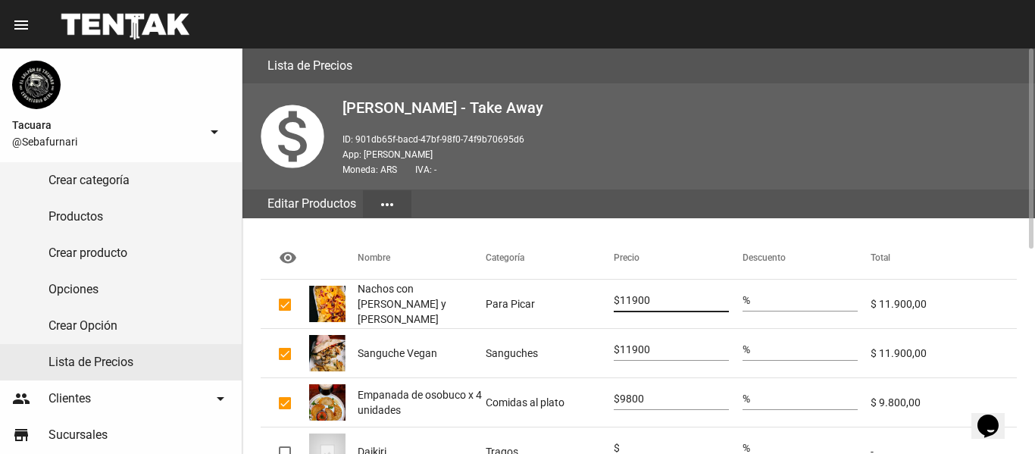
click at [680, 302] on input "11900" at bounding box center [674, 301] width 109 height 12
type input "1"
type input "16200"
click at [681, 348] on input "11900" at bounding box center [674, 350] width 109 height 12
type input "1"
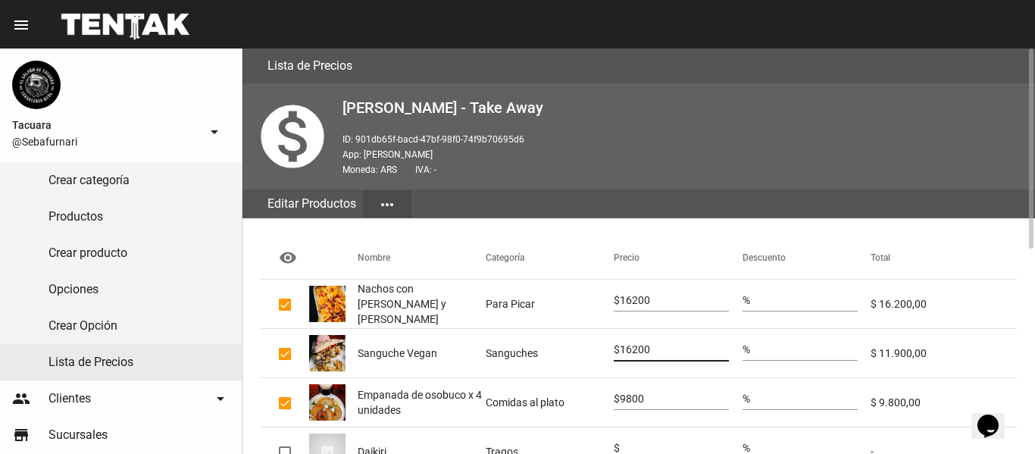
scroll to position [152, 0]
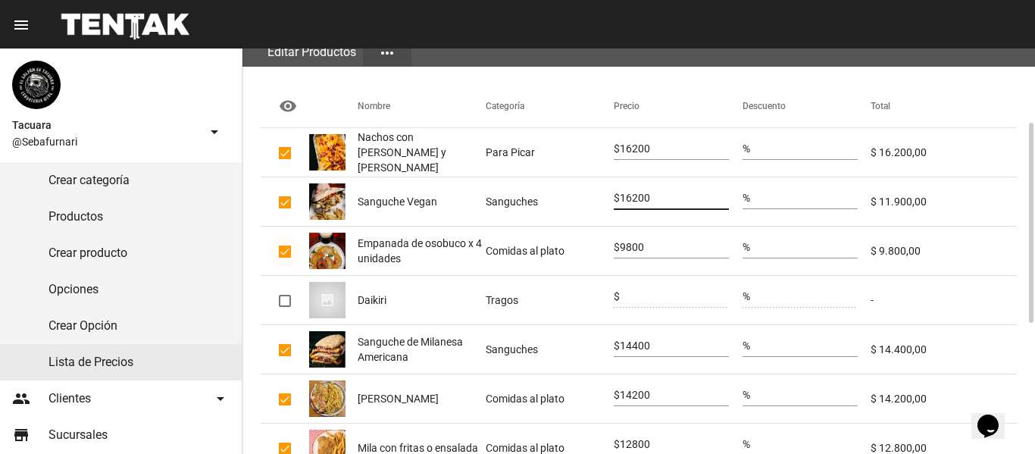
type input "16200"
click at [289, 252] on div at bounding box center [285, 252] width 12 height 12
click at [285, 258] on input "checkbox" at bounding box center [284, 258] width 1 height 1
checkbox input "false"
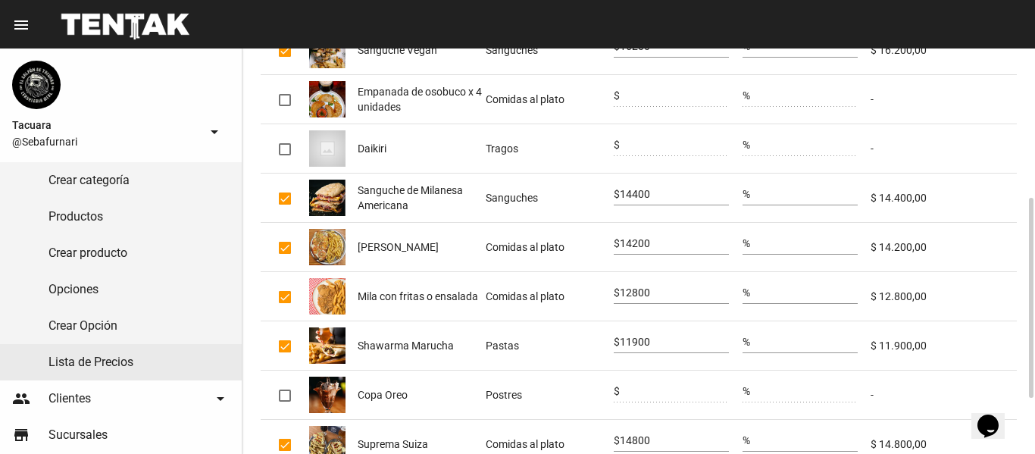
click at [292, 147] on mat-cell at bounding box center [285, 148] width 48 height 48
click at [282, 152] on div at bounding box center [285, 149] width 12 height 12
click at [284, 155] on input "checkbox" at bounding box center [284, 155] width 1 height 1
checkbox input "true"
click at [678, 146] on input "0" at bounding box center [674, 145] width 109 height 12
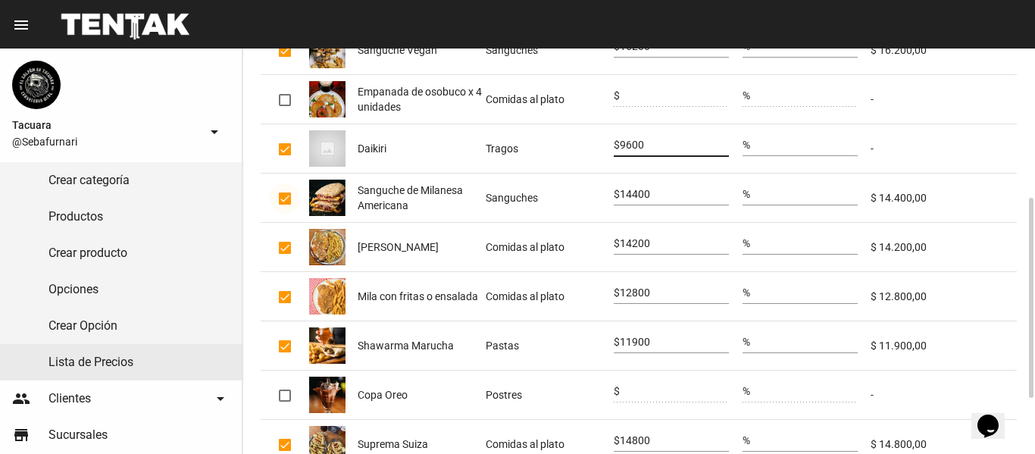
type input "9600"
click at [284, 199] on div at bounding box center [285, 198] width 12 height 12
click at [284, 205] on input "checkbox" at bounding box center [284, 205] width 1 height 1
checkbox input "false"
click at [665, 246] on input "14200" at bounding box center [674, 244] width 109 height 12
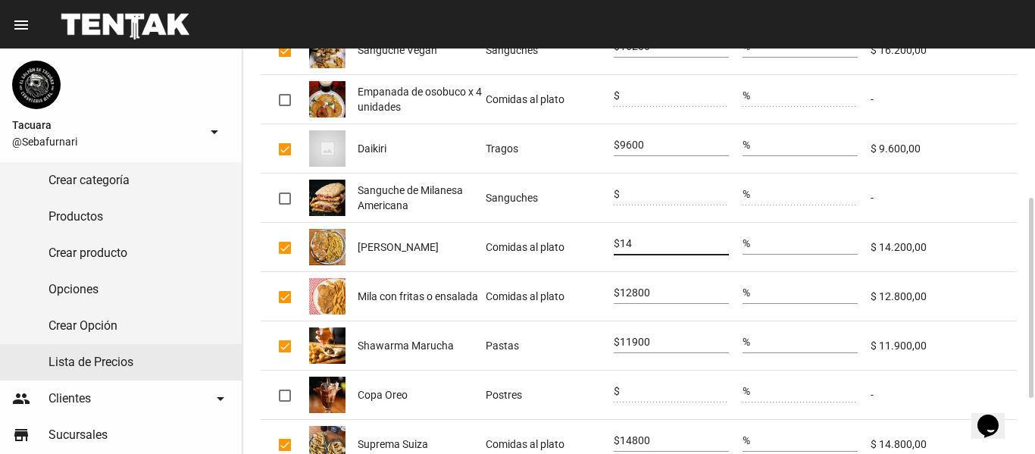
type input "1"
type input "18000"
click at [289, 293] on div at bounding box center [285, 297] width 12 height 12
click at [285, 303] on input "checkbox" at bounding box center [284, 303] width 1 height 1
checkbox input "false"
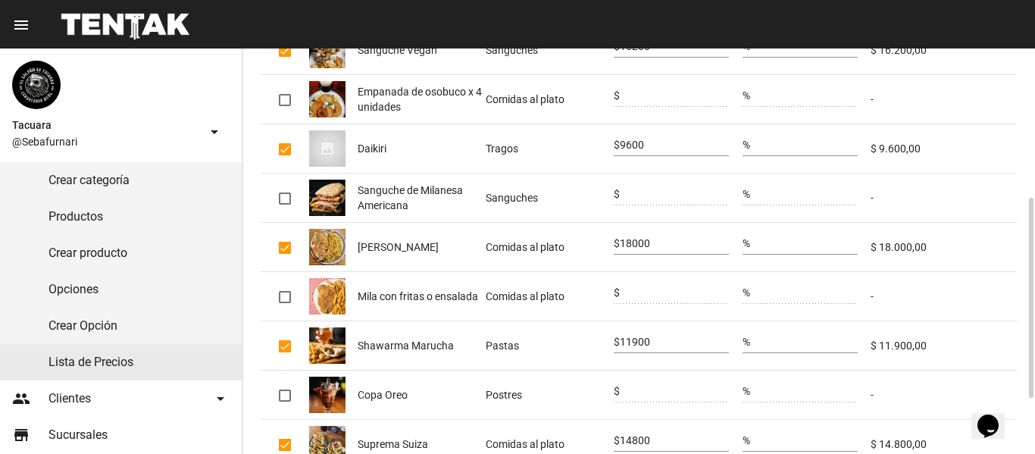
click at [669, 347] on input "11900" at bounding box center [674, 342] width 109 height 12
type input "1"
type input "16200"
click at [287, 392] on div at bounding box center [285, 395] width 12 height 12
click at [285, 402] on input "checkbox" at bounding box center [284, 402] width 1 height 1
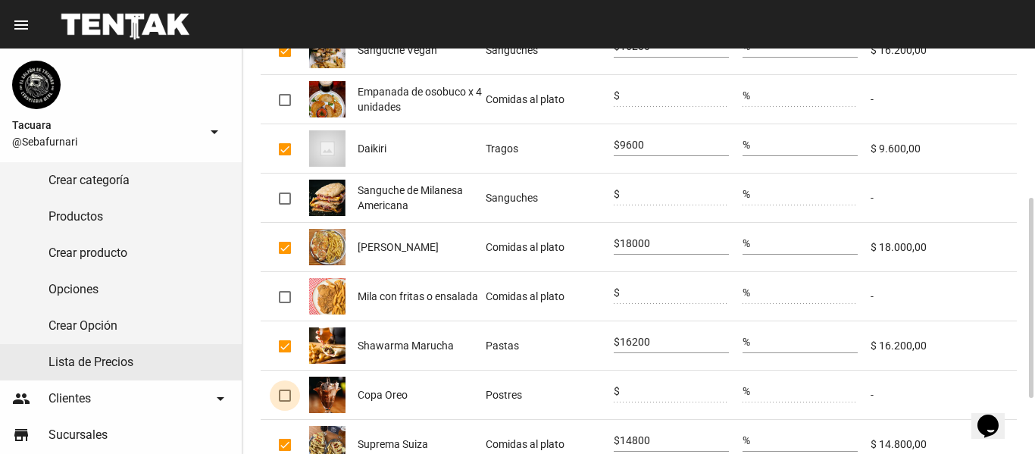
checkbox input "true"
click at [650, 389] on input "0" at bounding box center [674, 392] width 109 height 12
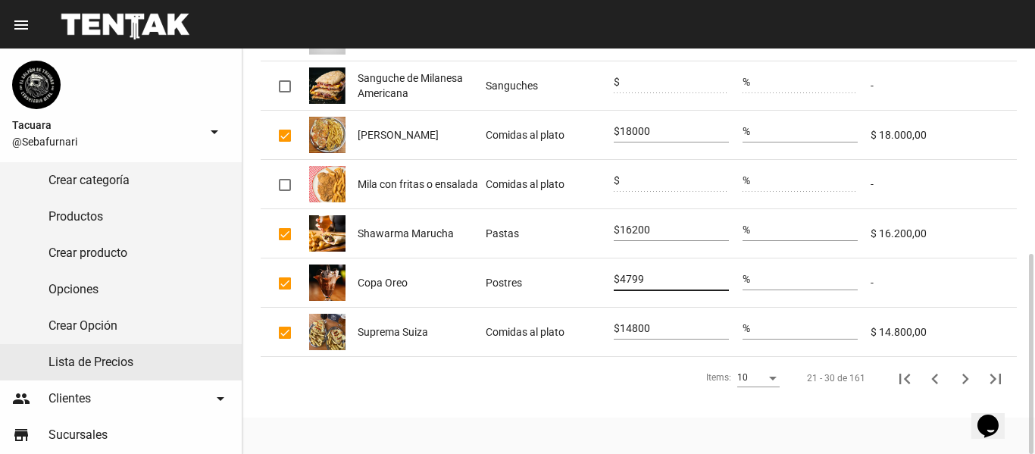
type input "4799"
click at [280, 324] on mat-checkbox at bounding box center [285, 331] width 12 height 15
click at [289, 333] on div at bounding box center [285, 333] width 12 height 12
click at [285, 339] on input "checkbox" at bounding box center [284, 339] width 1 height 1
checkbox input "false"
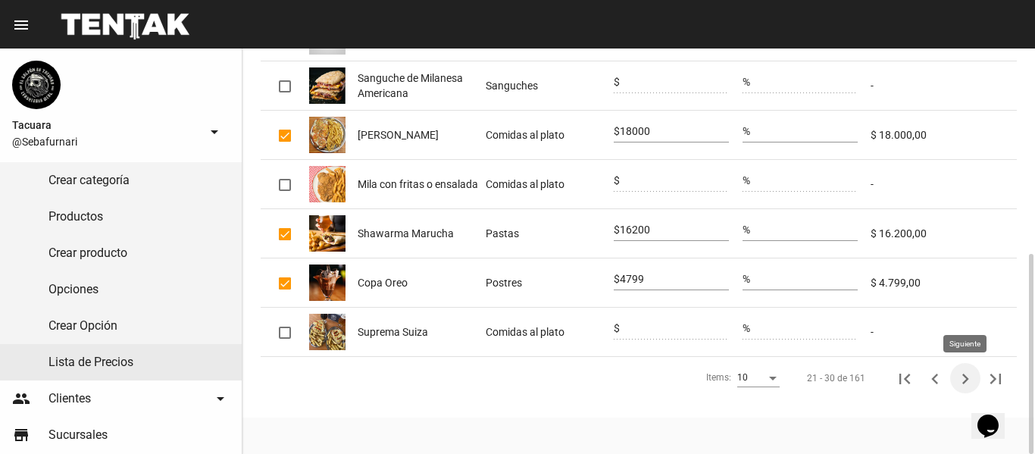
click at [961, 377] on icon "Siguiente" at bounding box center [965, 378] width 21 height 21
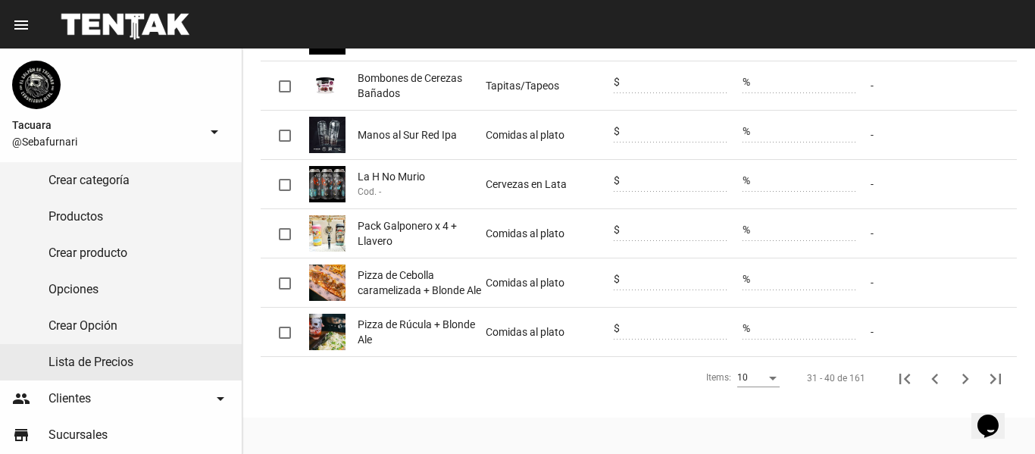
scroll to position [0, 0]
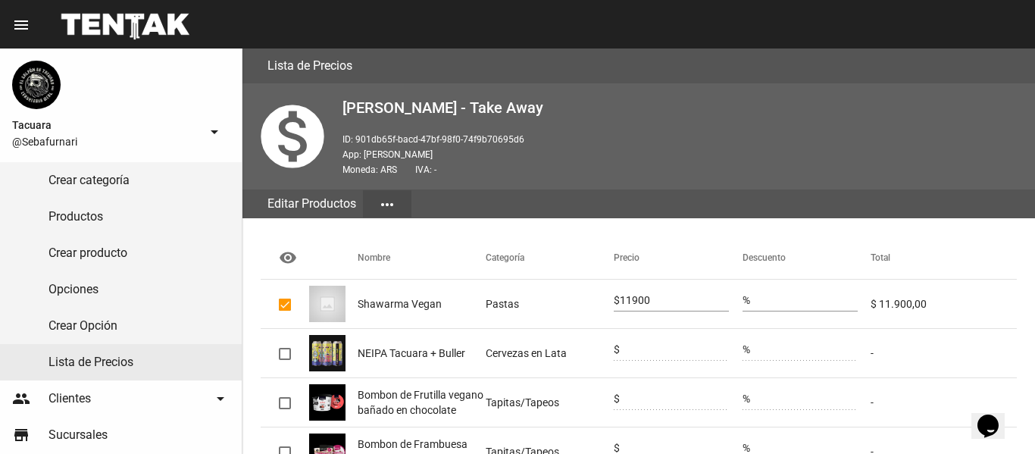
click at [293, 303] on mat-cell at bounding box center [285, 304] width 48 height 48
click at [289, 305] on div at bounding box center [285, 305] width 12 height 12
click at [285, 311] on input "checkbox" at bounding box center [284, 311] width 1 height 1
checkbox input "false"
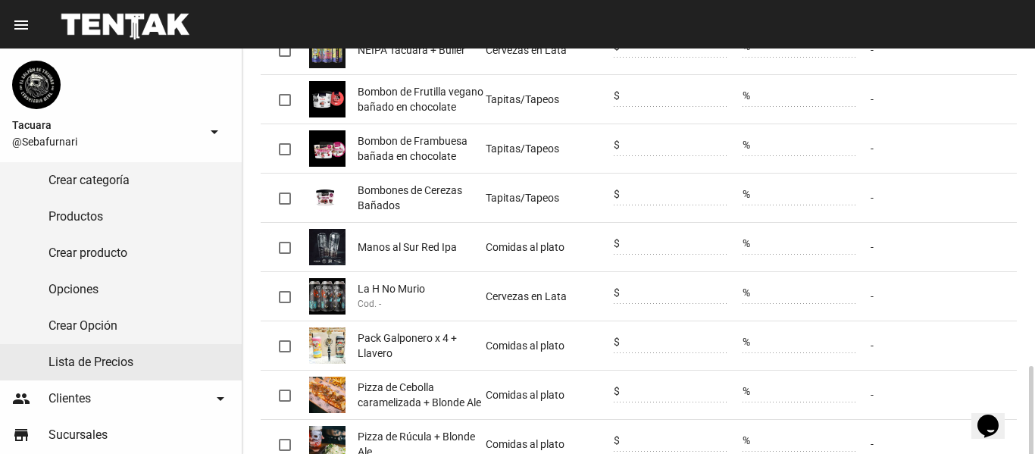
scroll to position [415, 0]
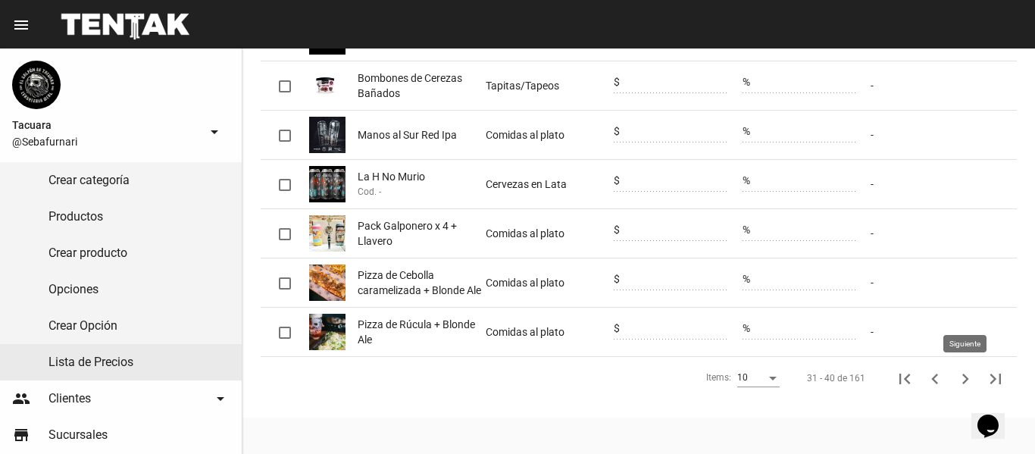
click at [964, 378] on icon "Siguiente" at bounding box center [965, 378] width 21 height 21
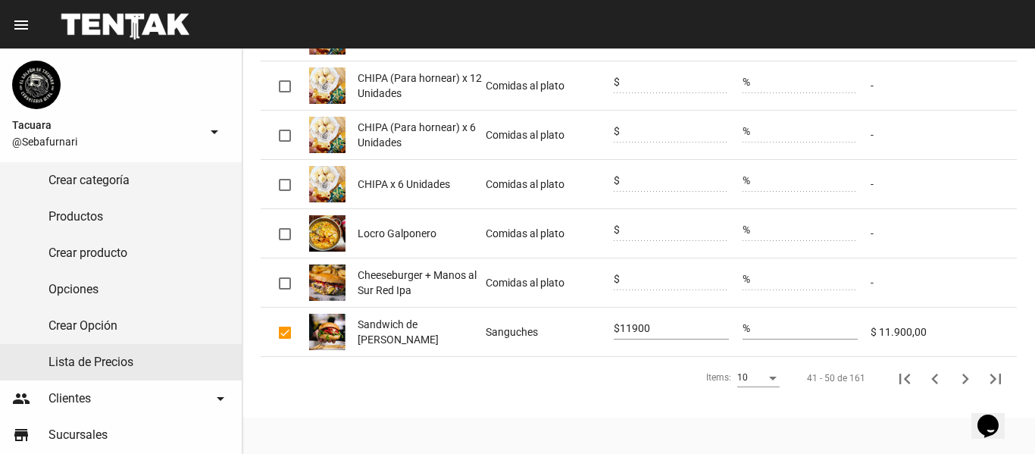
scroll to position [112, 0]
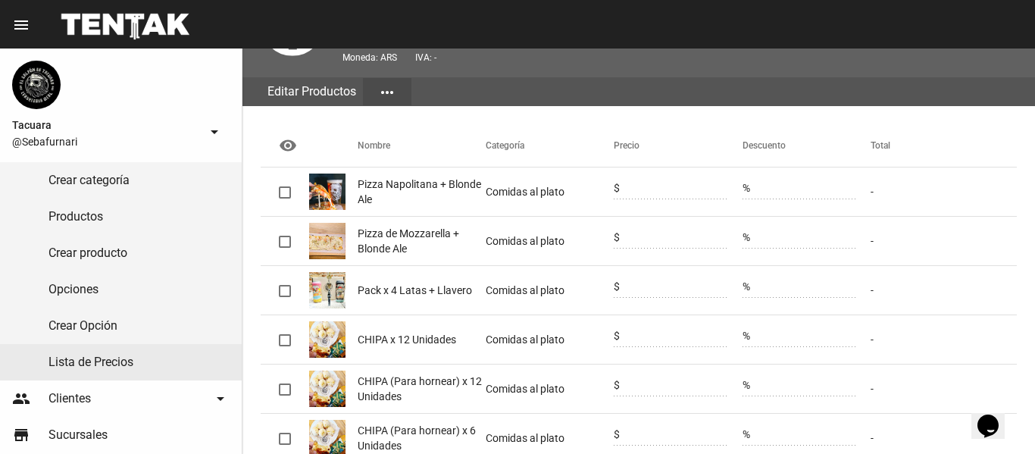
click at [556, 266] on mat-cell "Comidas al plato" at bounding box center [550, 290] width 128 height 48
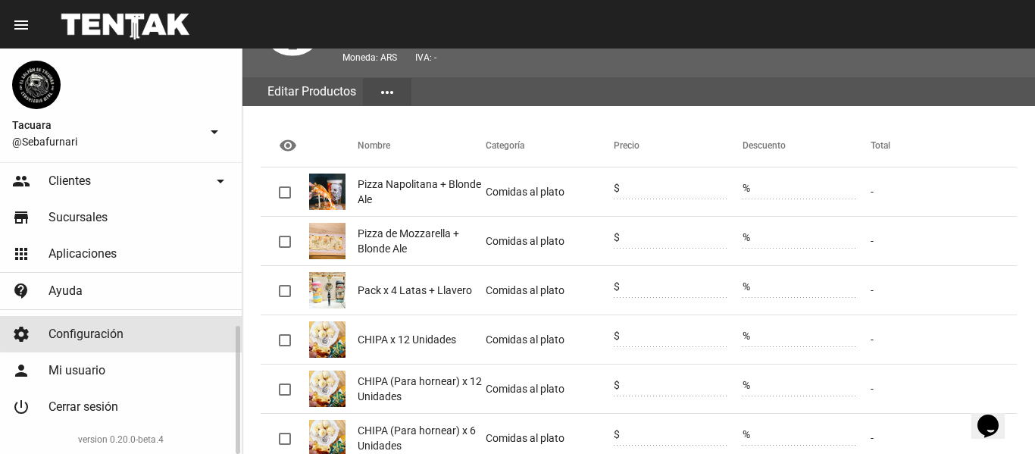
click at [157, 333] on link "settings Configuración" at bounding box center [121, 334] width 242 height 36
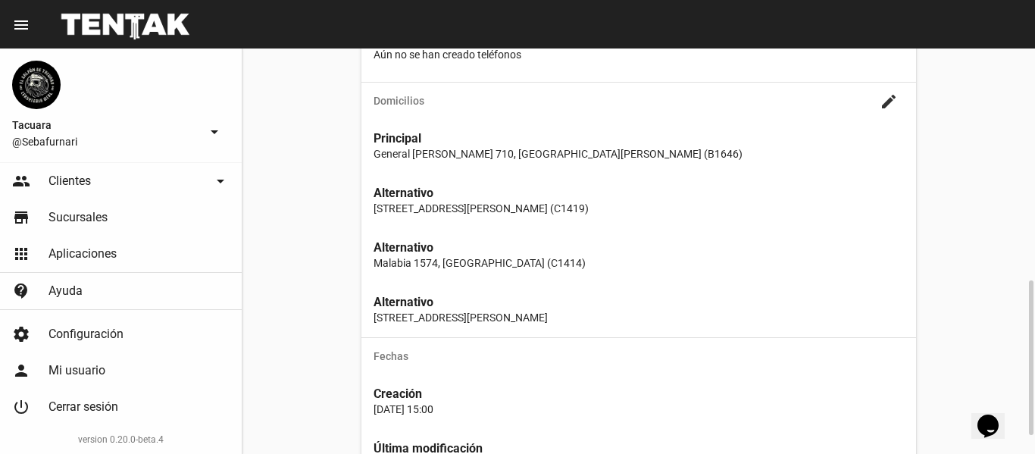
scroll to position [655, 0]
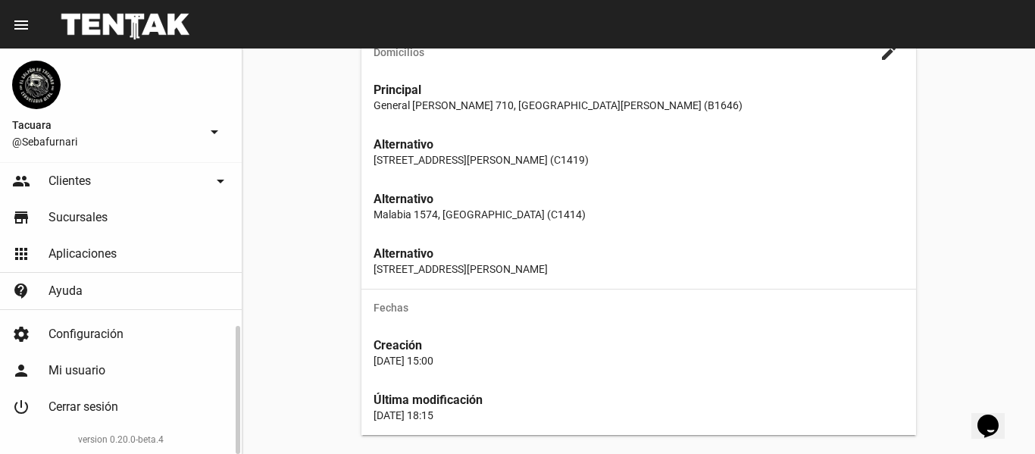
click at [155, 260] on link "apps Aplicaciones" at bounding box center [121, 254] width 242 height 36
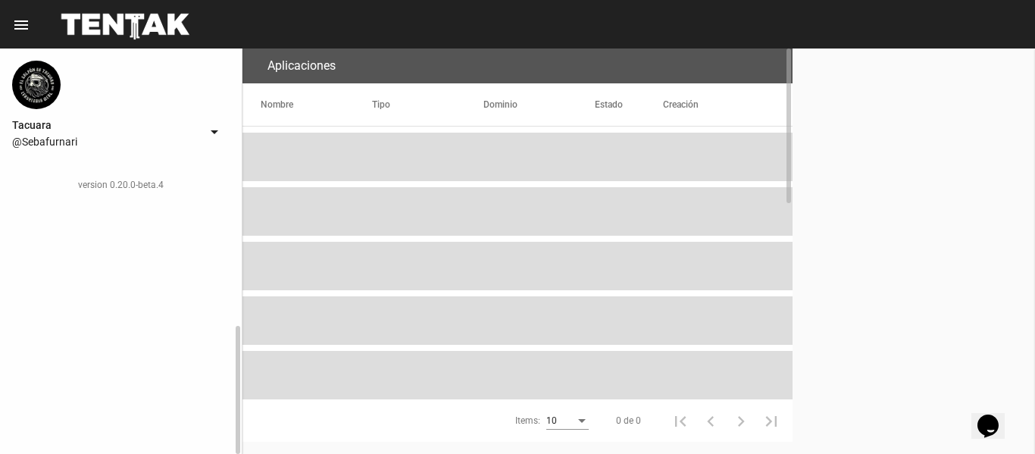
scroll to position [114, 0]
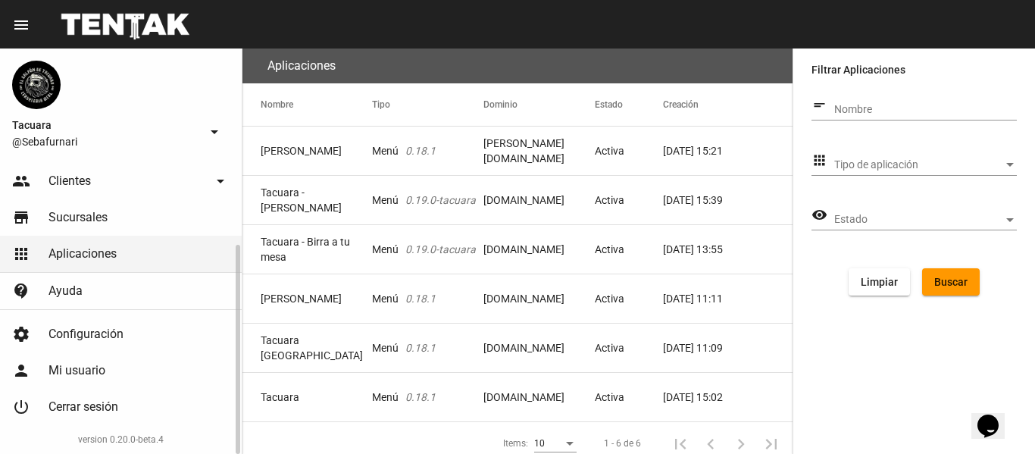
click at [70, 285] on span "Ayuda" at bounding box center [65, 290] width 34 height 15
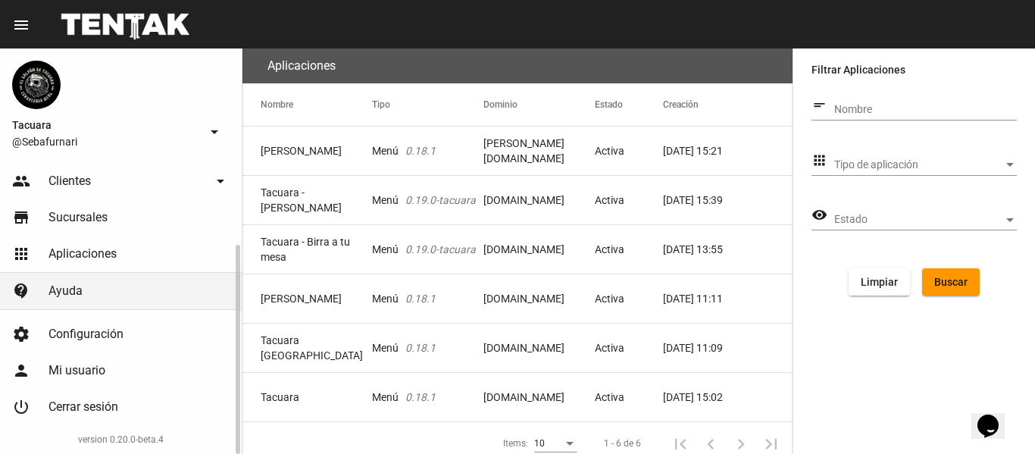
scroll to position [0, 0]
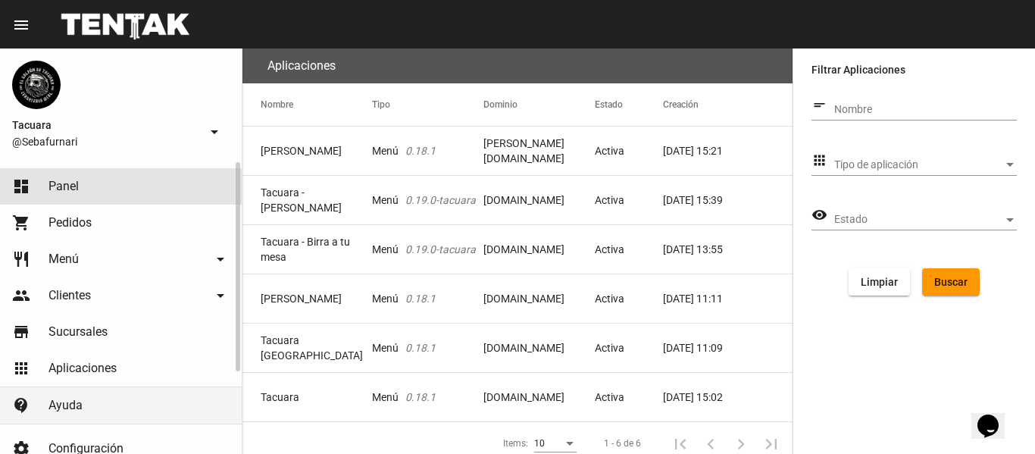
click at [118, 175] on link "dashboard Panel" at bounding box center [121, 186] width 242 height 36
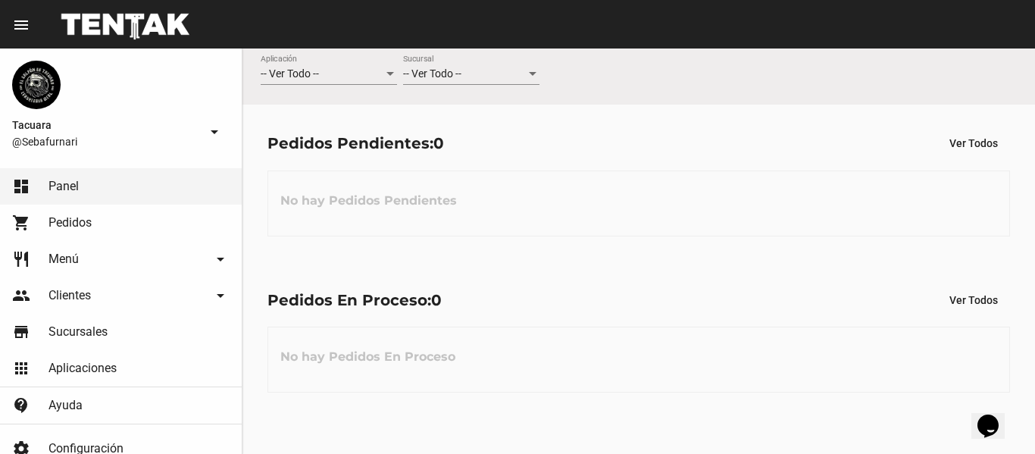
click at [205, 132] on mat-icon "arrow_drop_down" at bounding box center [214, 132] width 18 height 18
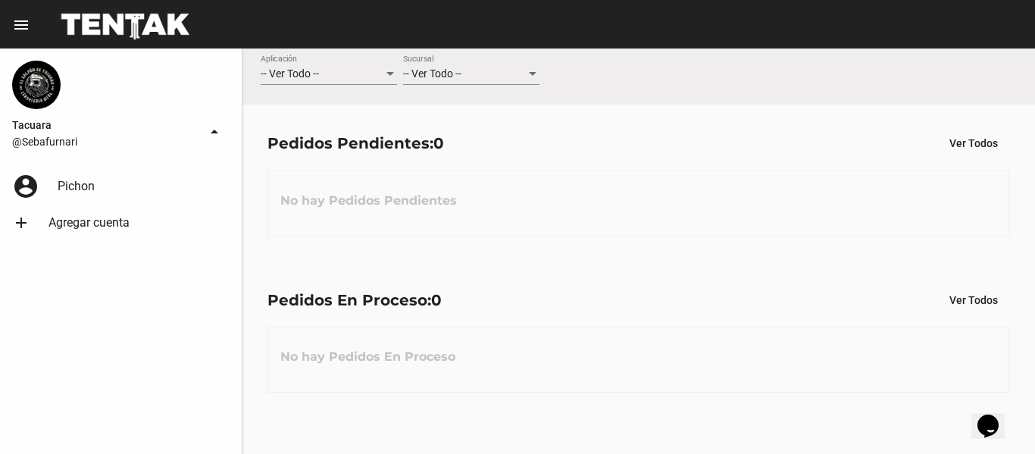
click at [205, 132] on mat-icon "arrow_drop_up" at bounding box center [214, 132] width 18 height 18
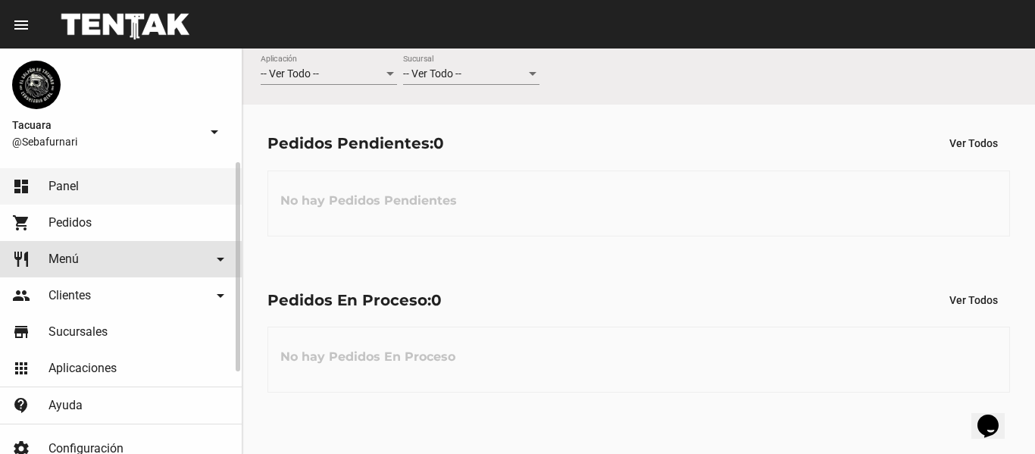
click at [96, 252] on link "restaurant Menú arrow_drop_down" at bounding box center [121, 259] width 242 height 36
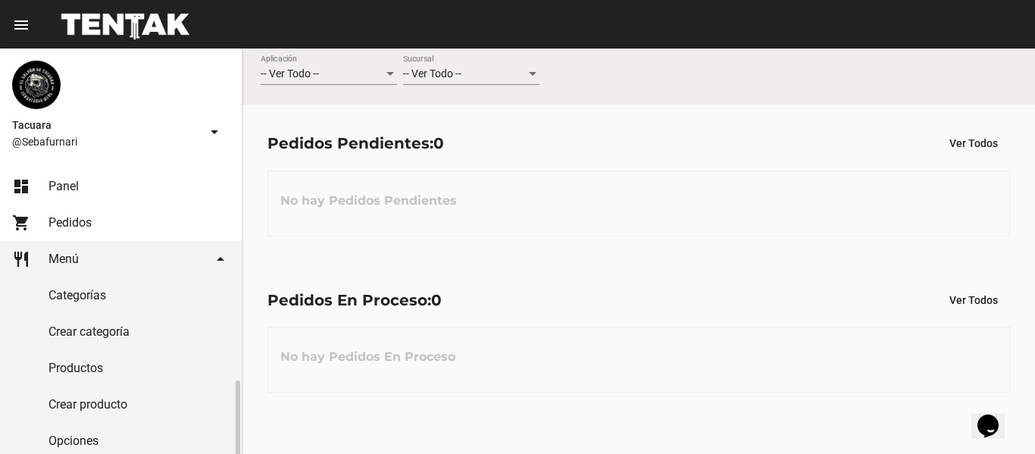
scroll to position [152, 0]
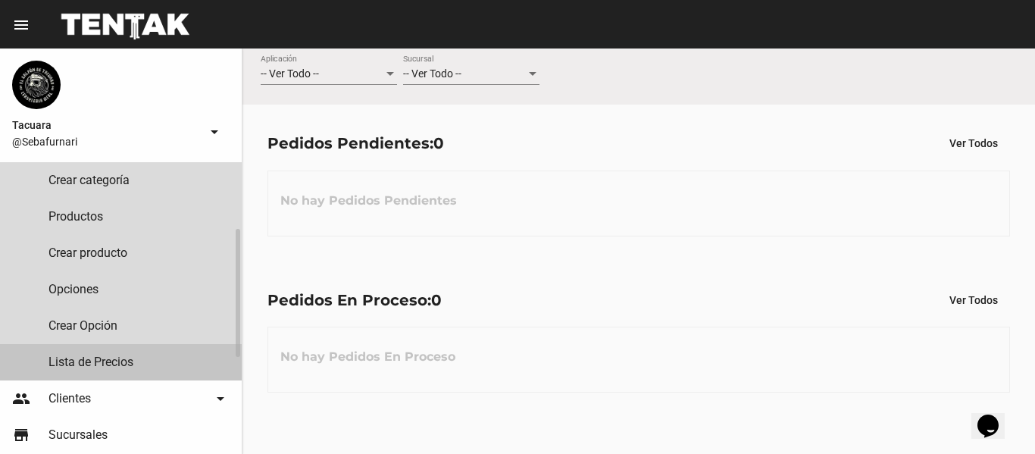
click at [130, 358] on link "Lista de Precios" at bounding box center [121, 362] width 242 height 36
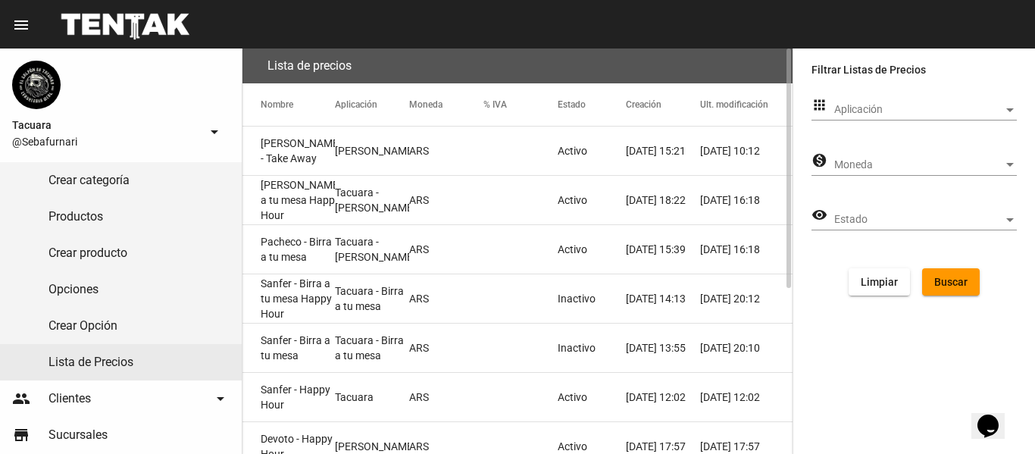
click at [321, 158] on mat-cell "[PERSON_NAME] - Take Away" at bounding box center [288, 151] width 92 height 48
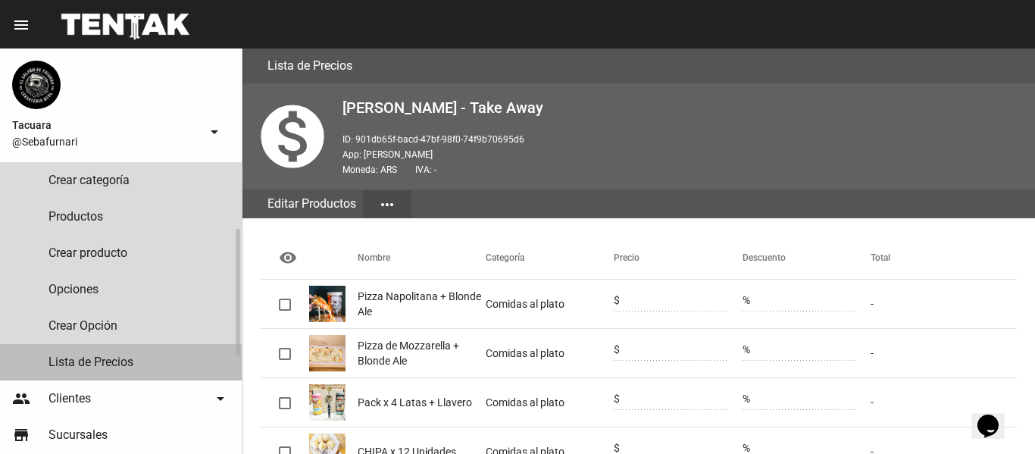
click at [180, 359] on link "Lista de Precios" at bounding box center [121, 362] width 242 height 36
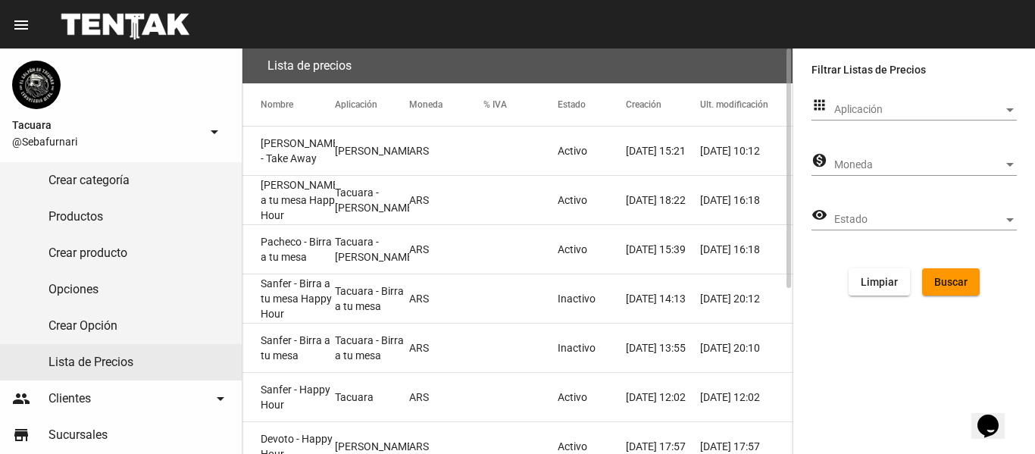
click at [312, 154] on mat-cell "[PERSON_NAME] - Take Away" at bounding box center [288, 151] width 92 height 48
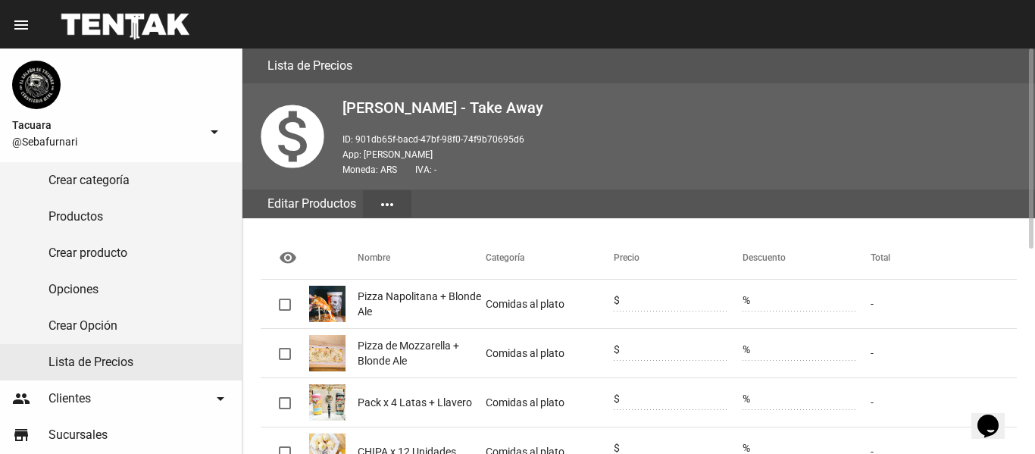
scroll to position [415, 0]
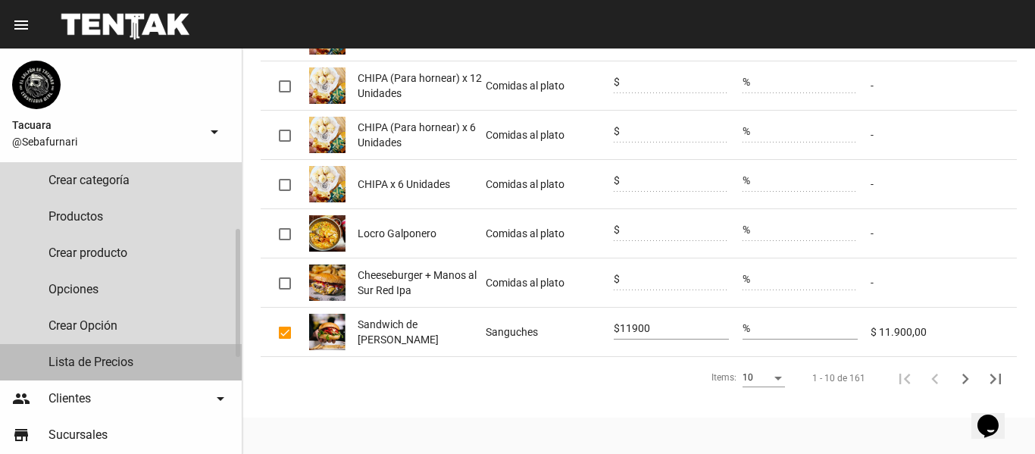
click at [101, 362] on link "Lista de Precios" at bounding box center [121, 362] width 242 height 36
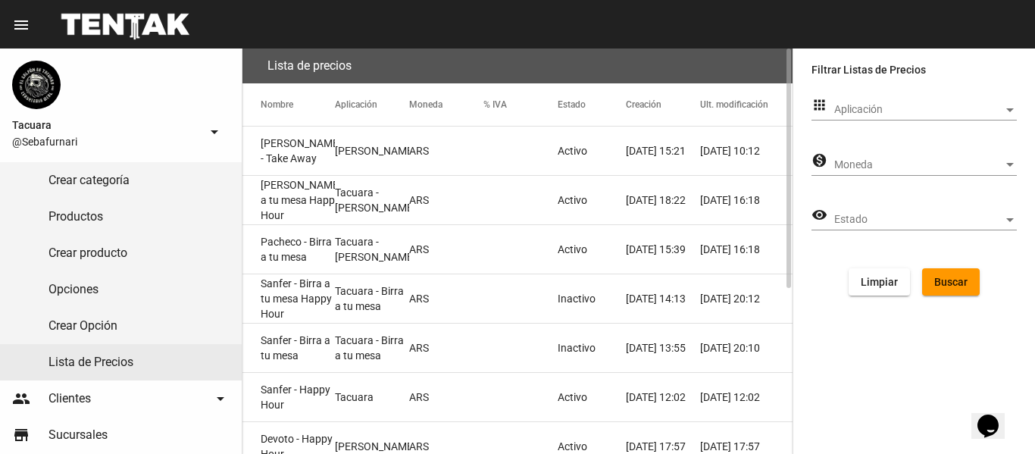
click at [306, 249] on mat-cell "Pacheco - Birra a tu mesa" at bounding box center [288, 249] width 92 height 48
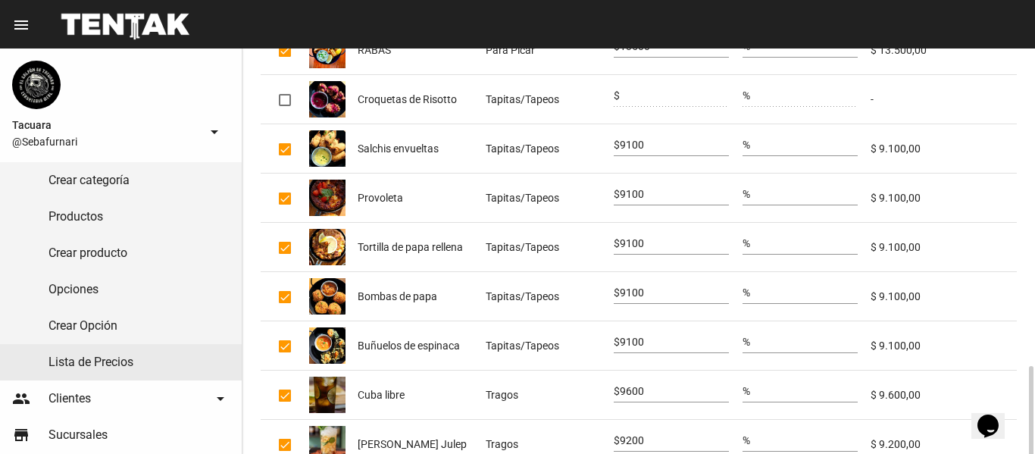
scroll to position [415, 0]
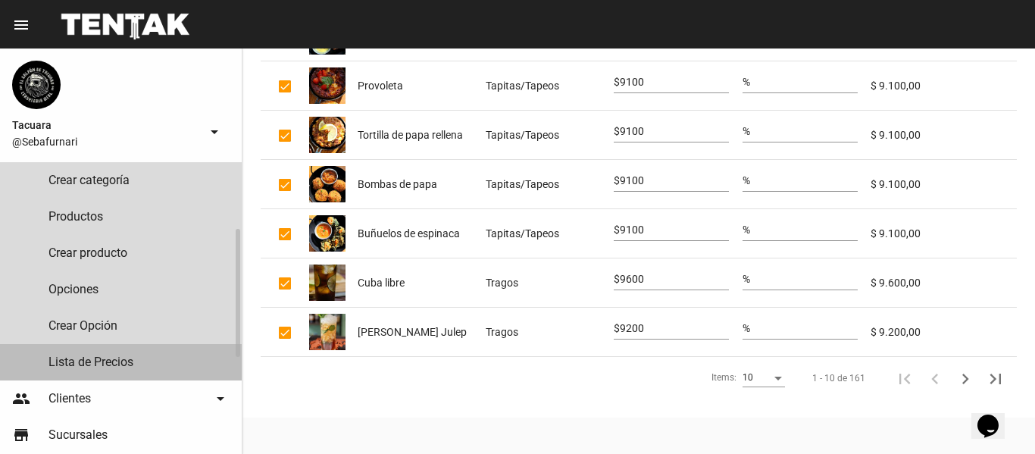
click at [109, 363] on link "Lista de Precios" at bounding box center [121, 362] width 242 height 36
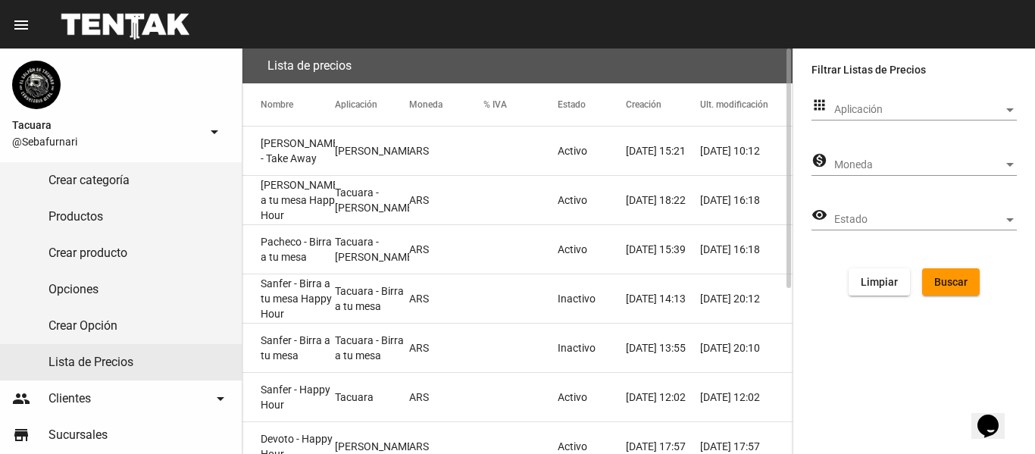
click at [302, 67] on h3 "Lista de precios" at bounding box center [309, 65] width 84 height 21
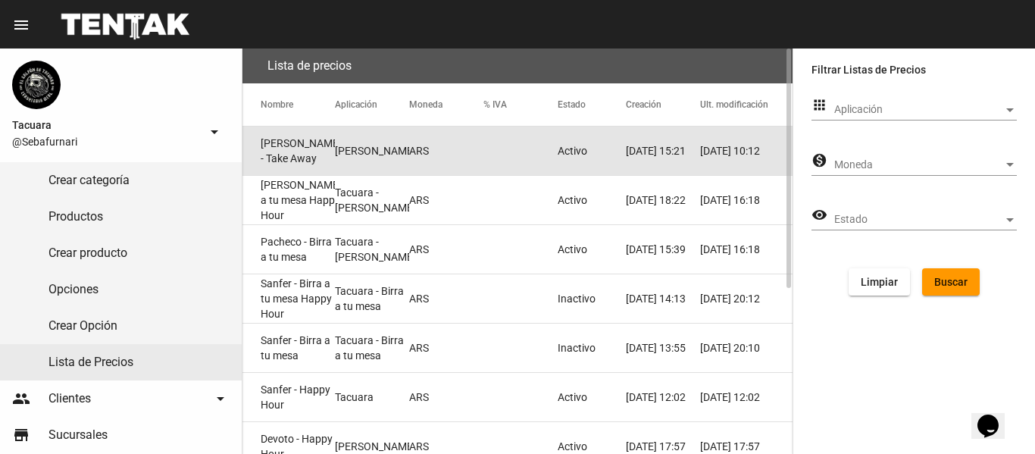
drag, startPoint x: 390, startPoint y: 152, endPoint x: 343, endPoint y: 149, distance: 47.8
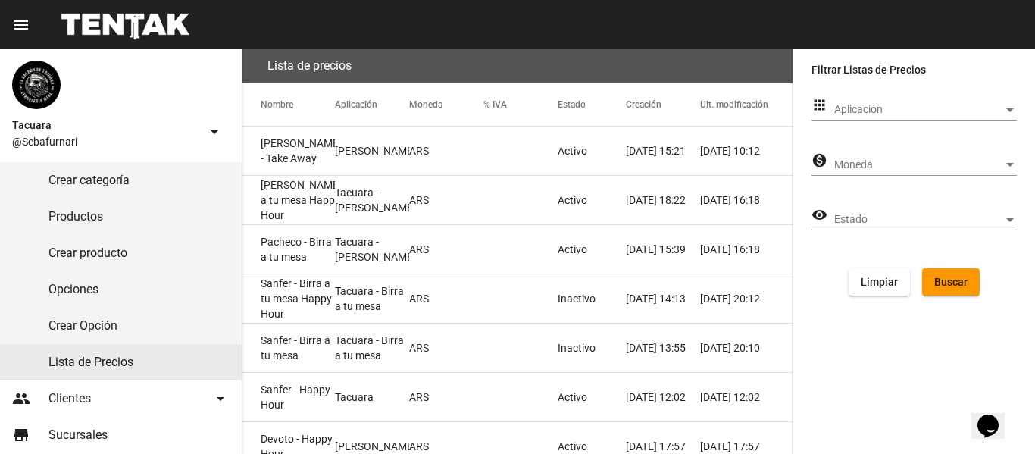
click at [298, 24] on mat-toolbar "menu Administrar Lista de Precios filter_list" at bounding box center [517, 24] width 1035 height 48
click at [314, 163] on mat-cell "[PERSON_NAME] - Take Away" at bounding box center [288, 151] width 92 height 48
click at [304, 253] on mat-cell "Pacheco - Birra a tu mesa" at bounding box center [288, 249] width 92 height 48
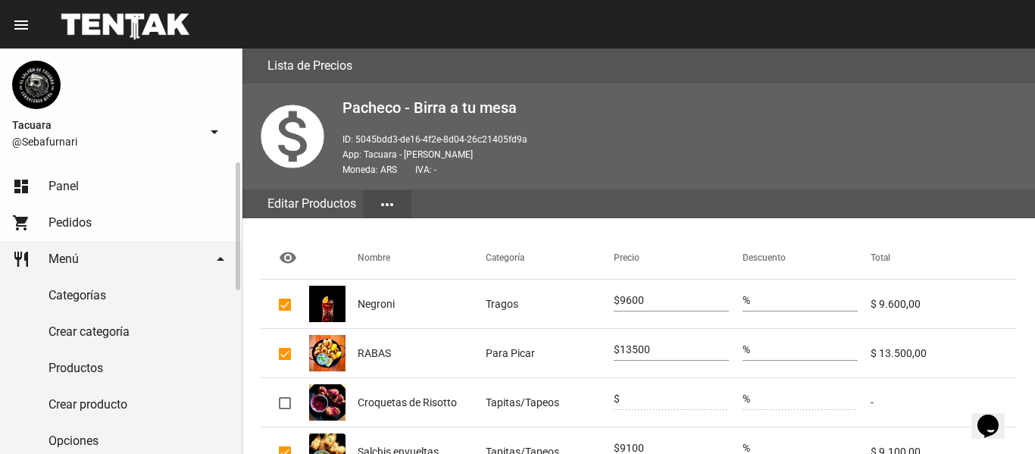
scroll to position [303, 0]
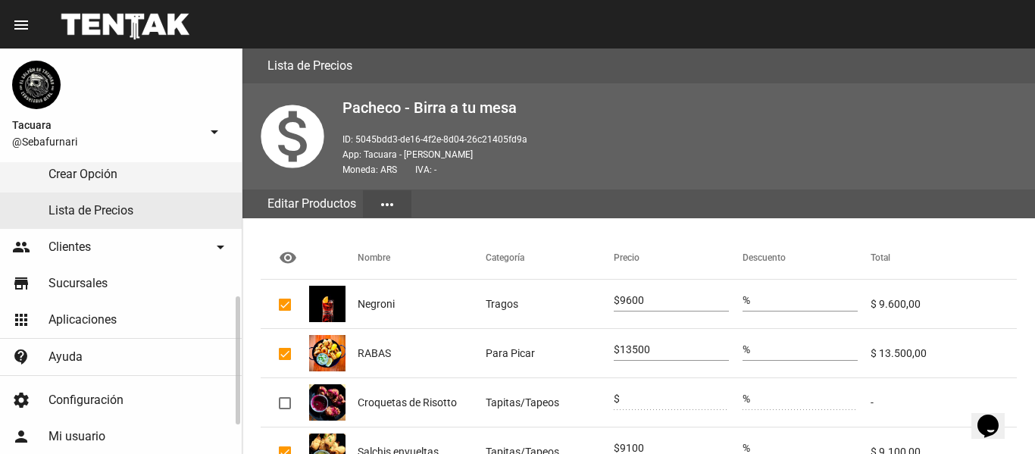
drag, startPoint x: 89, startPoint y: 217, endPoint x: 136, endPoint y: 233, distance: 49.6
click at [89, 217] on link "Lista de Precios" at bounding box center [121, 210] width 242 height 36
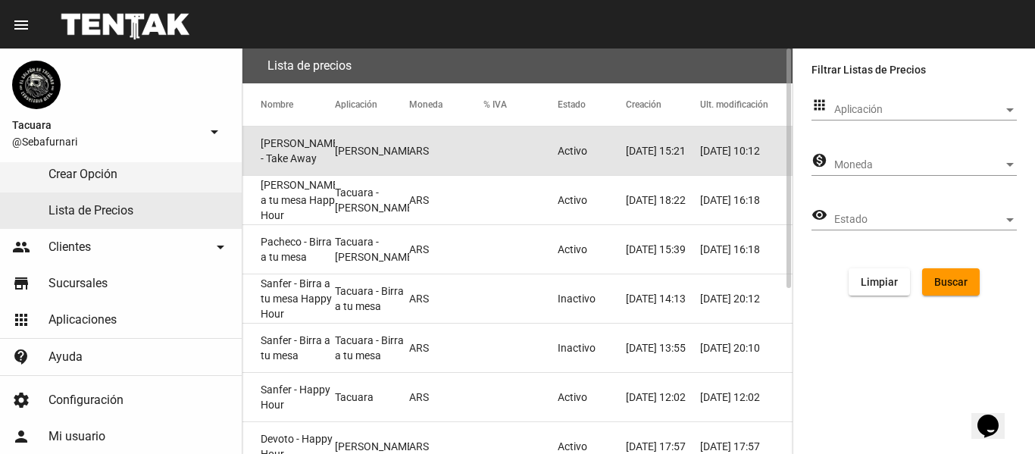
click at [302, 164] on mat-cell "[PERSON_NAME] - Take Away" at bounding box center [288, 151] width 92 height 48
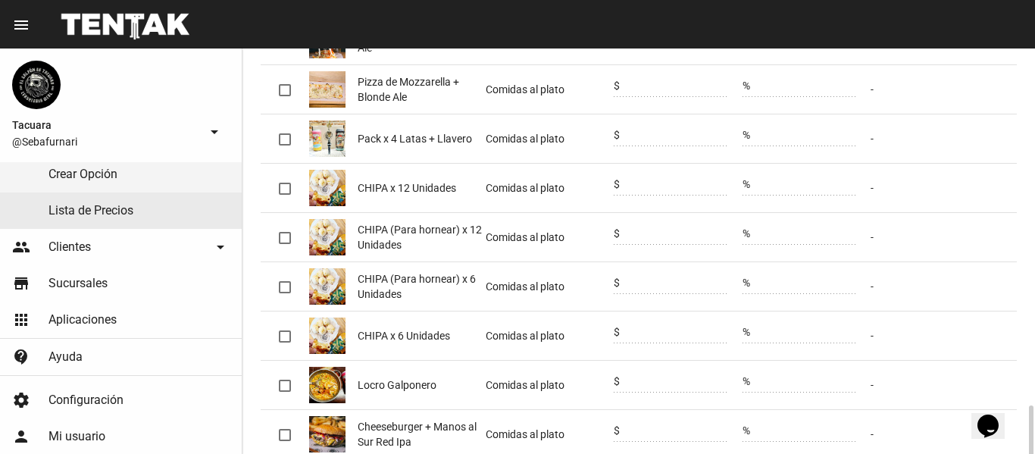
scroll to position [415, 0]
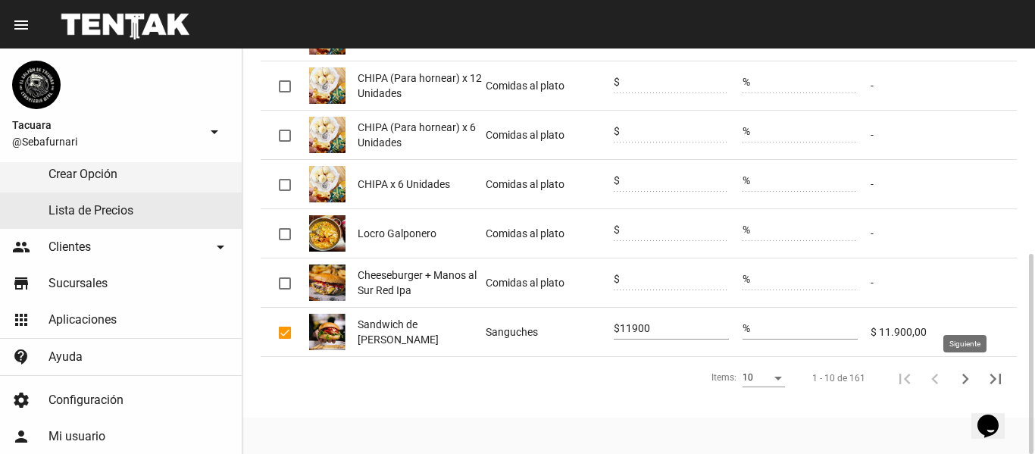
click at [959, 377] on icon "Siguiente" at bounding box center [965, 378] width 21 height 21
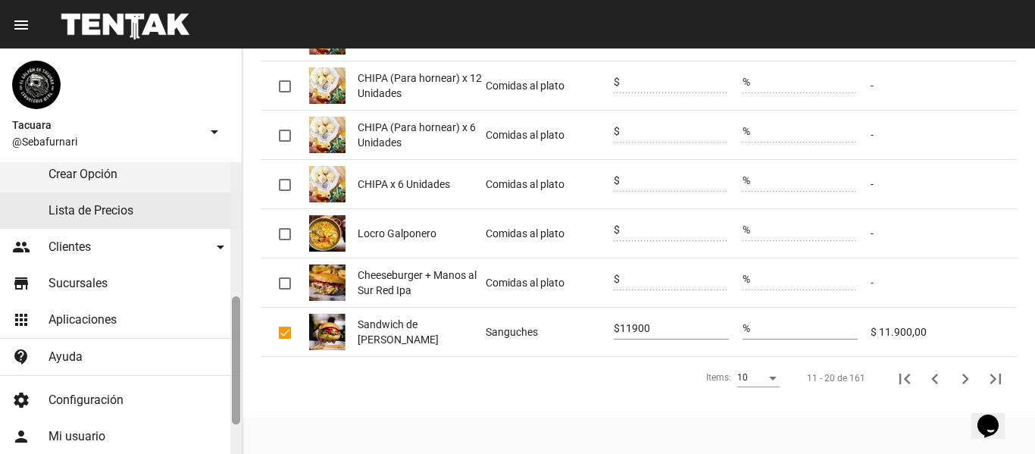
scroll to position [0, 0]
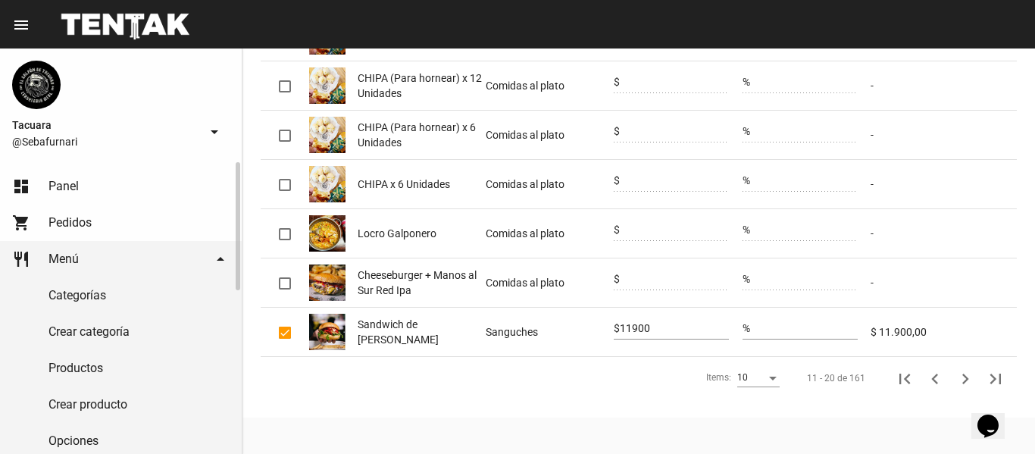
click at [104, 253] on link "restaurant Menú arrow_drop_down" at bounding box center [121, 259] width 242 height 36
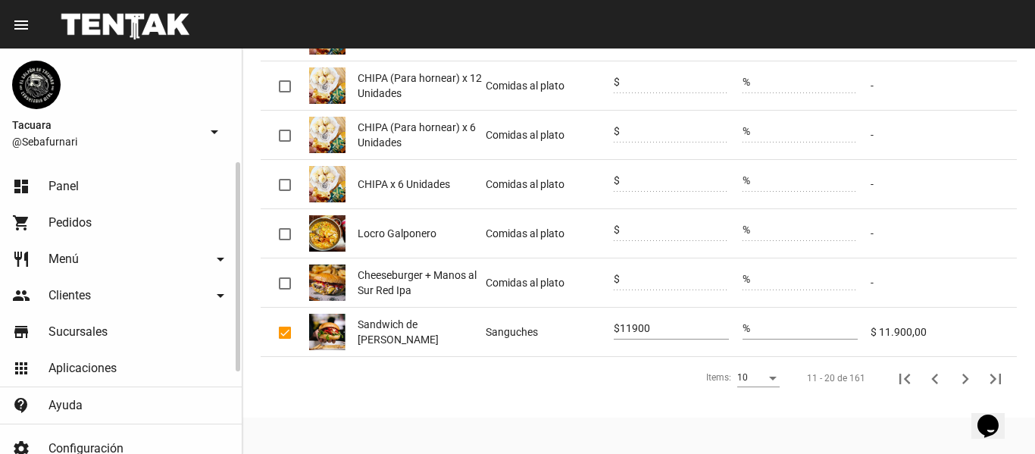
click at [127, 262] on link "restaurant Menú arrow_drop_down" at bounding box center [121, 259] width 242 height 36
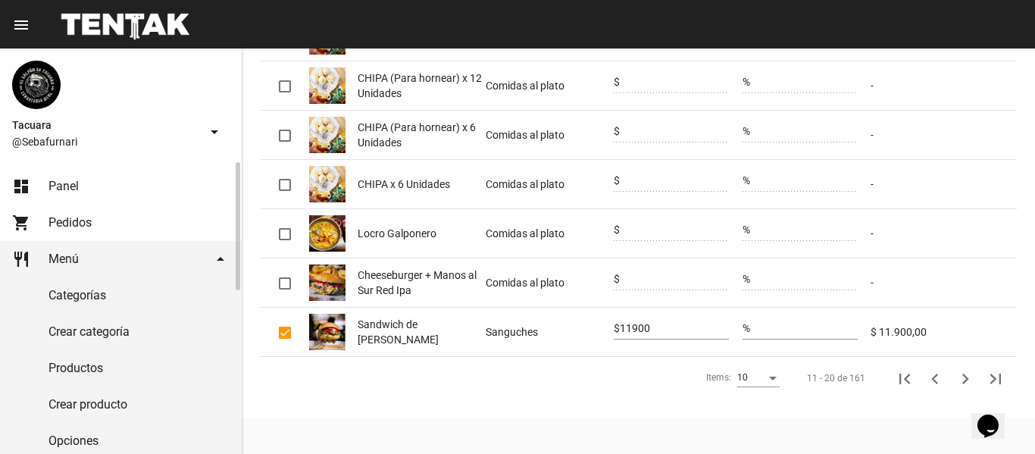
scroll to position [152, 0]
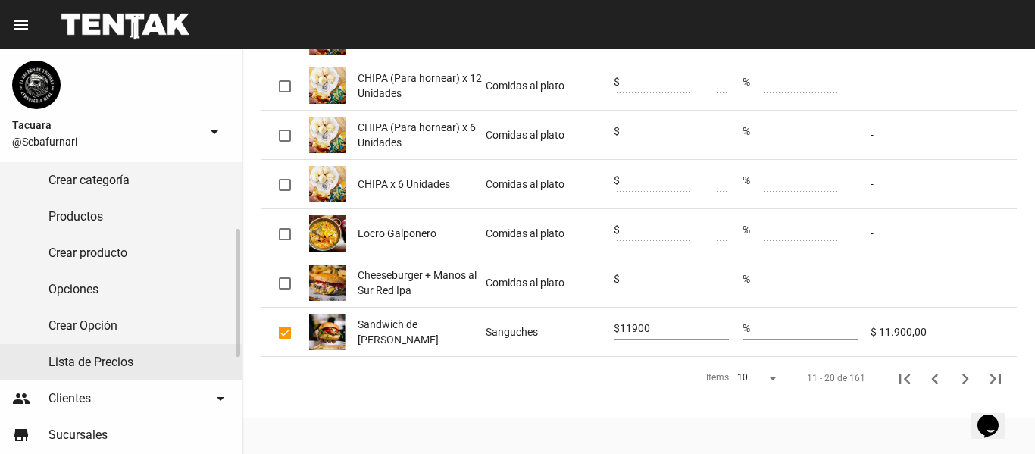
click at [124, 366] on link "Lista de Precios" at bounding box center [121, 362] width 242 height 36
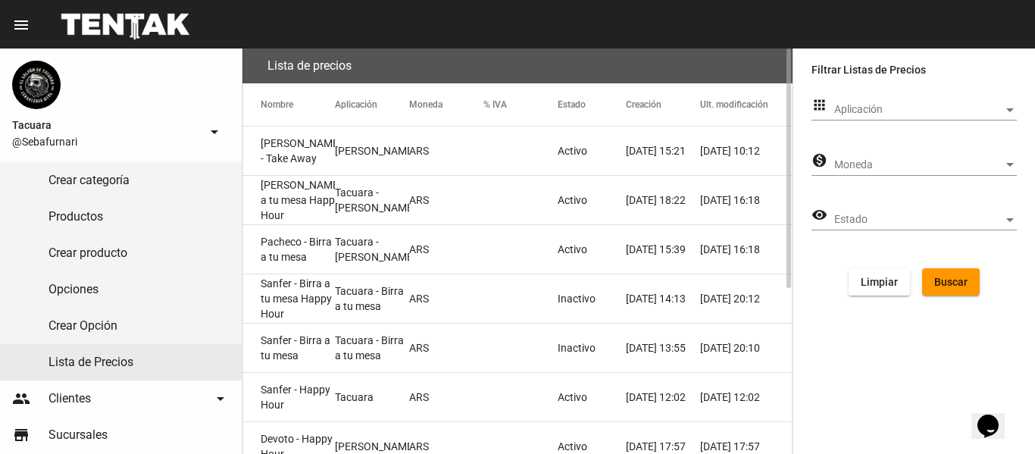
click at [310, 249] on mat-cell "Pacheco - Birra a tu mesa" at bounding box center [288, 249] width 92 height 48
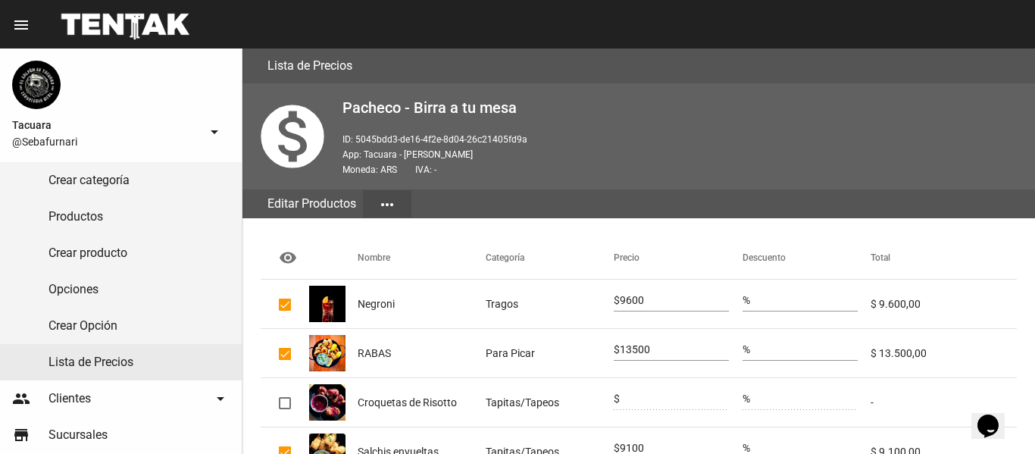
scroll to position [415, 0]
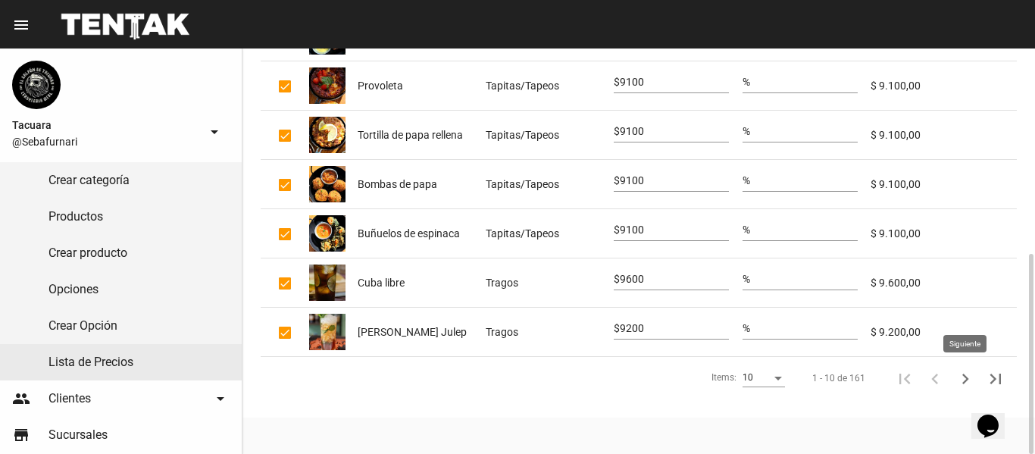
click at [966, 379] on icon "Siguiente" at bounding box center [965, 379] width 7 height 11
click at [965, 374] on icon "Siguiente" at bounding box center [965, 378] width 21 height 21
click at [964, 380] on icon "Siguiente" at bounding box center [965, 378] width 21 height 21
click at [1001, 380] on icon "Última" at bounding box center [995, 379] width 11 height 11
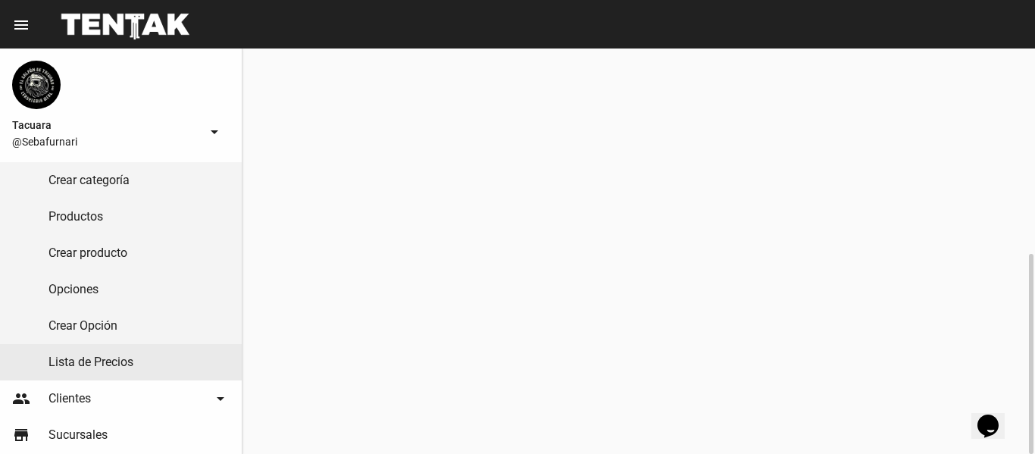
scroll to position [0, 0]
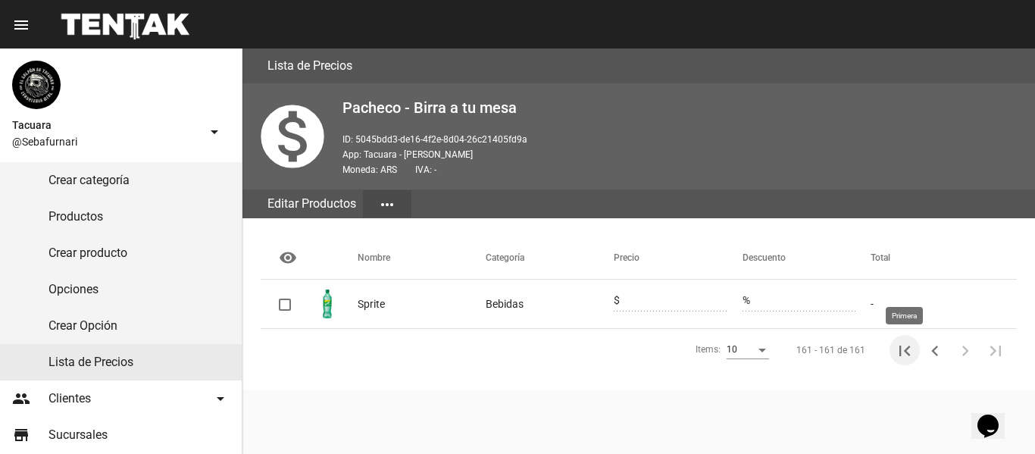
click at [912, 349] on icon "Primera" at bounding box center [904, 350] width 21 height 21
click at [970, 354] on icon "Siguiente" at bounding box center [965, 350] width 21 height 21
click at [937, 353] on icon "Anterior" at bounding box center [934, 351] width 7 height 11
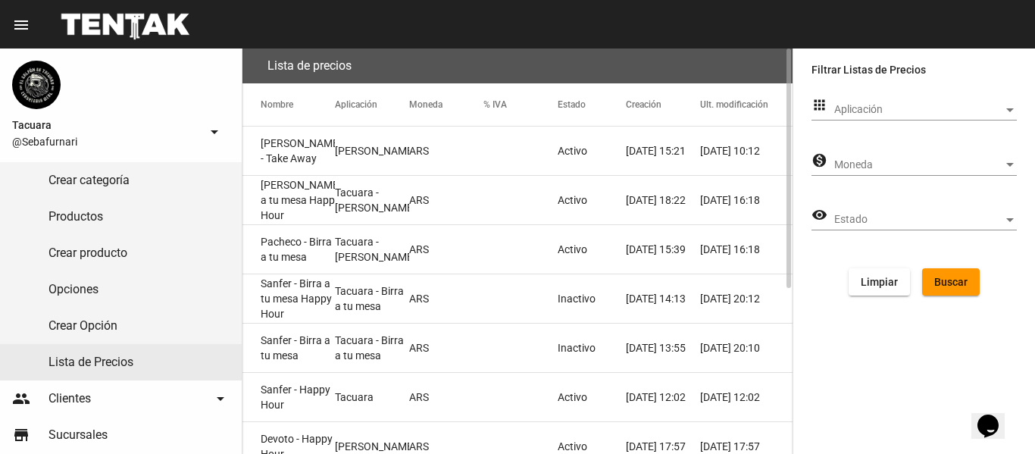
click at [319, 251] on mat-cell "Pacheco - Birra a tu mesa" at bounding box center [288, 249] width 92 height 48
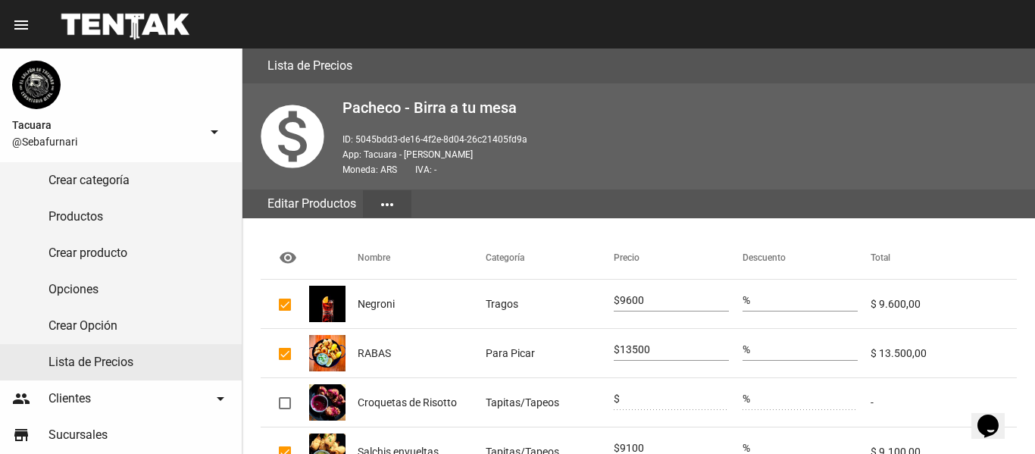
scroll to position [415, 0]
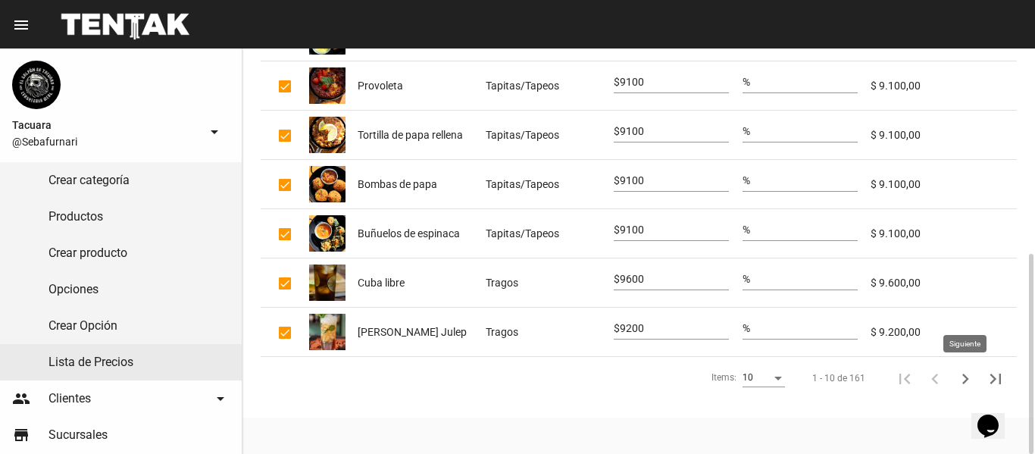
click at [966, 384] on icon "Siguiente" at bounding box center [965, 378] width 21 height 21
click at [967, 383] on icon "Siguiente" at bounding box center [965, 378] width 21 height 21
click at [937, 381] on icon "Anterior" at bounding box center [934, 378] width 21 height 21
click at [968, 378] on icon "Siguiente" at bounding box center [965, 379] width 7 height 11
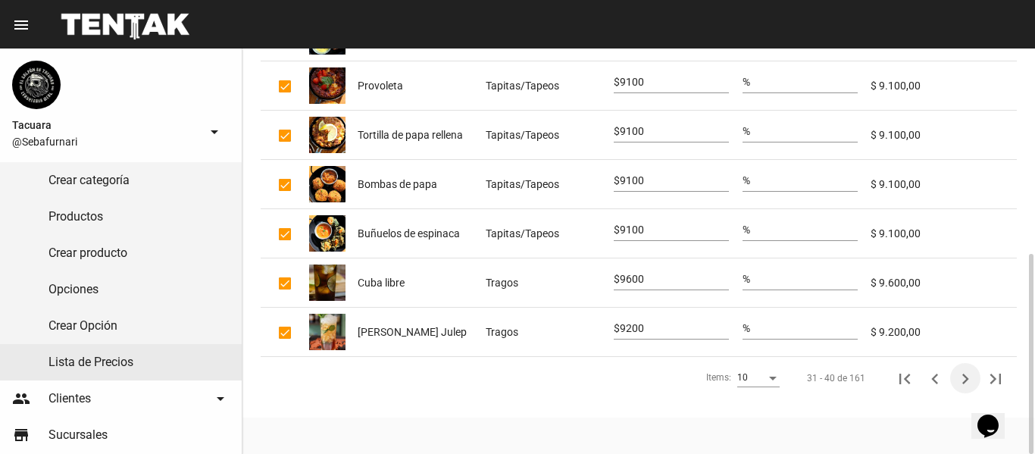
click at [968, 378] on icon "Siguiente" at bounding box center [965, 379] width 7 height 11
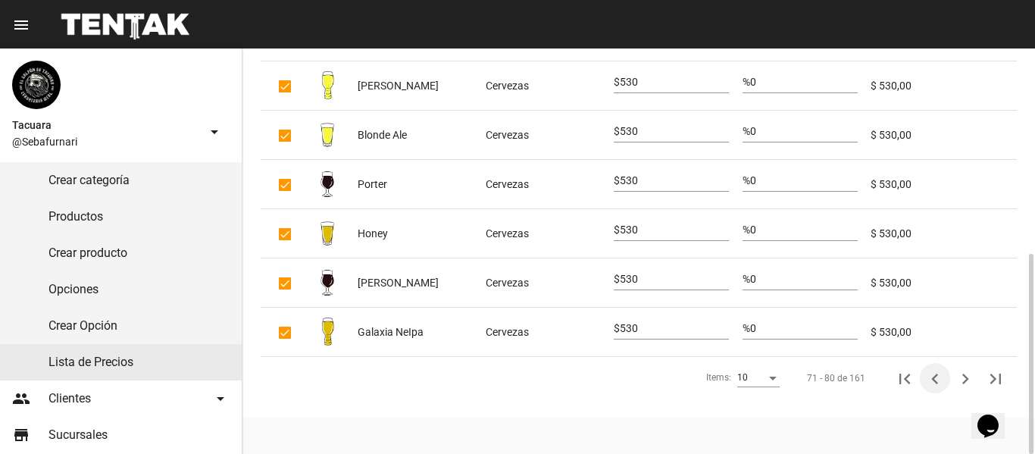
click at [938, 377] on icon "Anterior" at bounding box center [934, 378] width 21 height 21
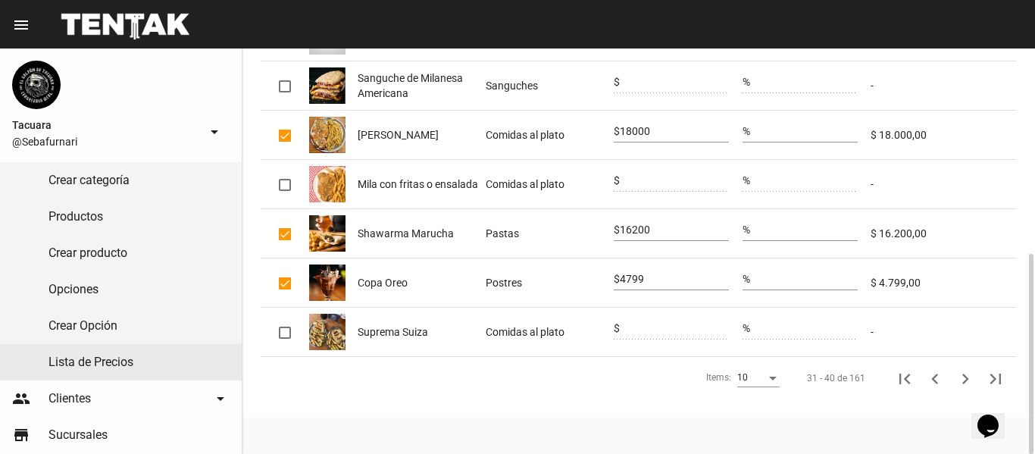
click at [662, 273] on div "4799" at bounding box center [674, 276] width 109 height 30
